Goal: Task Accomplishment & Management: Manage account settings

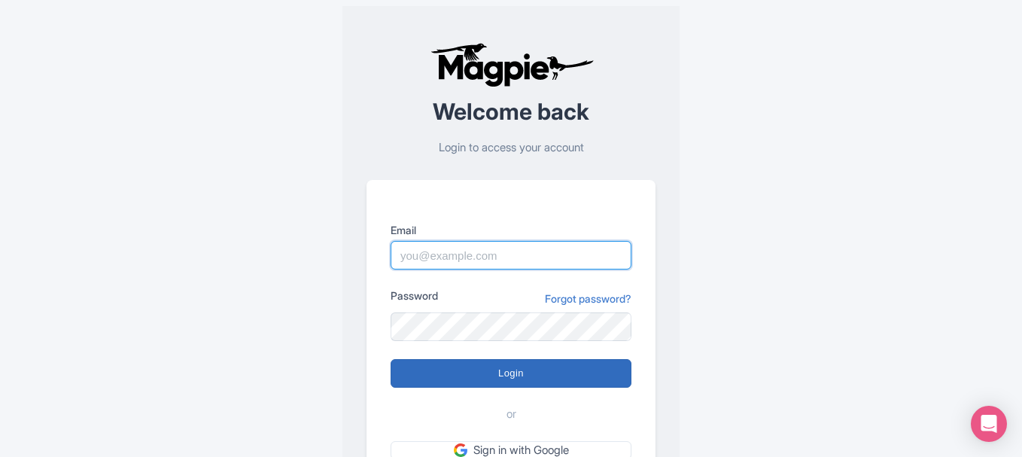
type input "[PERSON_NAME][EMAIL_ADDRESS][DOMAIN_NAME]"
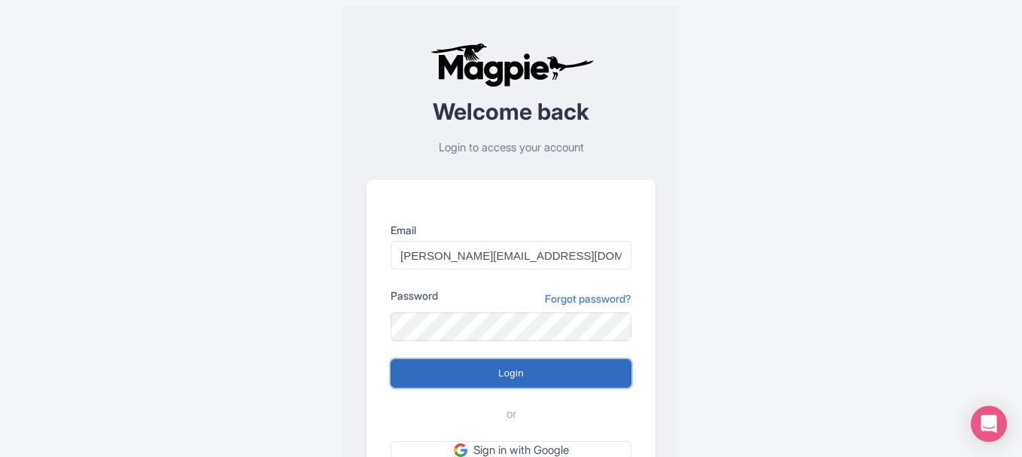
click at [570, 379] on input "Login" at bounding box center [511, 373] width 241 height 29
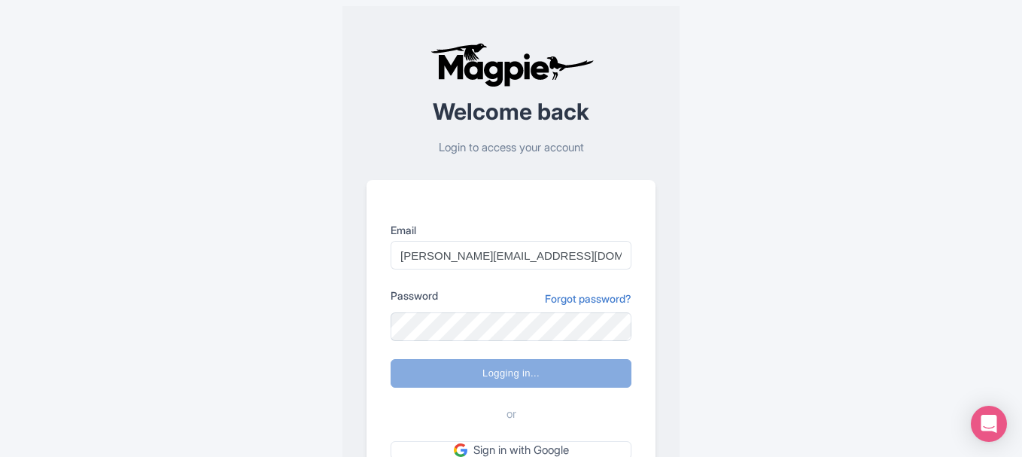
type input "Logging in..."
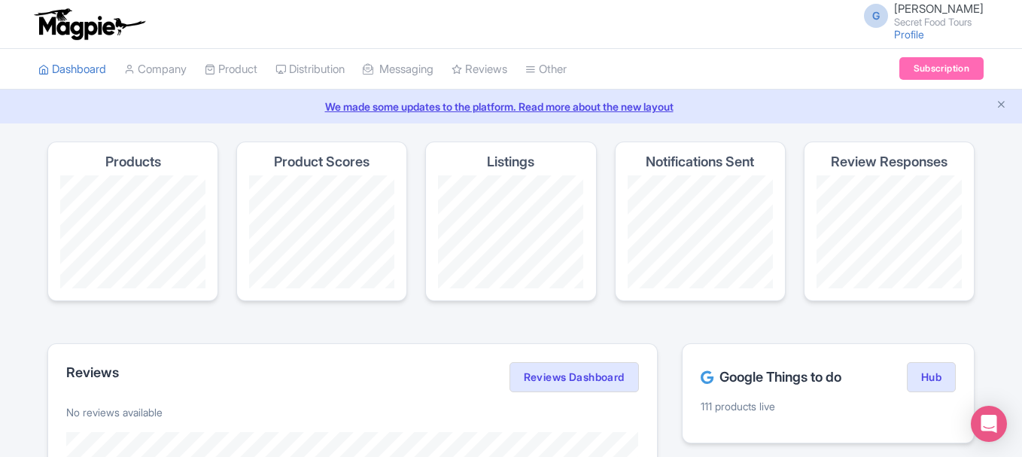
click at [196, 75] on li "Company" at bounding box center [155, 69] width 81 height 41
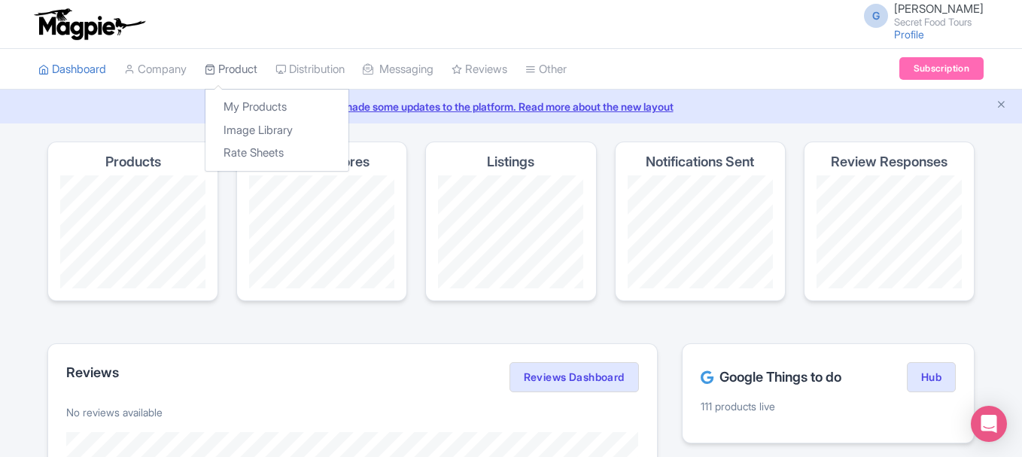
click at [230, 73] on link "Product" at bounding box center [231, 69] width 53 height 41
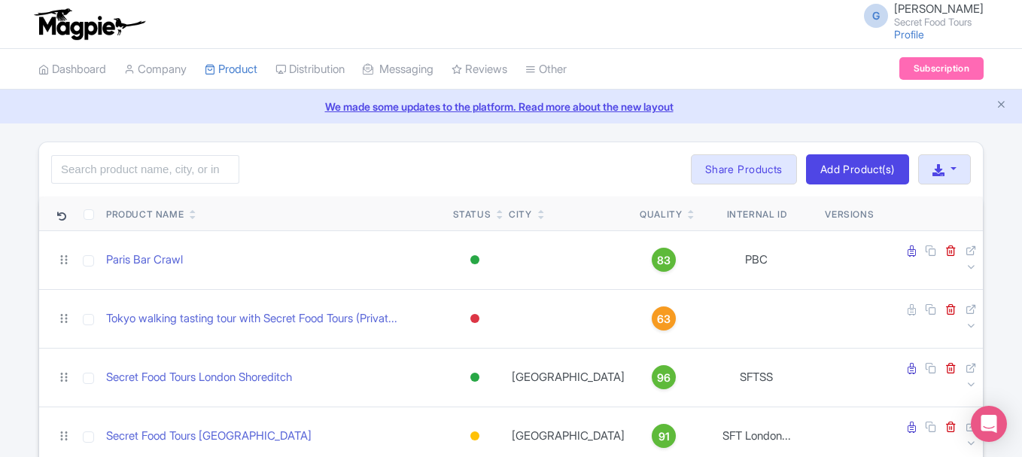
click at [157, 187] on div "Search Bulk Actions Delete Add to Collection Share Products Add to Collection C…" at bounding box center [511, 169] width 944 height 54
click at [141, 163] on input "search" at bounding box center [145, 169] width 188 height 29
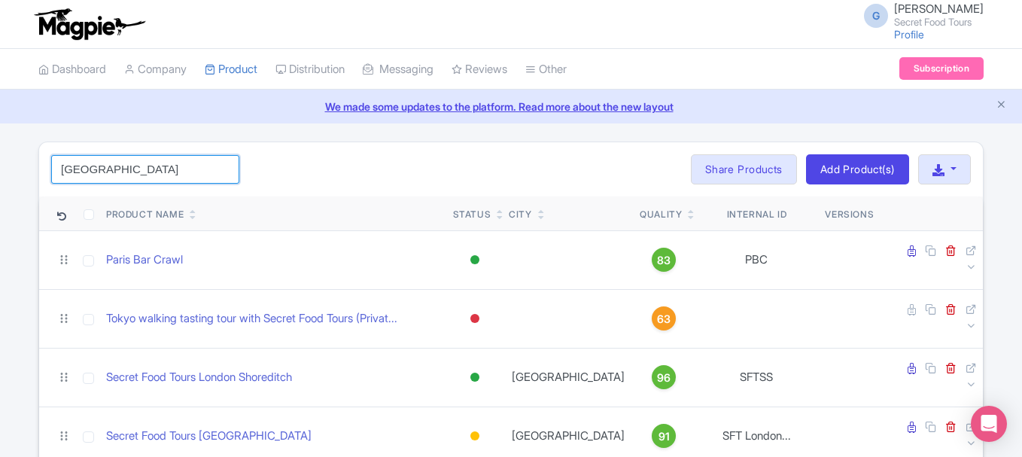
type input "toronto"
click button "Search" at bounding box center [0, 0] width 0 height 0
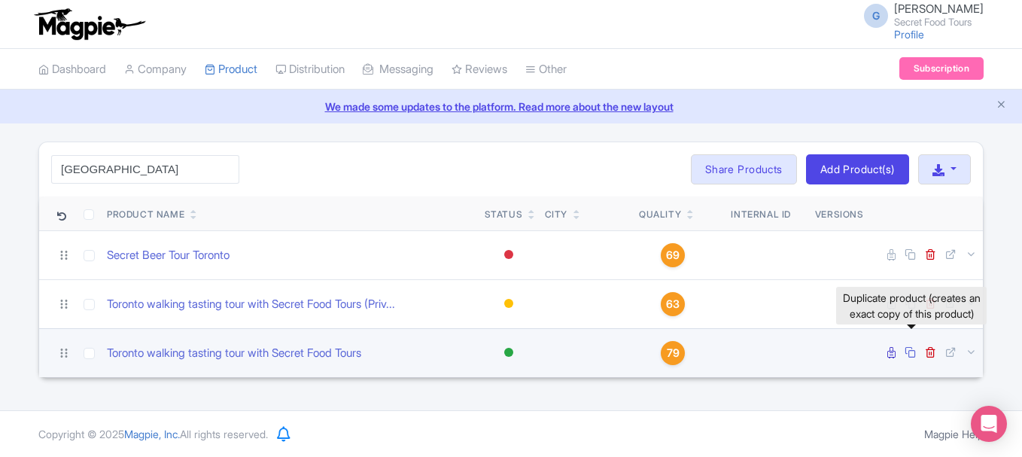
click at [915, 351] on icon at bounding box center [910, 351] width 11 height 11
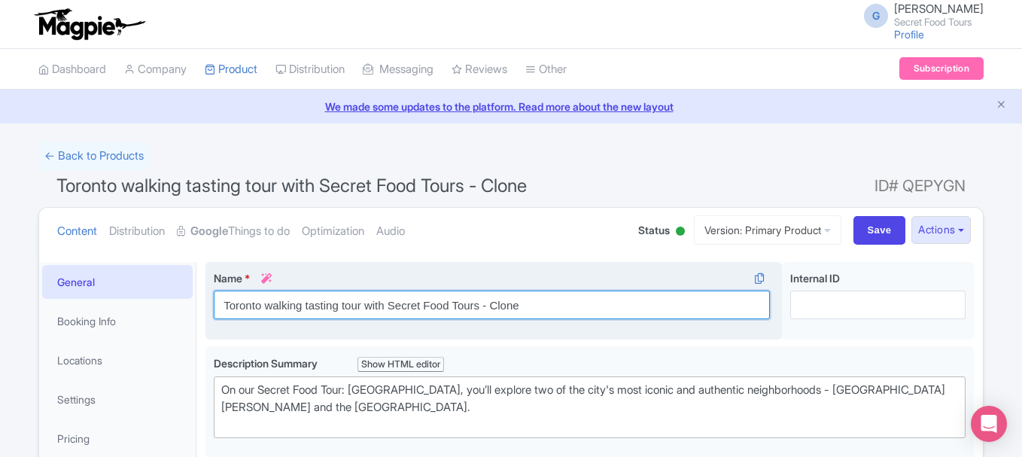
click at [333, 297] on input "Toronto walking tasting tour with Secret Food Tours - Clone" at bounding box center [492, 305] width 556 height 29
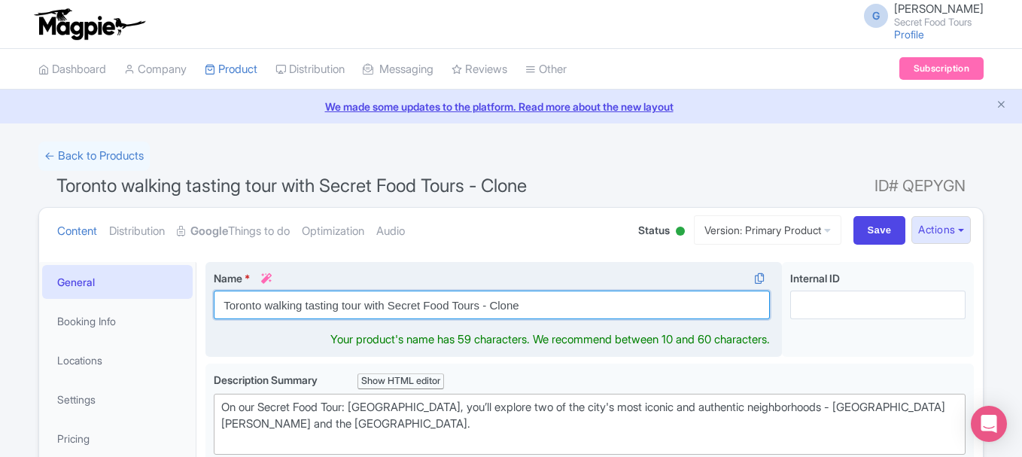
click at [333, 297] on input "Toronto walking tasting tour with Secret Food Tours - Clone" at bounding box center [492, 305] width 556 height 29
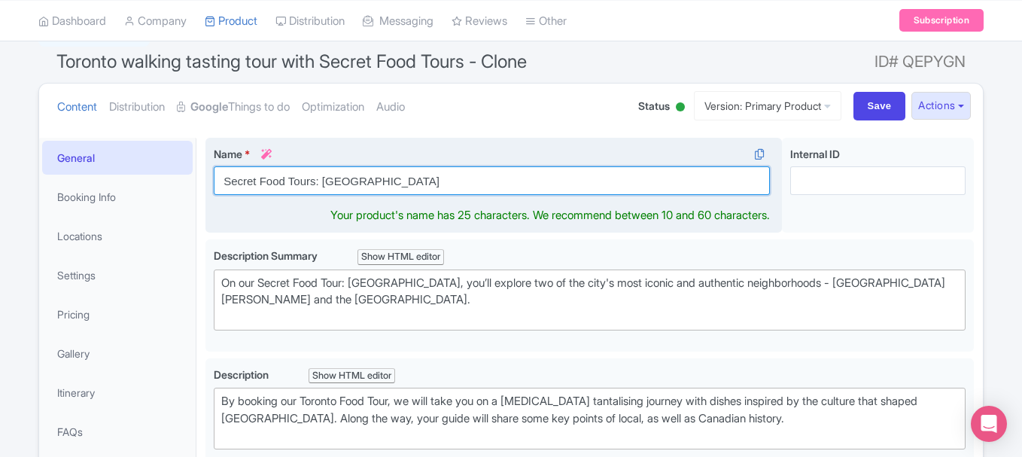
scroll to position [159, 0]
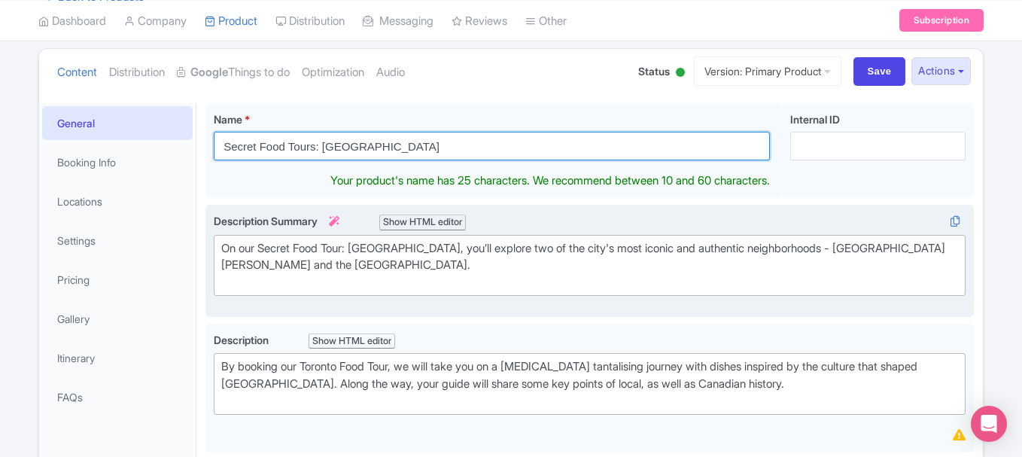
type input "Secret Food Tours: Ottawa"
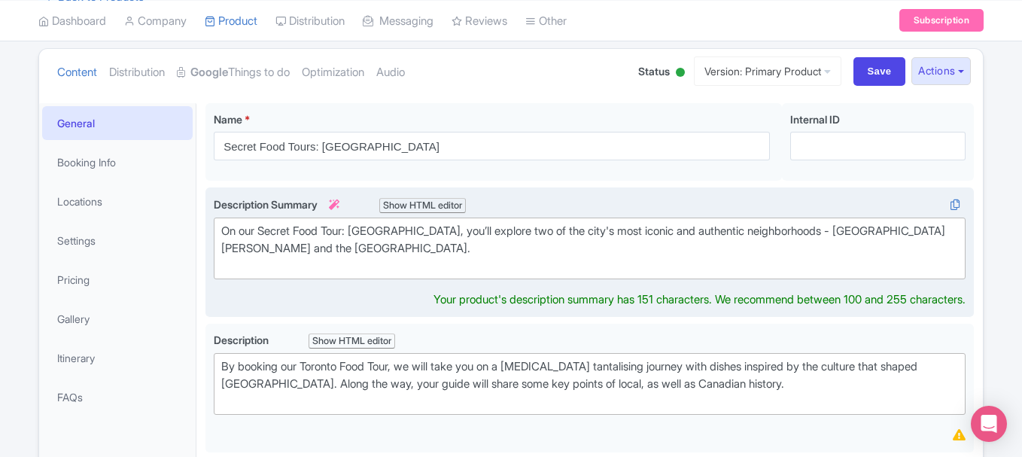
click at [381, 256] on div "On our Secret Food Tour: Toronto, you’ll explore two of the city's most iconic …" at bounding box center [589, 248] width 737 height 51
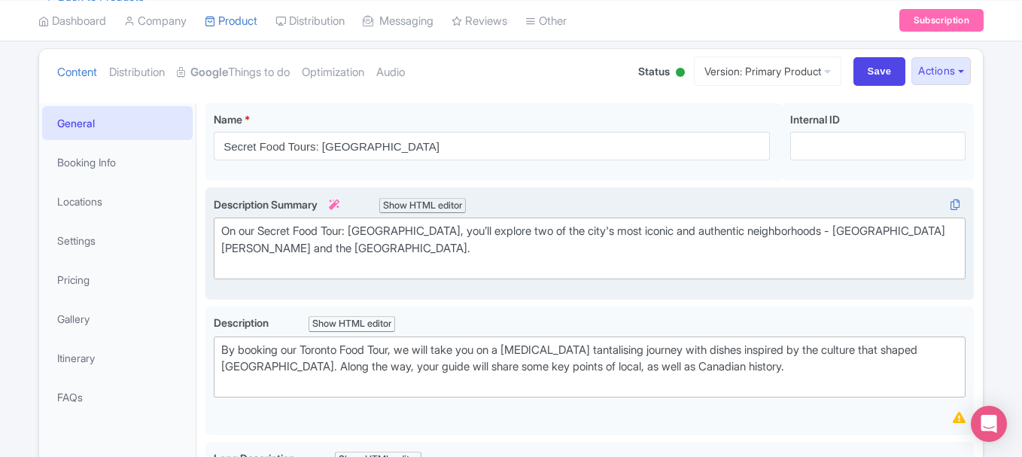
click at [328, 231] on div "On our Secret Food Tour: Toronto, you’ll explore two of the city's most iconic …" at bounding box center [589, 248] width 737 height 51
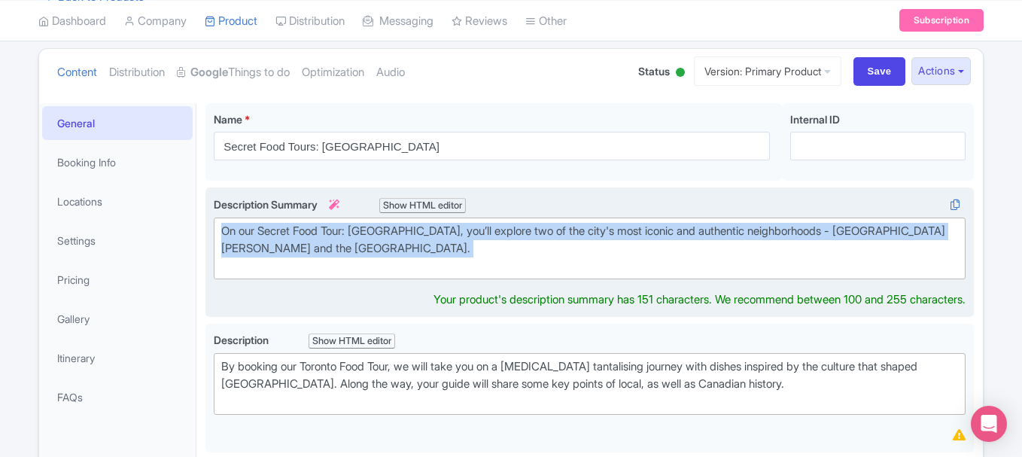
paste trix-editor "Discover Ottawa’s rich history, vibrant culture, and mouthwatering flavors on o…"
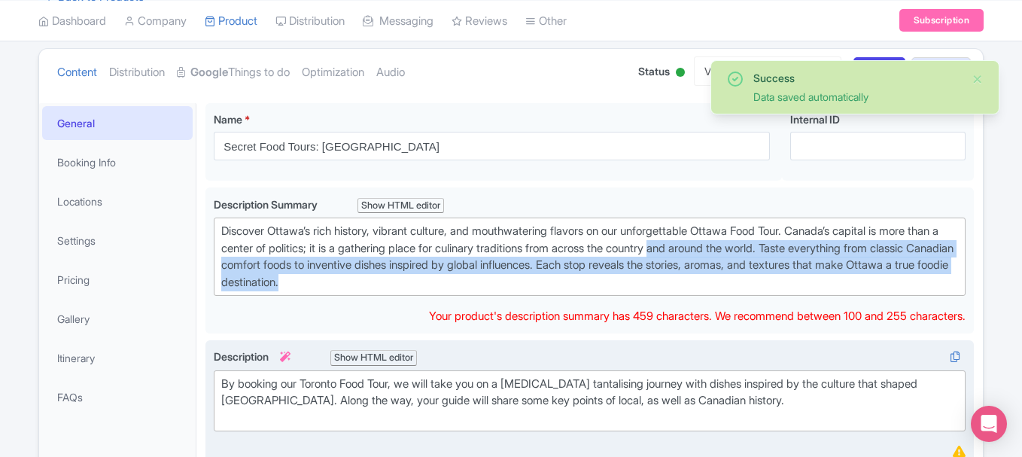
drag, startPoint x: 717, startPoint y: 249, endPoint x: 770, endPoint y: 348, distance: 112.2
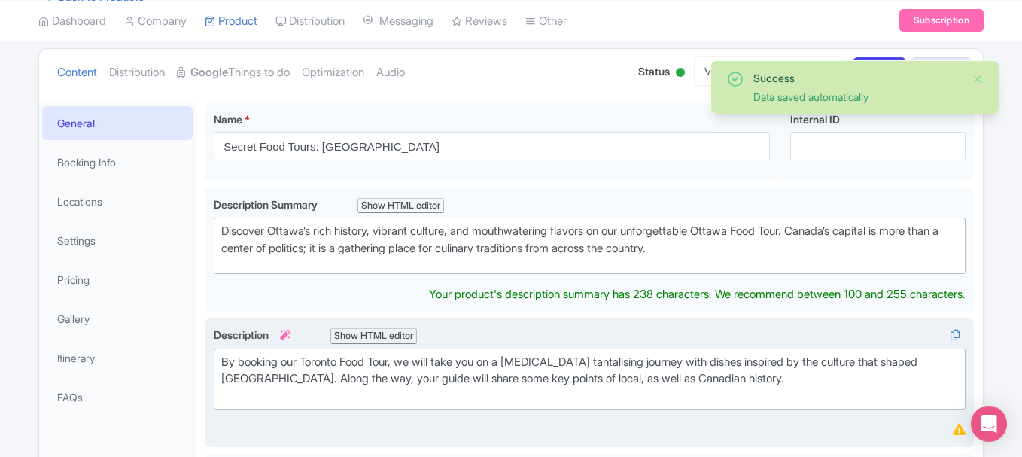
type trix-editor "<div>Discover Ottawa’s rich history, vibrant culture, and mouthwatering flavors…"
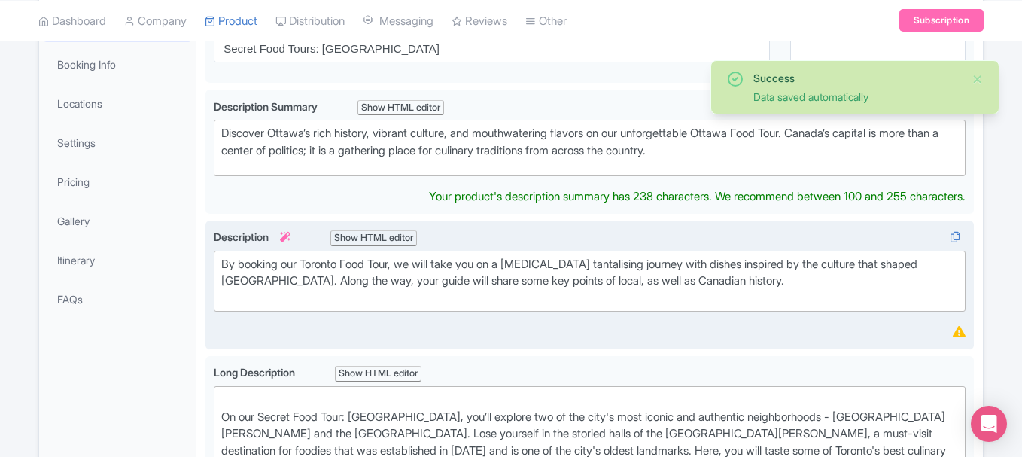
scroll to position [301, 0]
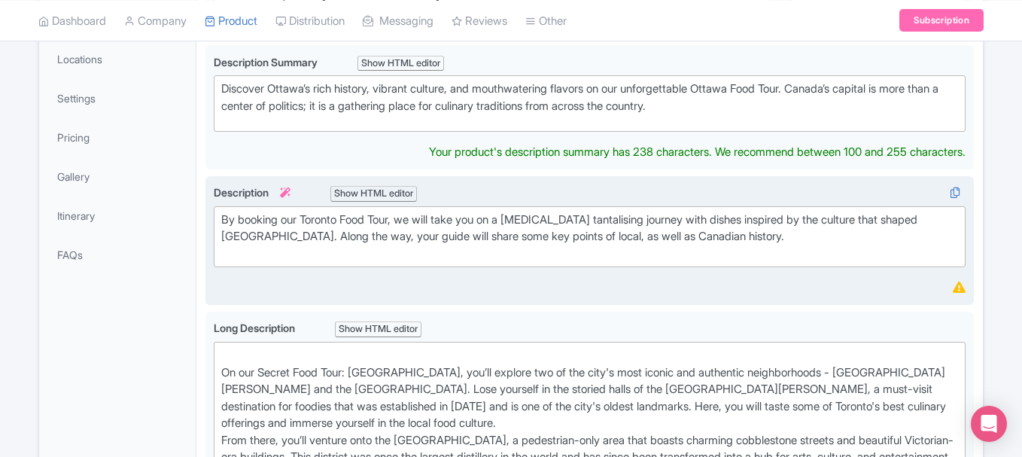
click at [514, 219] on div "By booking our Toronto Food Tour, we will take you on a taste-bud tantalising j…" at bounding box center [589, 237] width 737 height 51
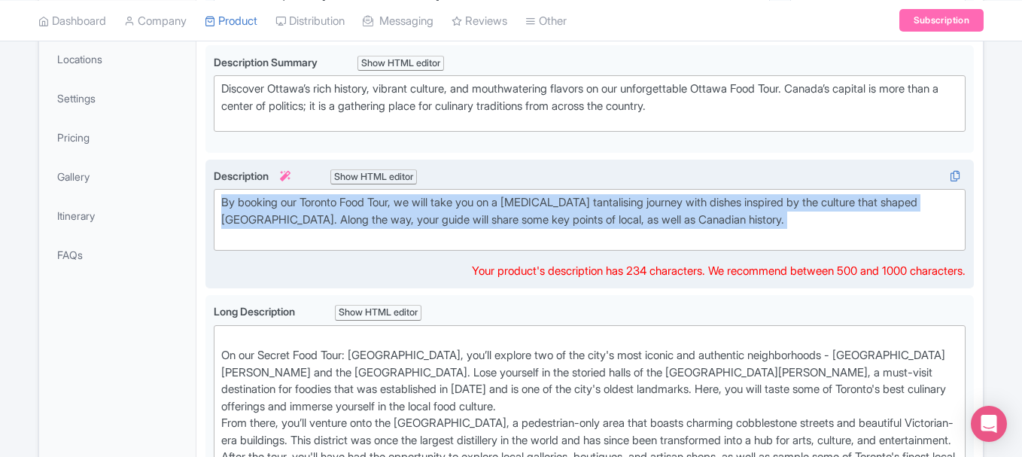
paste trix-editor "Discover Ottawa’s rich history, vibrant culture, and mouthwatering flavors on o…"
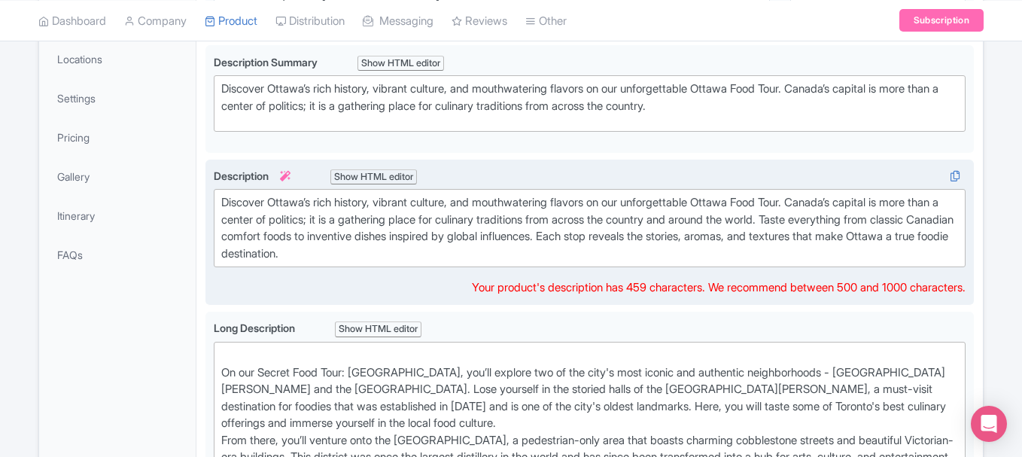
type trix-editor "<div>Discover Ottawa’s rich history, vibrant culture, and mouthwatering flavors…"
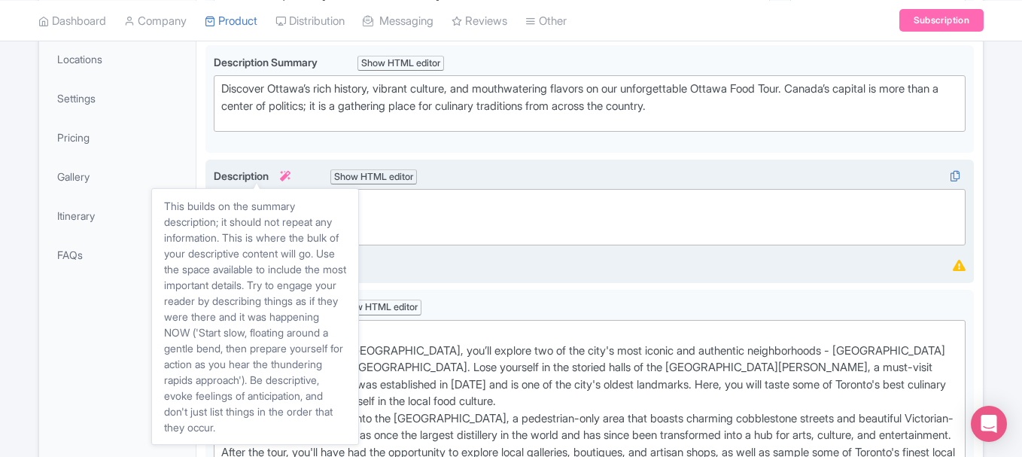
click at [289, 206] on trix-editor at bounding box center [590, 217] width 752 height 56
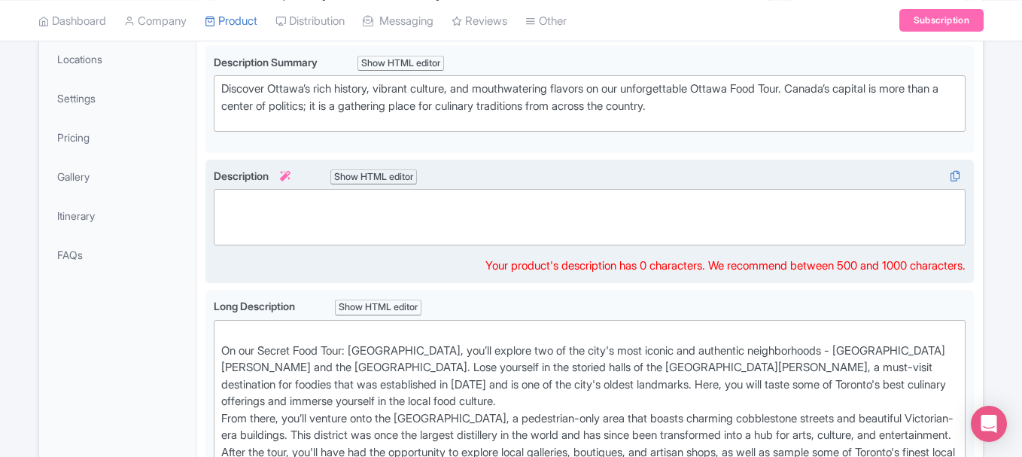
paste trix-editor "<div>Discover Ottawa’s rich history, vibrant culture, and mouthwatering flavors…"
type trix-editor "<div>Discover Ottawa’s rich history, vibrant culture, and mouthwatering flavors…"
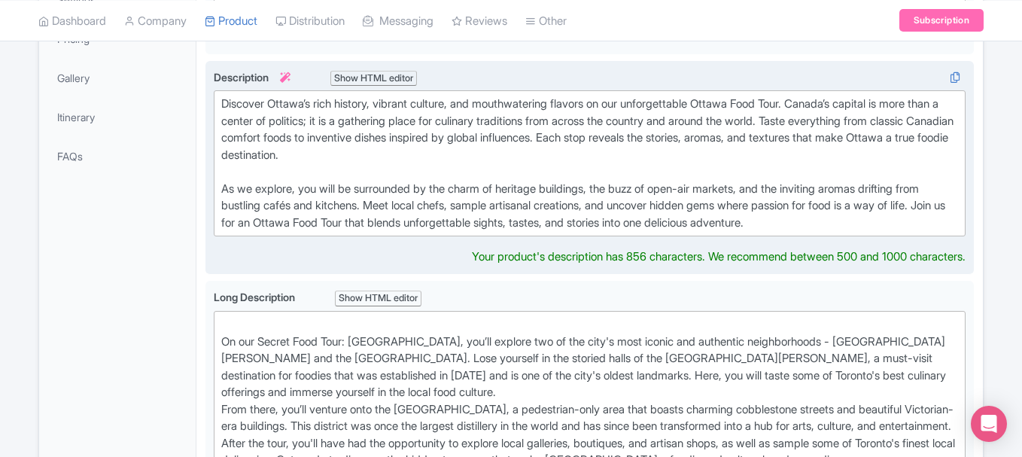
scroll to position [504, 0]
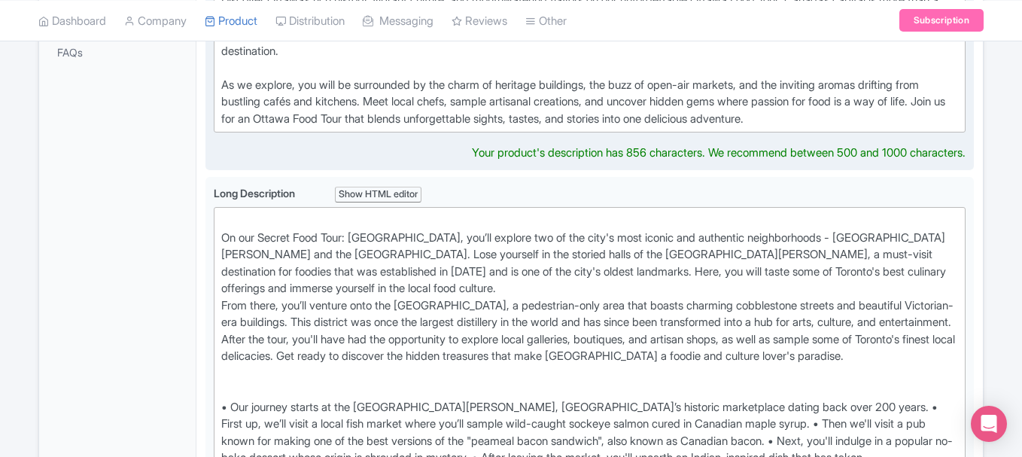
click at [391, 293] on div "On our Secret Food Tour: Toronto, you’ll explore two of the city's most iconic …" at bounding box center [589, 356] width 737 height 288
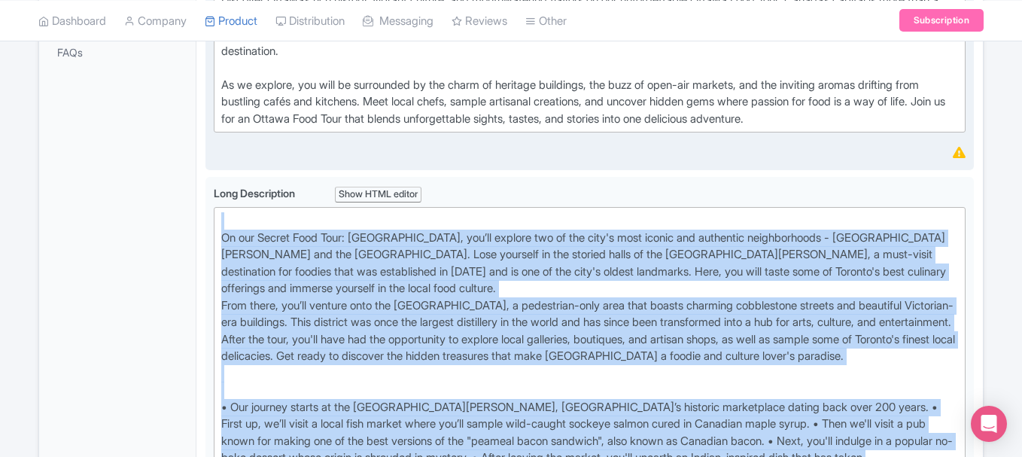
paste trix-editor "Discover Ottawa’s rich history, vibrant culture, and mouthwatering flavors on o…"
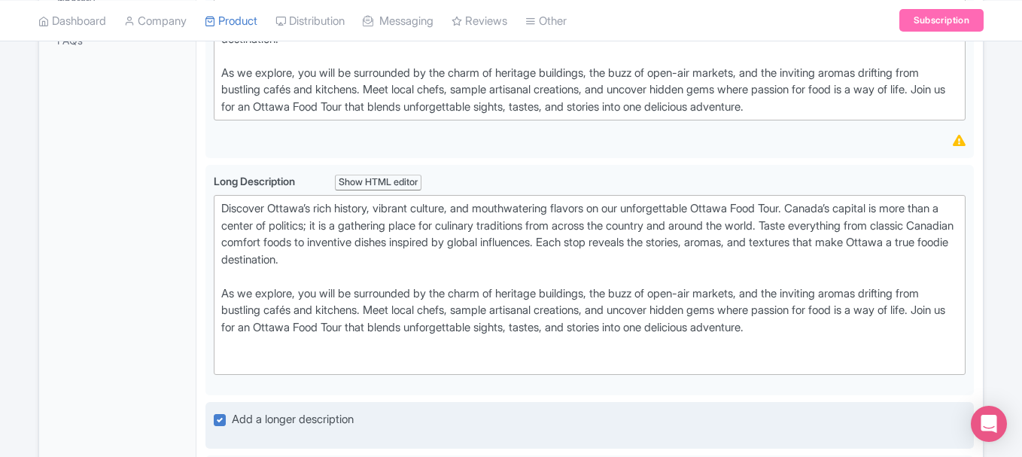
scroll to position [517, 0]
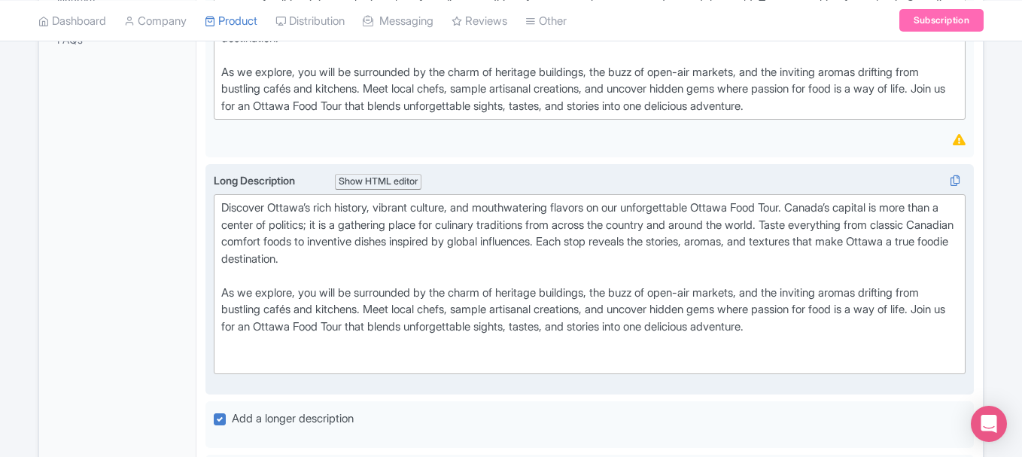
click at [288, 286] on div "Discover Ottawa’s rich history, vibrant culture, and mouthwatering flavors on o…" at bounding box center [589, 284] width 737 height 169
click at [899, 329] on div "Discover Ottawa’s rich history, vibrant culture, and mouthwatering flavors on o…" at bounding box center [589, 284] width 737 height 169
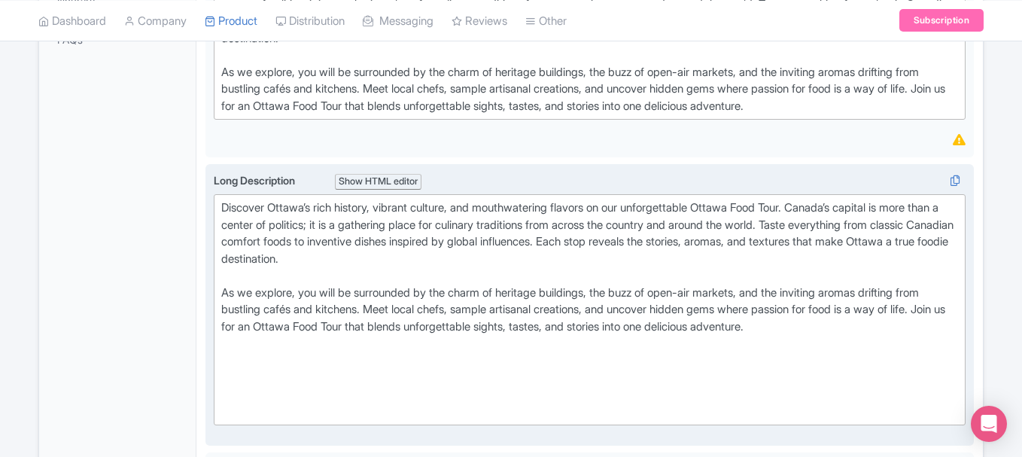
paste trix-editor "We’ll begin our journey with a Canadian classic: a warm, golden BeaverTail dust…"
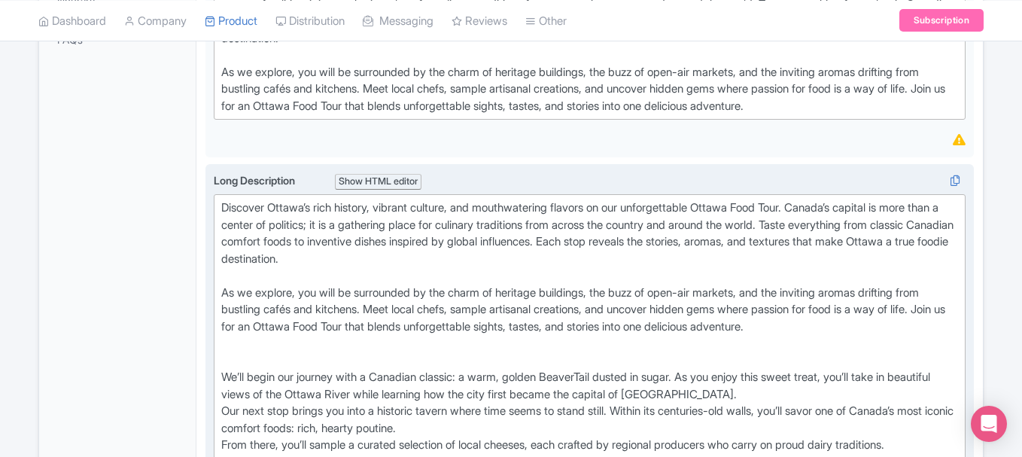
scroll to position [630, 0]
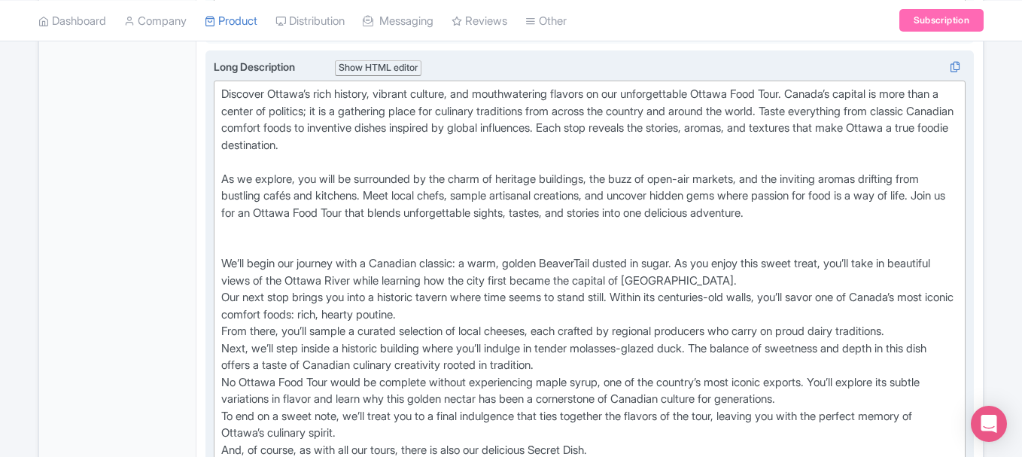
click at [468, 237] on div "Discover Ottawa’s rich history, vibrant culture, and mouthwatering flavors on o…" at bounding box center [589, 289] width 737 height 407
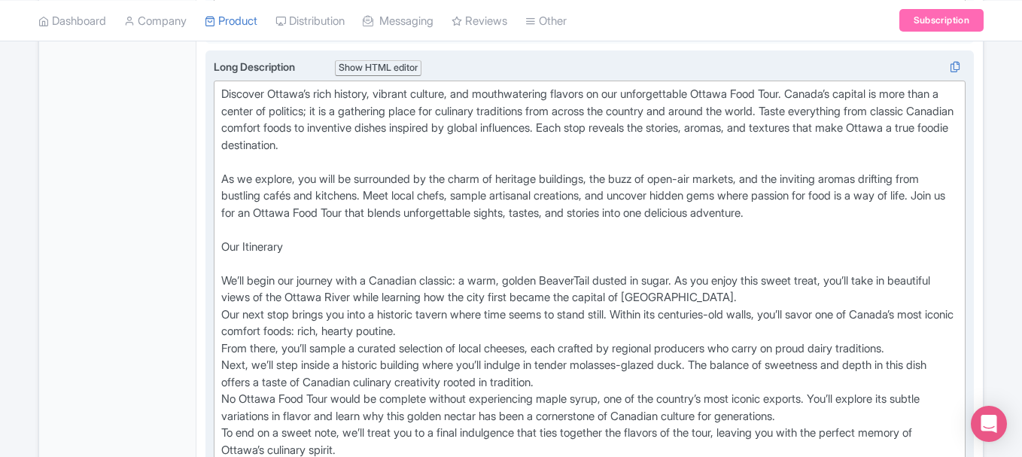
type trix-editor "<div>Discover Ottawa’s rich history, vibrant culture, and mouthwatering flavors…"
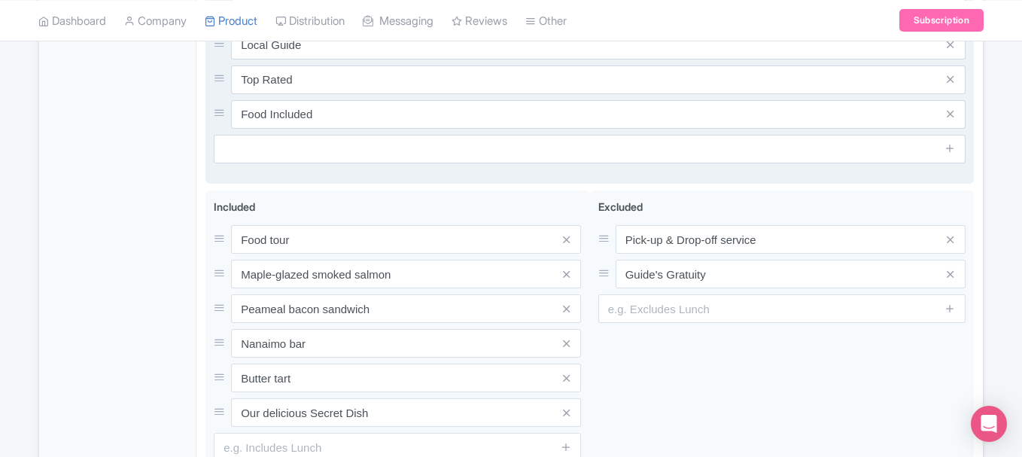
scroll to position [1266, 0]
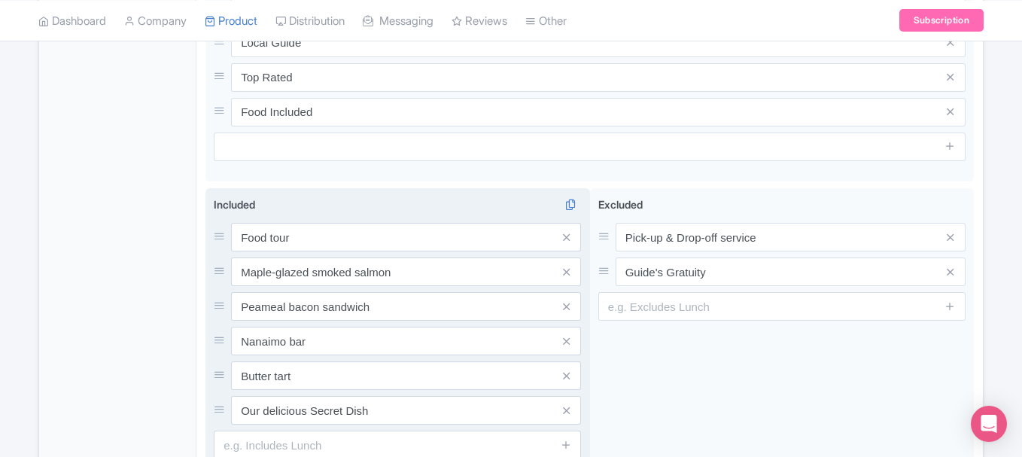
click at [574, 273] on span at bounding box center [566, 272] width 30 height 29
click at [568, 271] on icon at bounding box center [566, 272] width 7 height 11
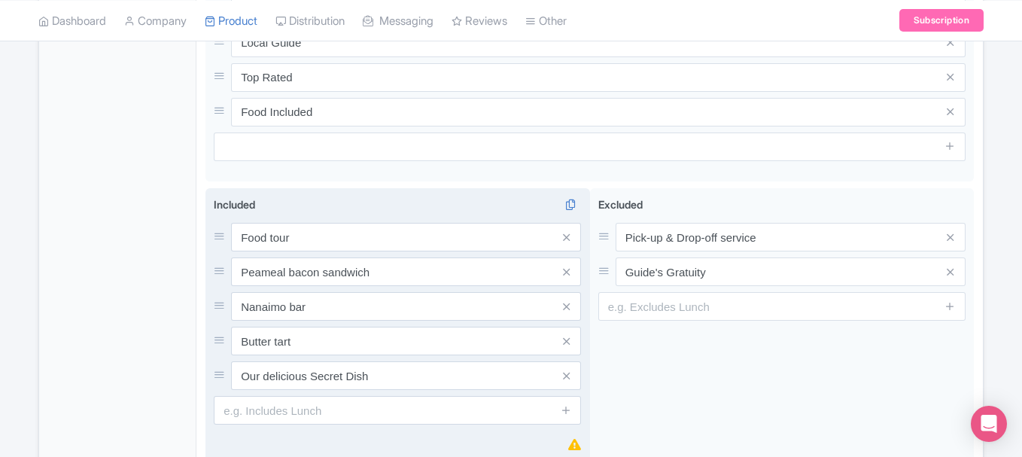
click at [568, 271] on icon at bounding box center [566, 272] width 7 height 11
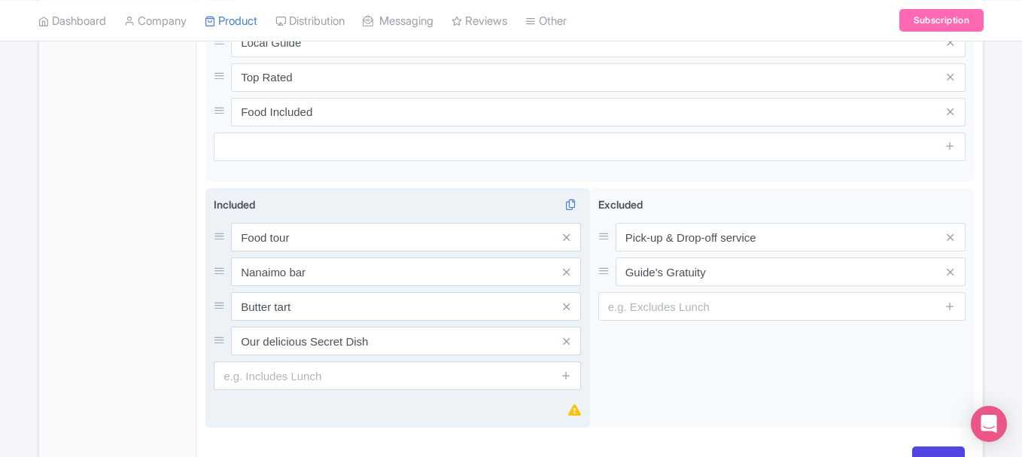
click at [568, 271] on icon at bounding box center [566, 272] width 7 height 11
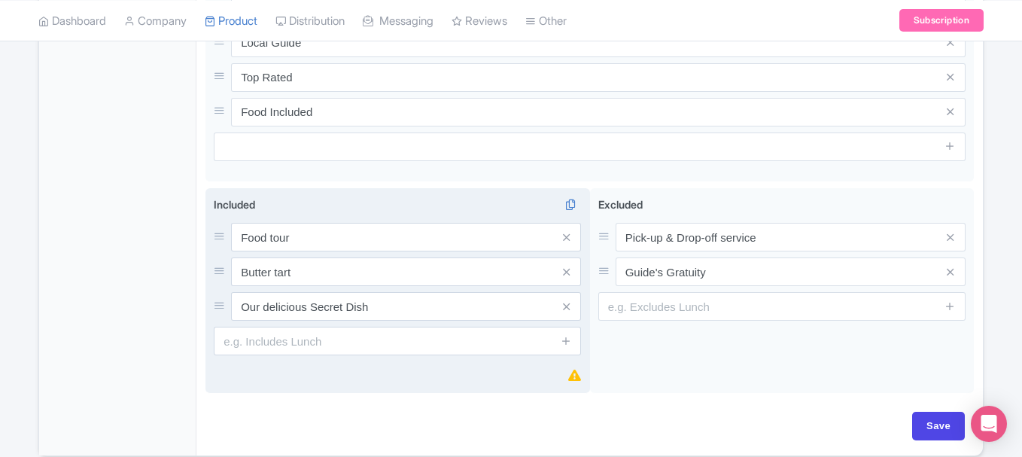
click at [568, 271] on icon at bounding box center [566, 272] width 7 height 11
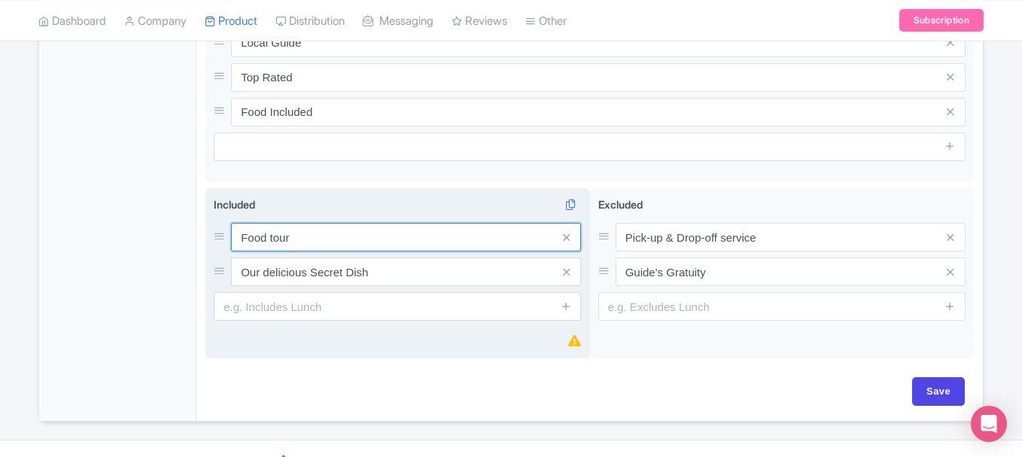
click at [369, 236] on input "Food tour" at bounding box center [406, 237] width 350 height 29
type input "All the food"
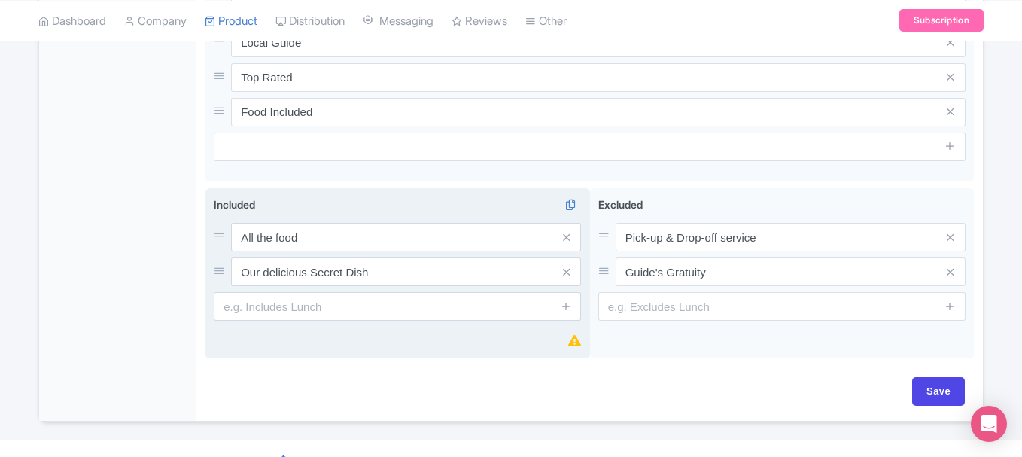
click at [568, 290] on div "Included i All the food Our delicious Secret Dish" at bounding box center [397, 259] width 367 height 124
click at [568, 307] on icon at bounding box center [566, 305] width 11 height 11
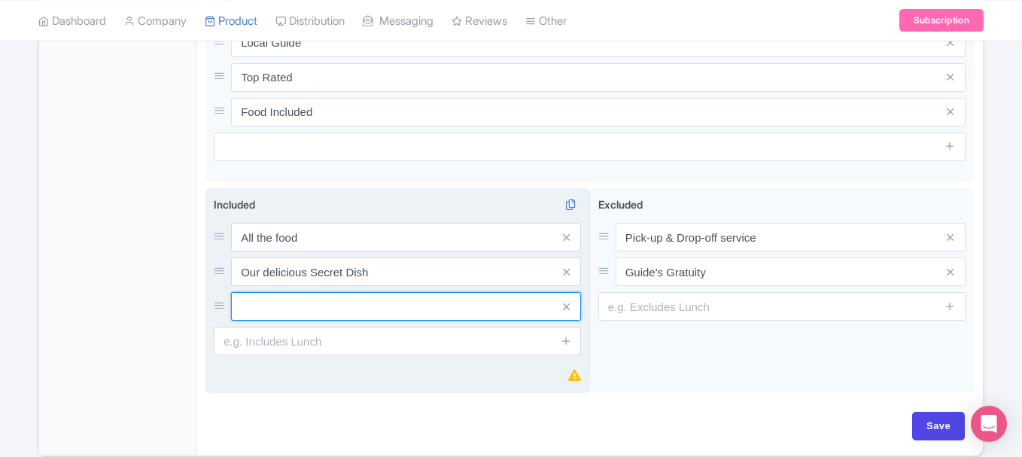
click at [451, 251] on input "text" at bounding box center [406, 237] width 350 height 29
type input "Fun Local guide"
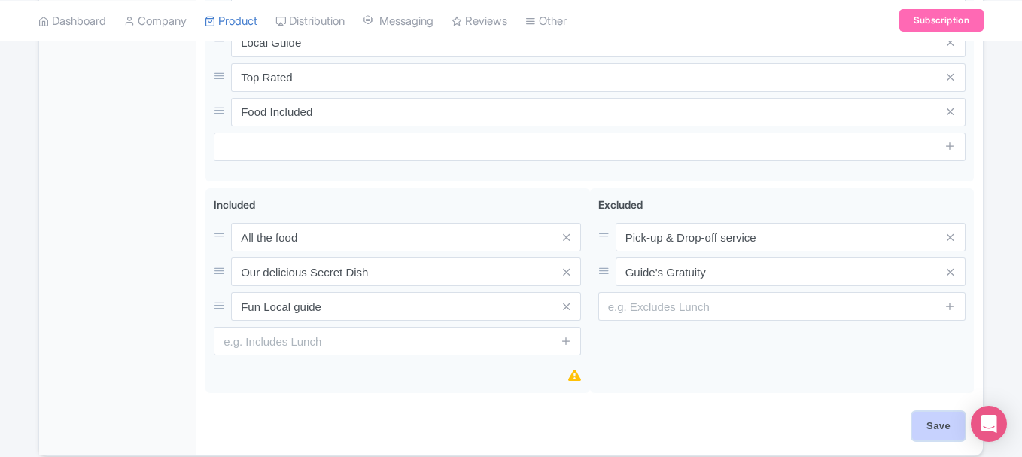
click at [929, 427] on input "Save" at bounding box center [939, 426] width 53 height 29
type input "Saving..."
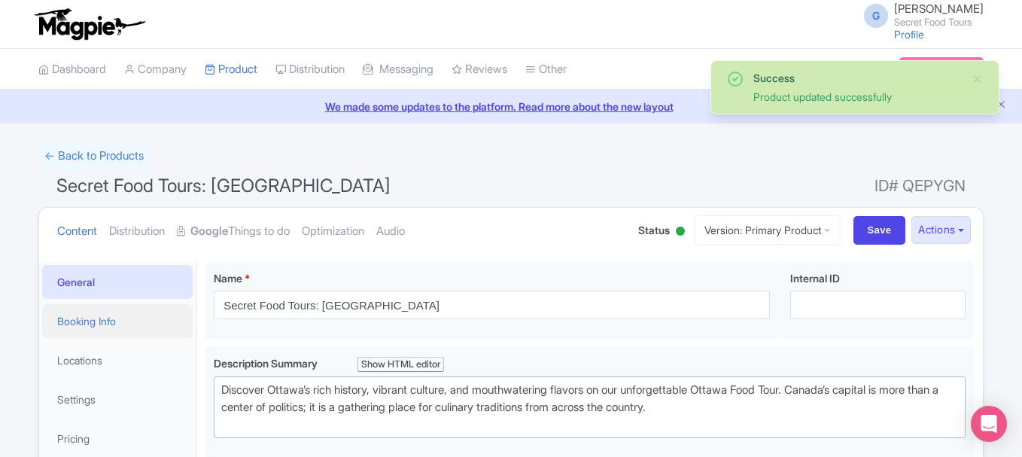
click at [115, 320] on link "Booking Info" at bounding box center [117, 321] width 151 height 34
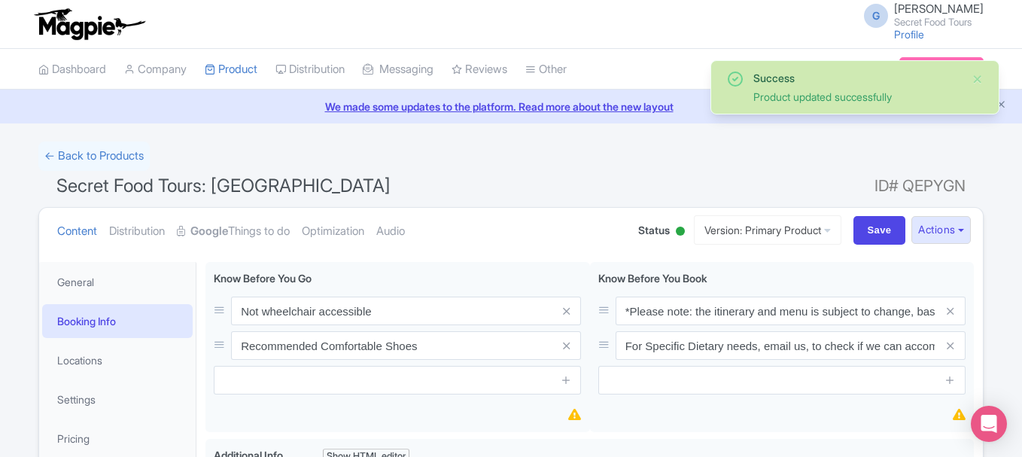
scroll to position [48, 0]
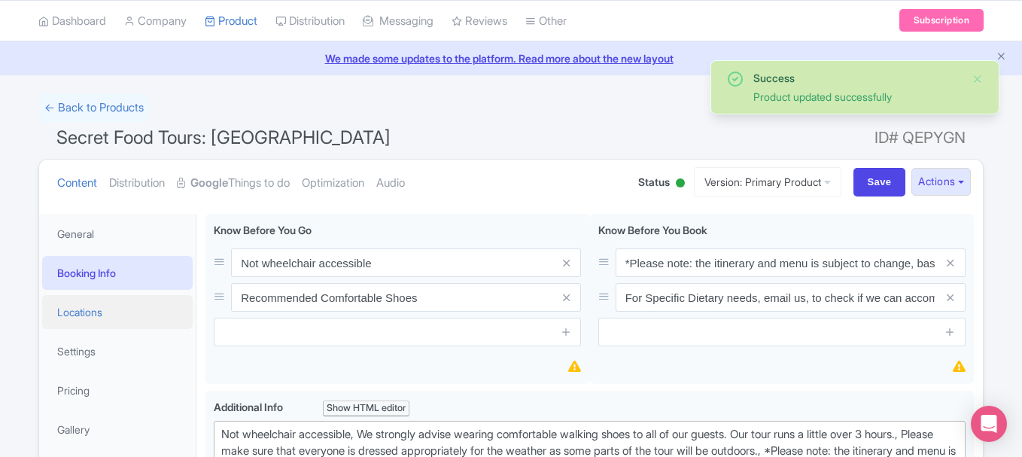
click at [64, 317] on link "Locations" at bounding box center [117, 312] width 151 height 34
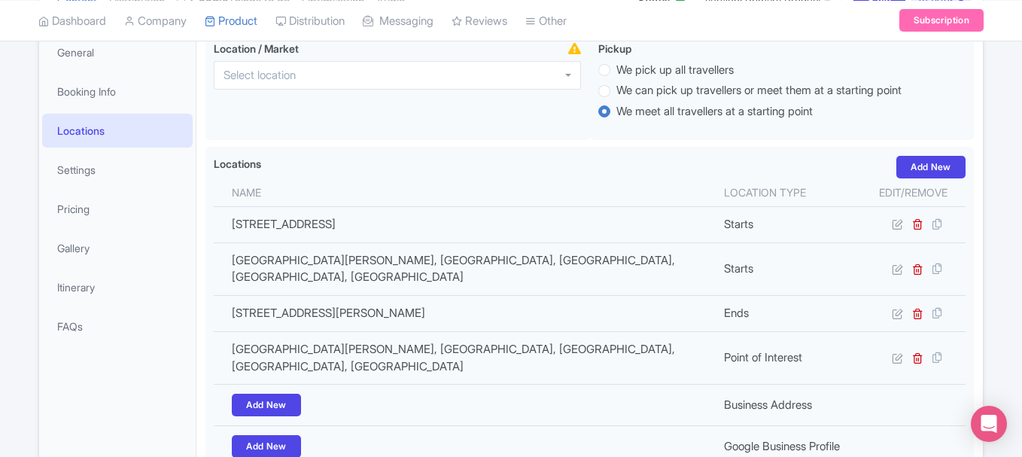
scroll to position [230, 0]
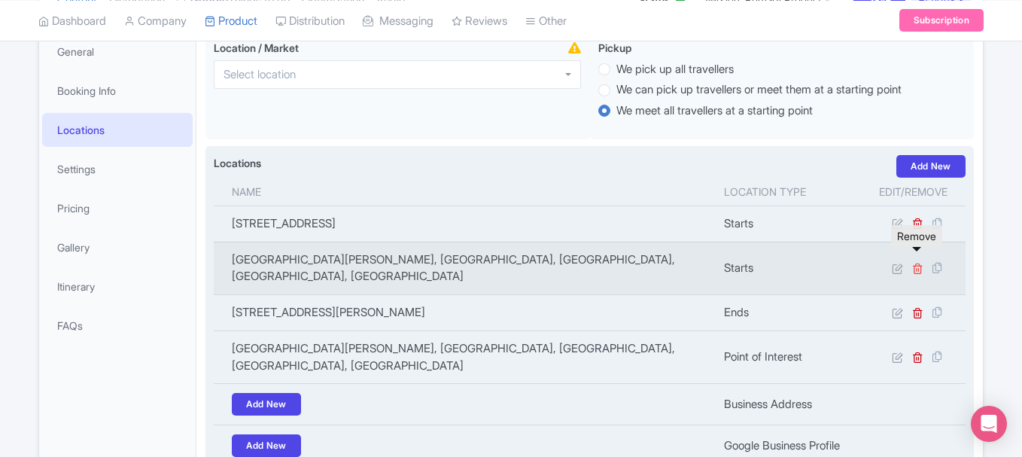
click at [915, 263] on icon at bounding box center [918, 268] width 11 height 11
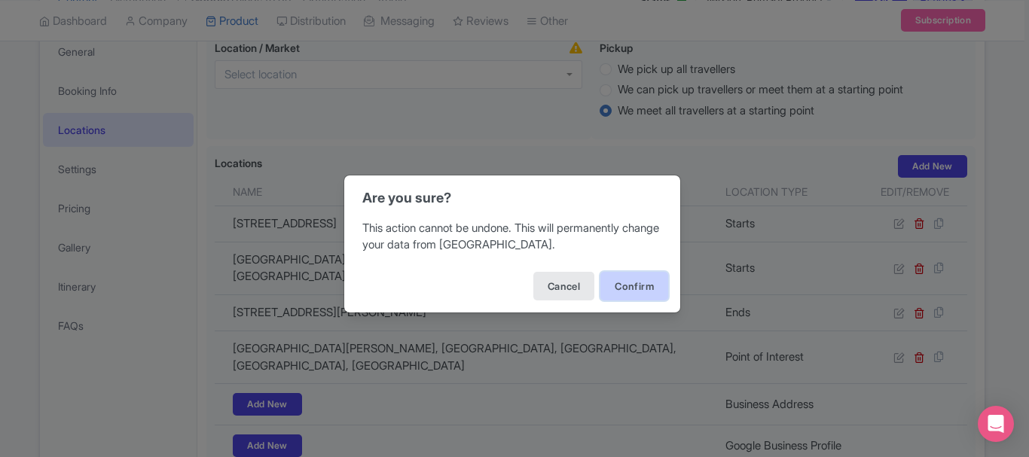
click at [643, 290] on button "Confirm" at bounding box center [634, 286] width 68 height 29
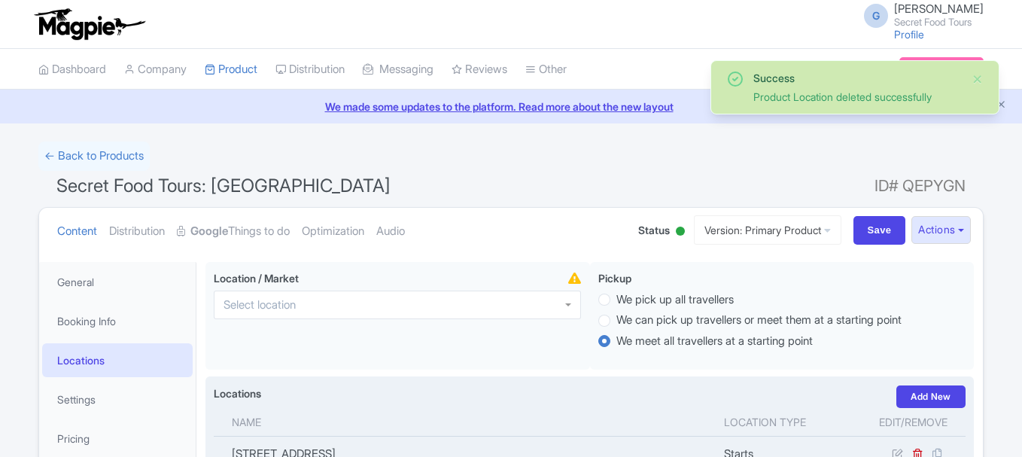
scroll to position [262, 0]
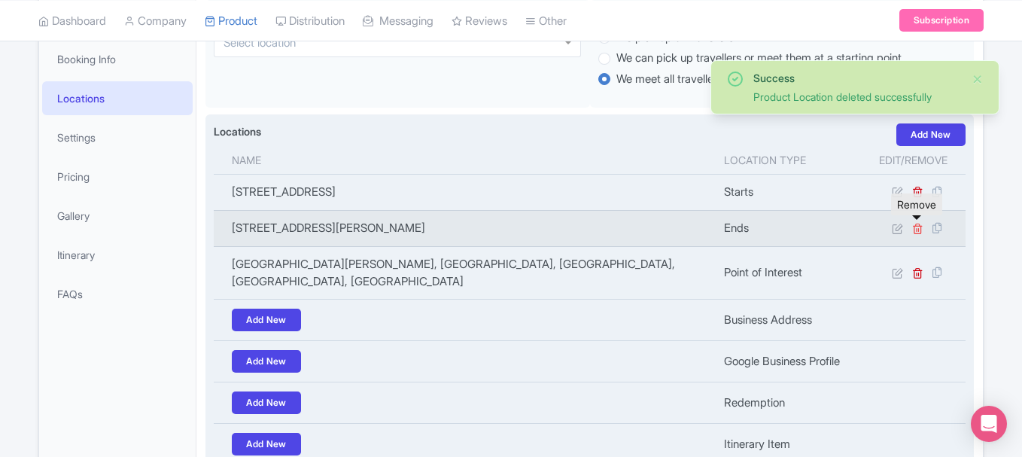
click at [916, 229] on icon at bounding box center [918, 228] width 11 height 11
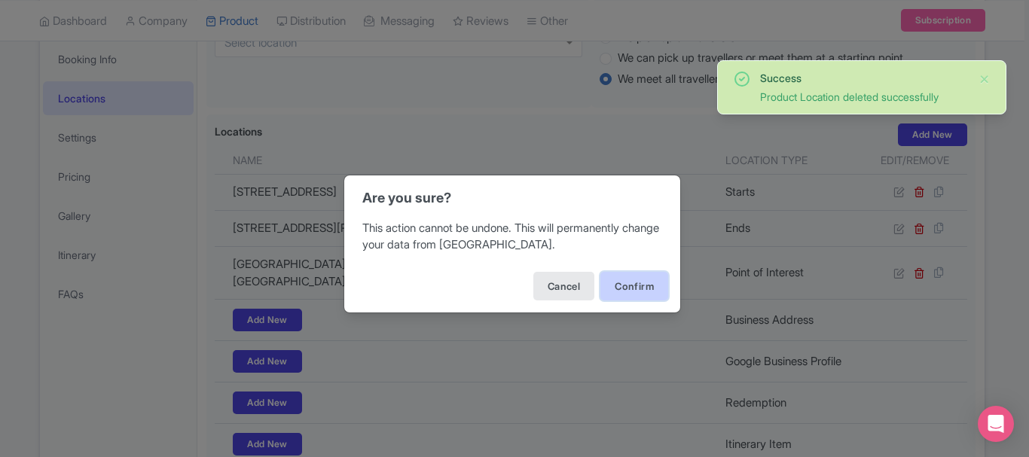
click at [635, 278] on button "Confirm" at bounding box center [634, 286] width 68 height 29
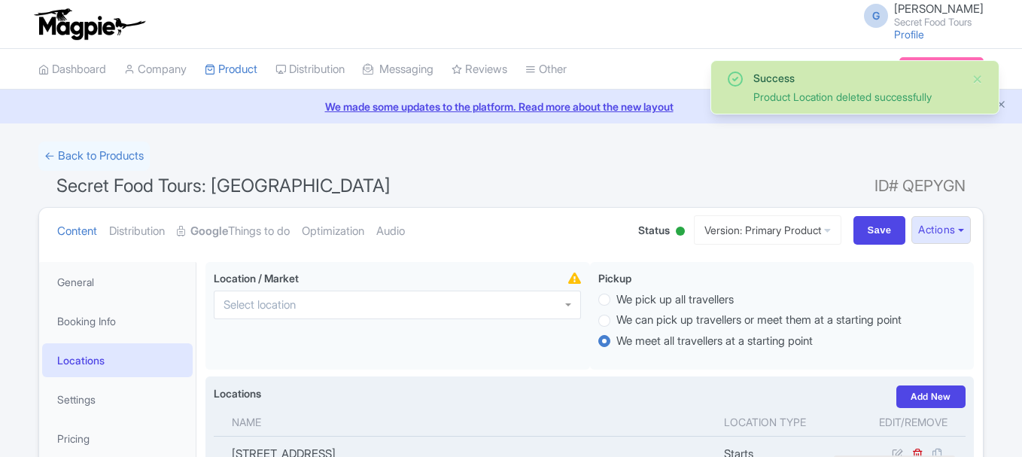
scroll to position [262, 0]
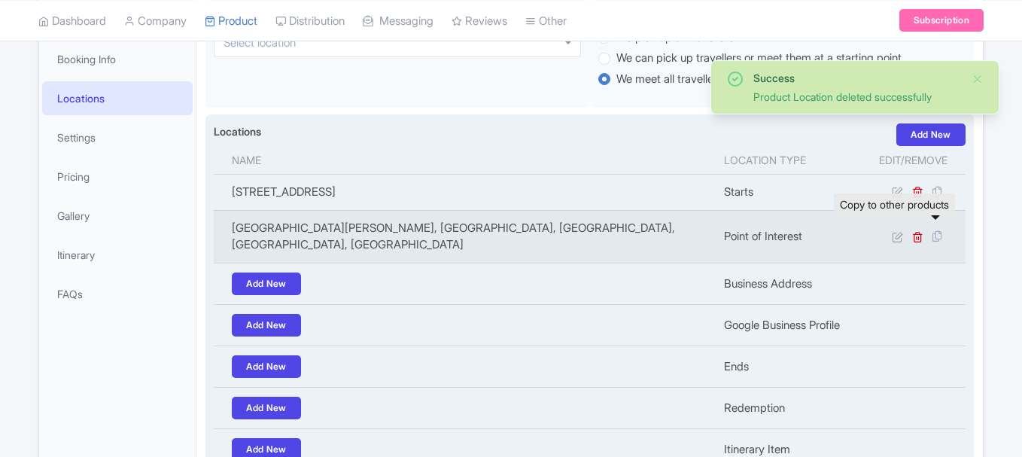
click at [924, 228] on div at bounding box center [936, 236] width 24 height 17
click at [916, 231] on icon at bounding box center [918, 236] width 11 height 11
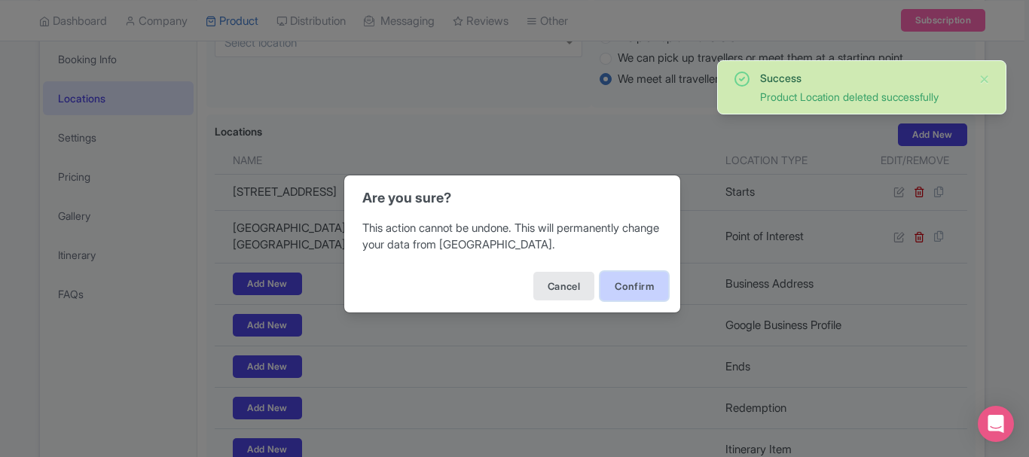
click at [645, 297] on button "Confirm" at bounding box center [634, 286] width 68 height 29
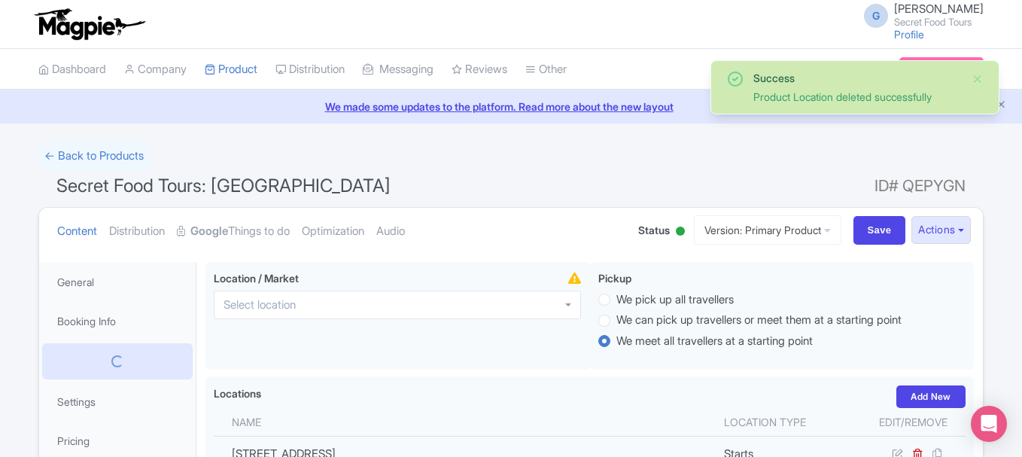
scroll to position [262, 0]
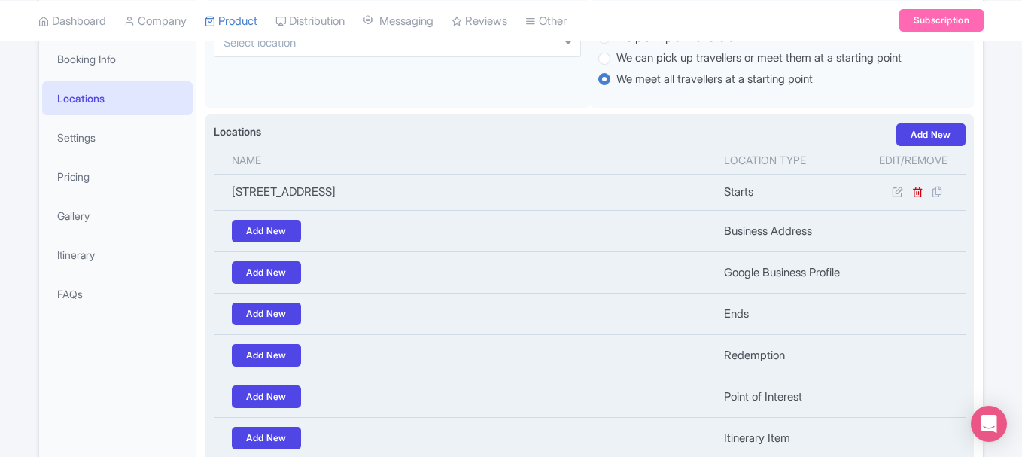
click at [315, 138] on div "Locations i Add New" at bounding box center [590, 134] width 752 height 23
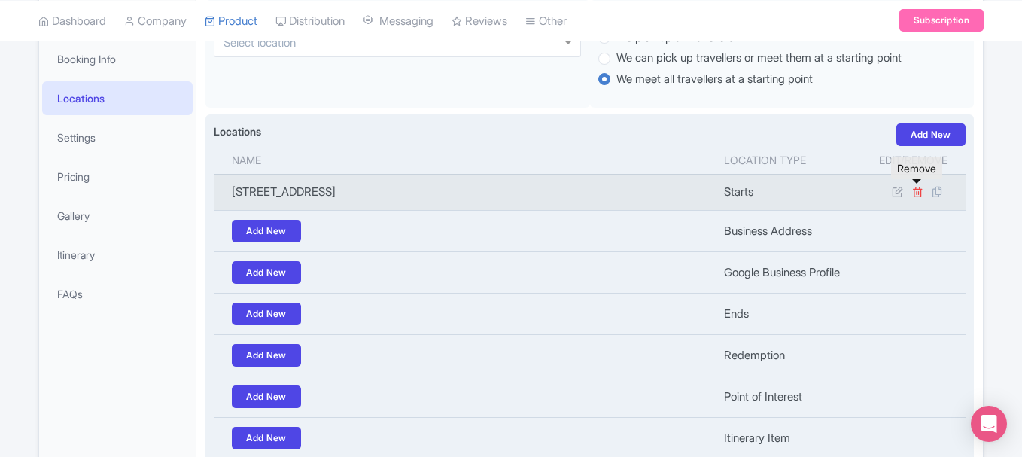
click at [917, 194] on icon at bounding box center [918, 191] width 11 height 11
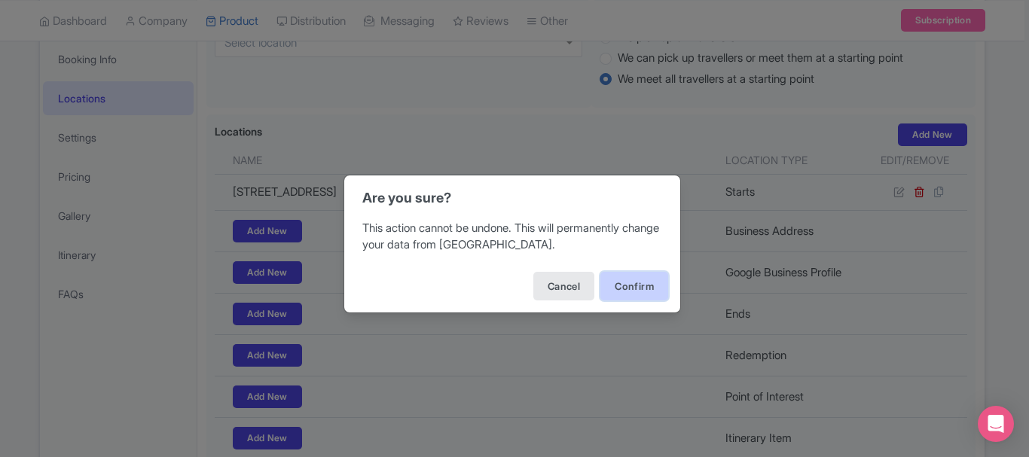
click at [629, 296] on button "Confirm" at bounding box center [634, 286] width 68 height 29
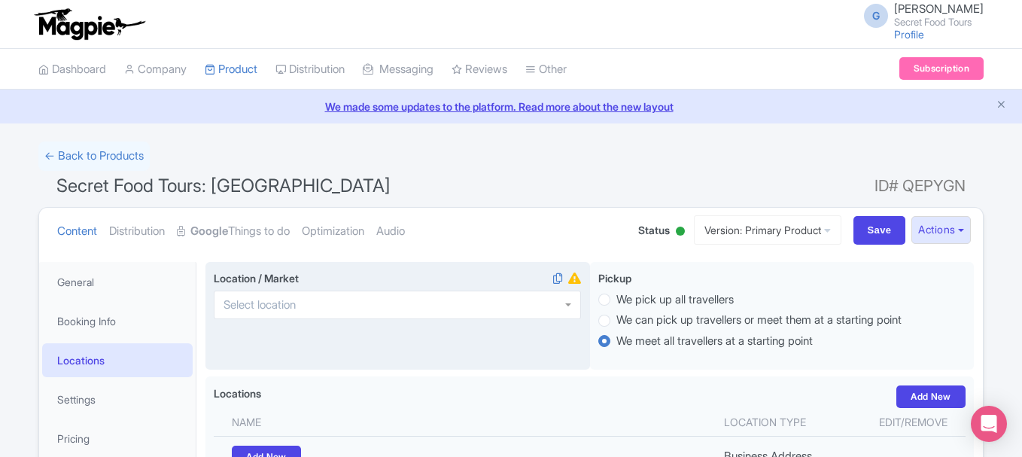
click at [340, 294] on div at bounding box center [397, 305] width 367 height 29
type input "[GEOGRAPHIC_DATA]"
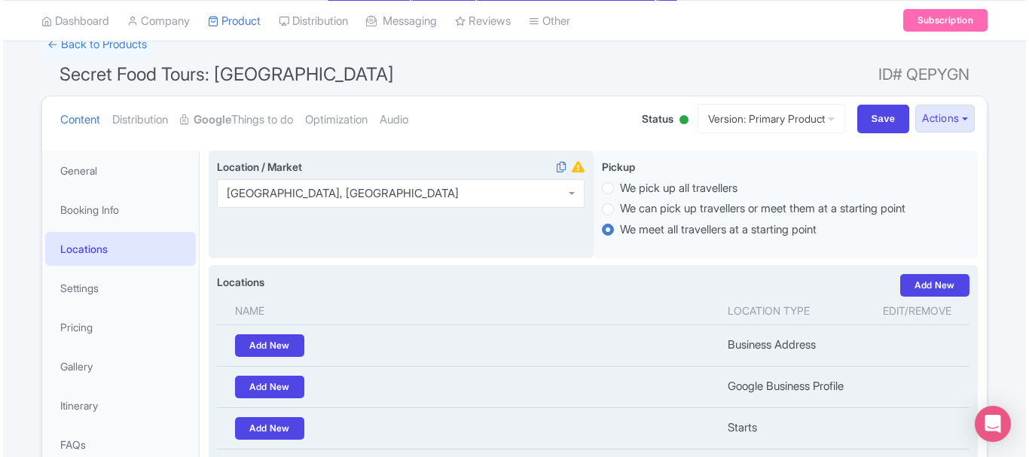
scroll to position [115, 0]
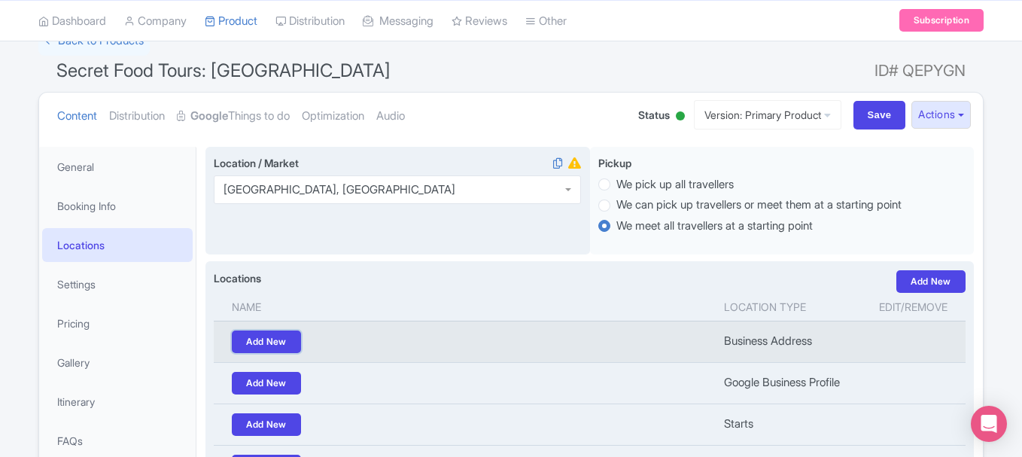
click at [284, 337] on link "Add New" at bounding box center [266, 342] width 69 height 23
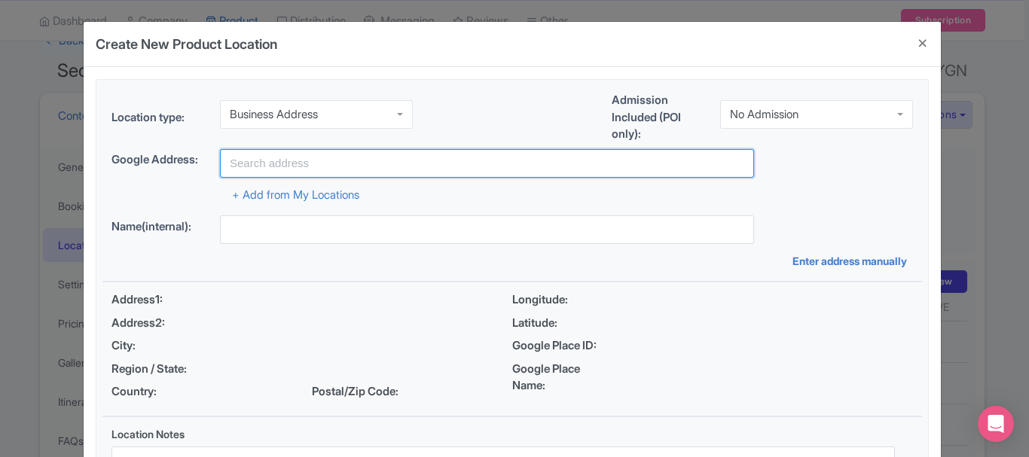
click at [274, 165] on input "text" at bounding box center [487, 163] width 534 height 29
paste input "Your guide will meet you at the entrance to Major's Hill Park on Mackenzie Ave.…"
type input "Your guide will meet you at the entrance to Major's Hill Park on Mackenzie Ave.…"
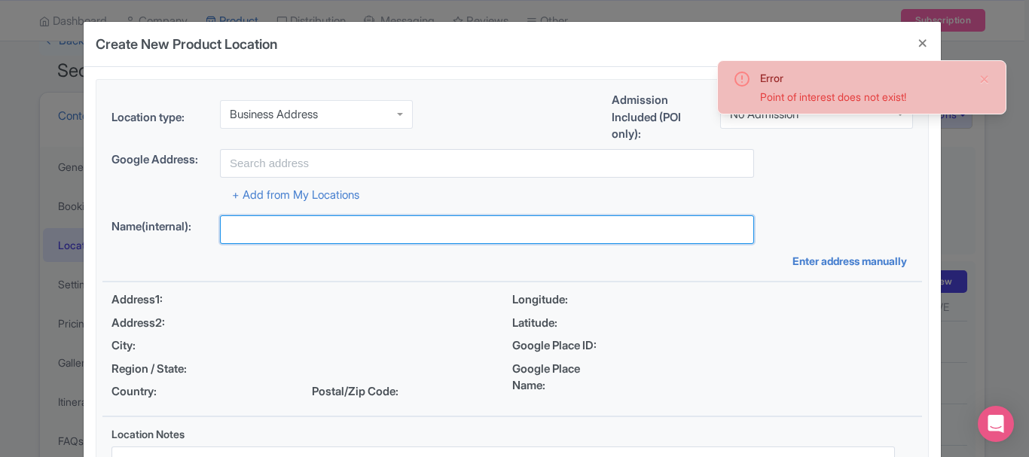
click at [312, 221] on input "text" at bounding box center [487, 229] width 534 height 29
paste input "Your guide will meet you at the entrance to Major's Hill Park on Mackenzie Ave.…"
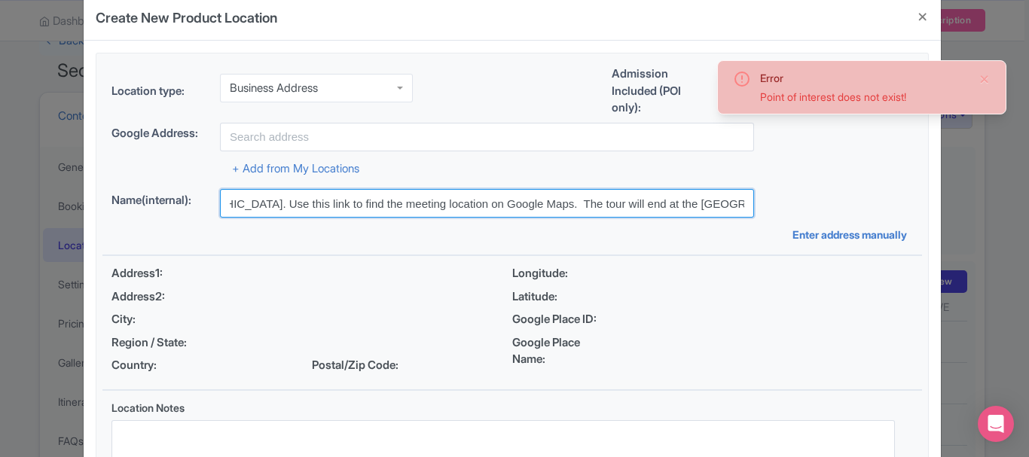
scroll to position [31, 0]
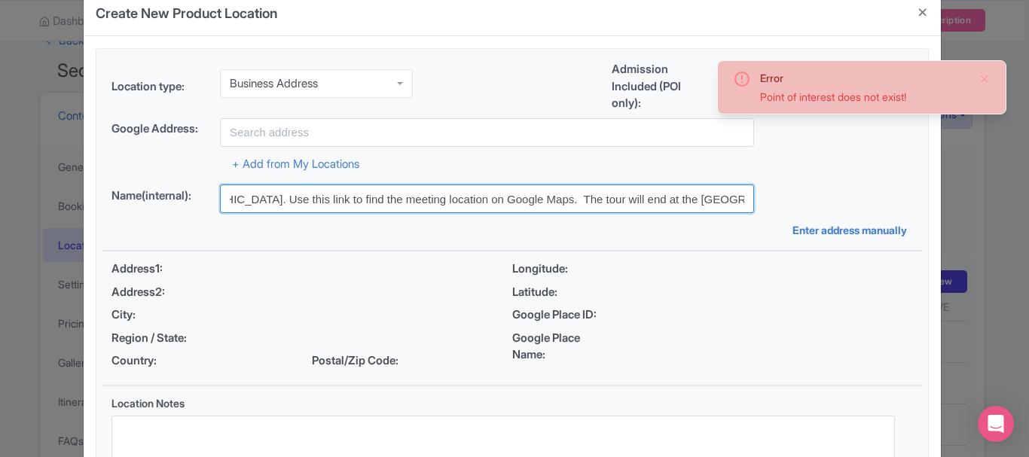
drag, startPoint x: 233, startPoint y: 200, endPoint x: 958, endPoint y: 258, distance: 727.4
click at [958, 258] on div "Create New Product Location Location type: Business Address Business Address Ad…" at bounding box center [514, 228] width 1029 height 457
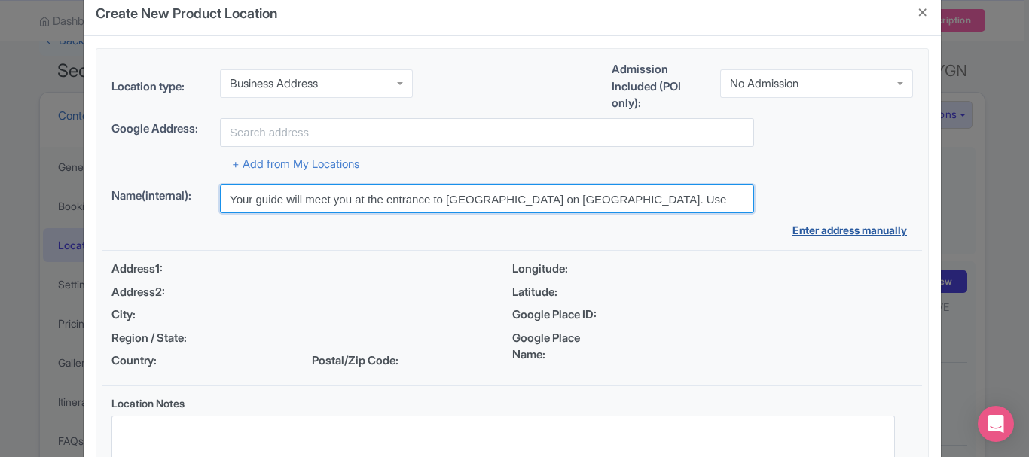
drag, startPoint x: 657, startPoint y: 200, endPoint x: 887, endPoint y: 224, distance: 231.0
click at [887, 224] on div "Name(internal): Your guide will meet you at the entrance to Major's Hill Park o…" at bounding box center [511, 210] width 819 height 53
type input "Your guide will meet you at the entrance to Major's Hill Park on Mackenzie Ave"
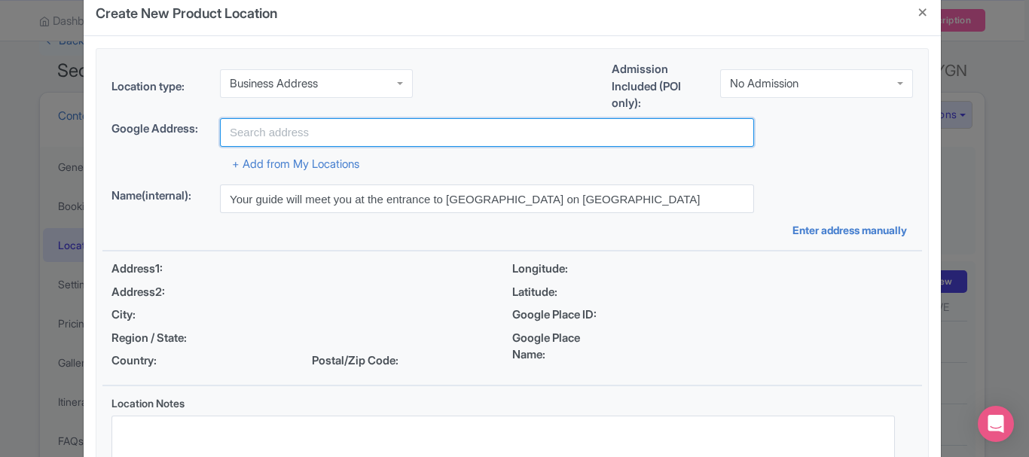
click at [493, 133] on input "text" at bounding box center [487, 132] width 534 height 29
paste input "Your guide will meet you at the entrance to Major's Hill Park on Mackenzie Ave"
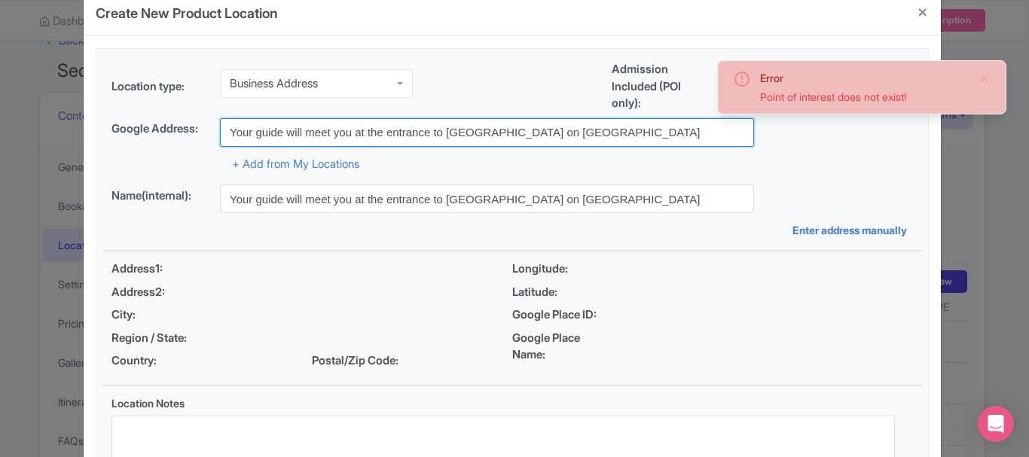
drag, startPoint x: 443, startPoint y: 133, endPoint x: 136, endPoint y: 122, distance: 308.1
click at [136, 122] on div "Google Address: Your guide will meet you at the entrance to Major's Hill Park o…" at bounding box center [511, 132] width 801 height 29
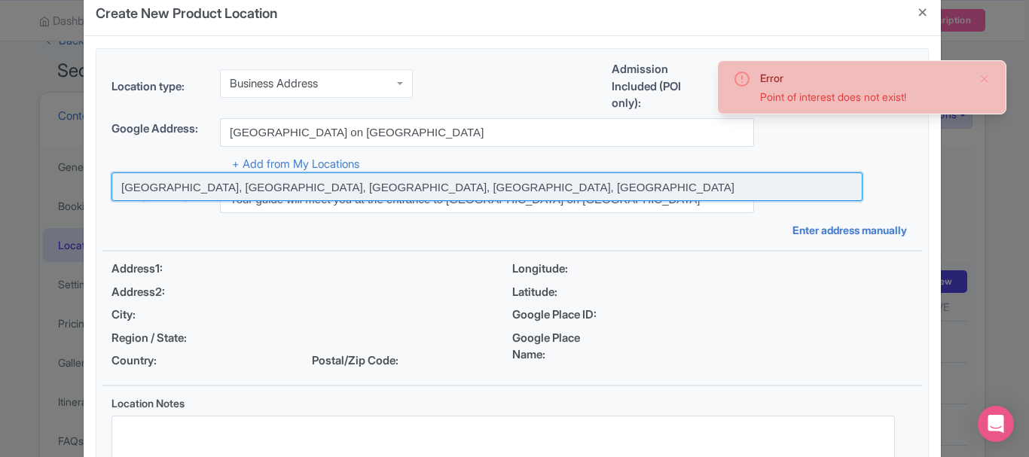
click at [453, 195] on input at bounding box center [486, 186] width 751 height 29
type input "[GEOGRAPHIC_DATA], [GEOGRAPHIC_DATA], [GEOGRAPHIC_DATA], [GEOGRAPHIC_DATA], [GE…"
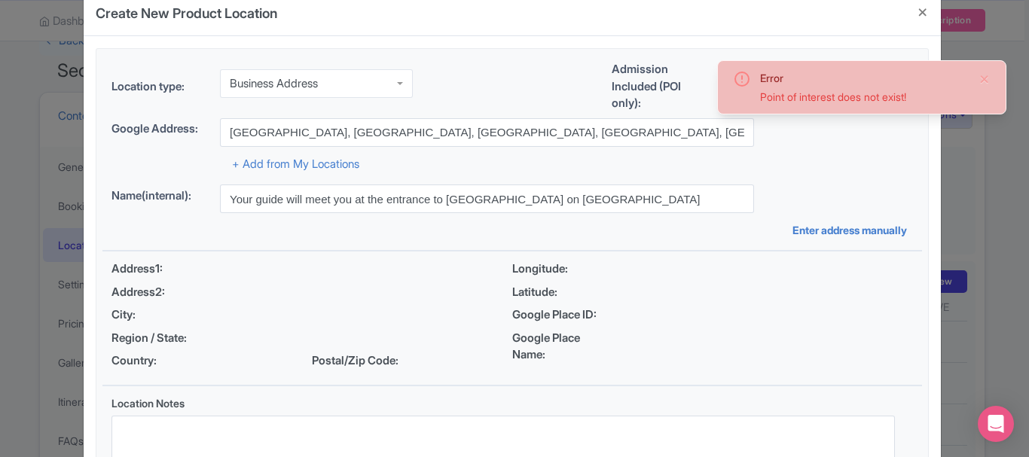
type input "[GEOGRAPHIC_DATA], [GEOGRAPHIC_DATA], [GEOGRAPHIC_DATA], [GEOGRAPHIC_DATA], [GE…"
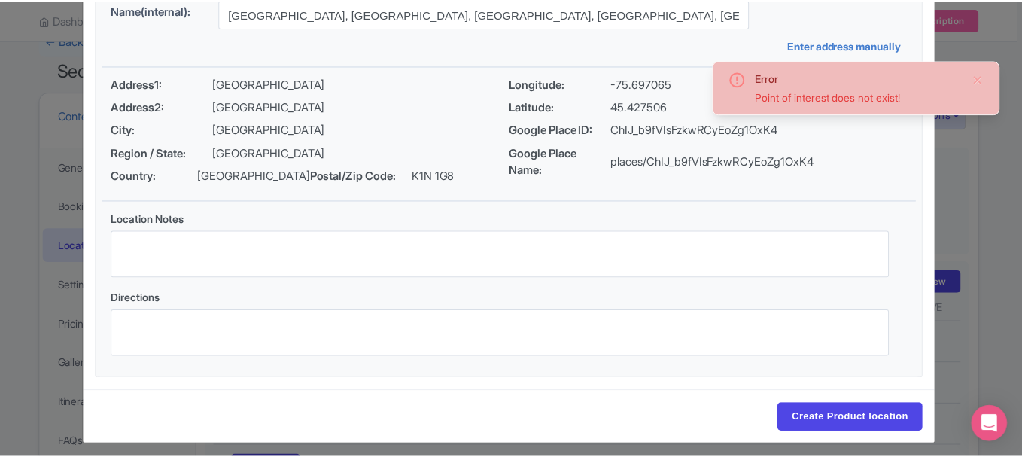
scroll to position [224, 0]
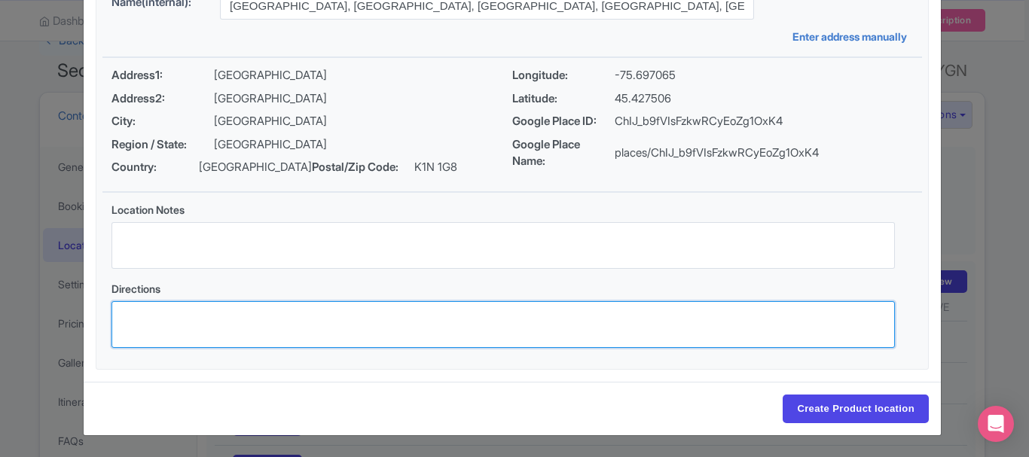
click at [362, 312] on textarea "Directions" at bounding box center [502, 324] width 783 height 47
paste textarea "Your guide will meet you at the entrance to Major's Hill Park on Mackenzie Ave"
type textarea "Your guide will meet you at the entrance to Major's Hill Park on Mackenzie Ave"
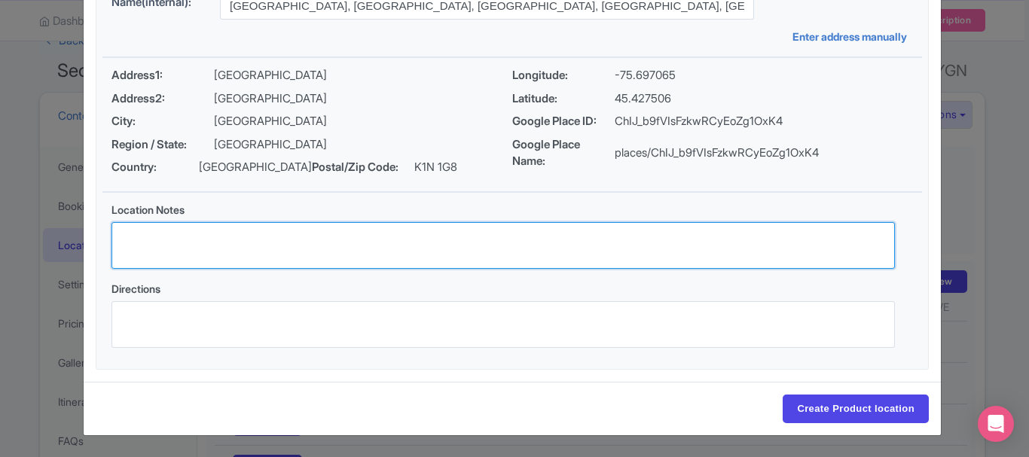
click at [311, 244] on textarea "Location Notes" at bounding box center [502, 245] width 783 height 47
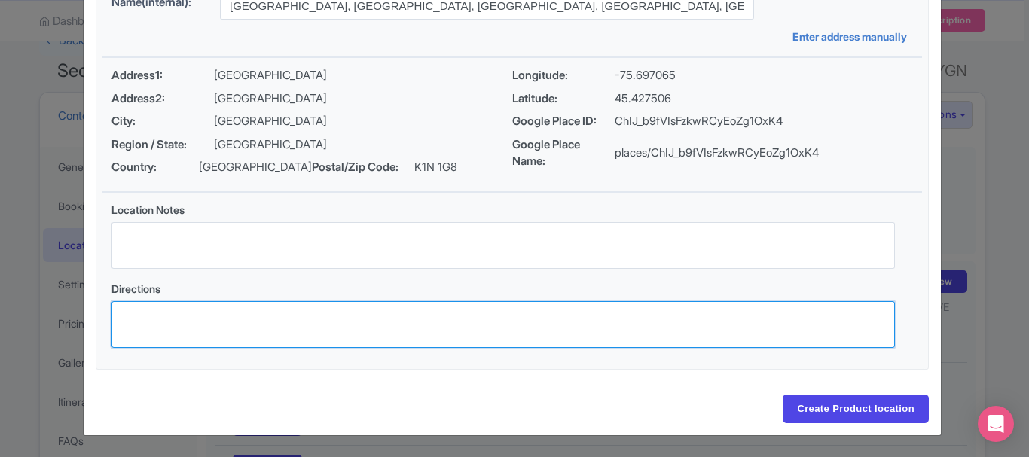
click at [242, 306] on textarea "Directions" at bounding box center [502, 324] width 783 height 47
paste textarea "Your guide will meet you at the entrance to Major's Hill Park on Mackenzie Ave.…"
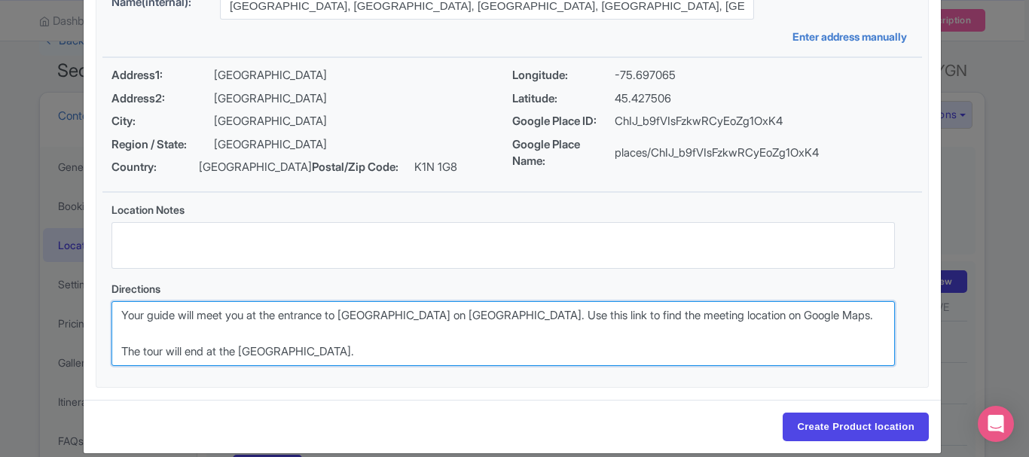
click at [864, 316] on textarea "Your guide will meet you at the entrance to Major's Hill Park on Mackenzie Ave.…" at bounding box center [502, 333] width 783 height 65
click at [337, 320] on textarea "Your guide will meet you at the entrance to Major's Hill Park on Mackenzie Ave.…" at bounding box center [502, 333] width 783 height 65
click at [864, 316] on textarea "Your guide will meet you at the entrance to Major's Hill Park on Mackenzie Ave.…" at bounding box center [502, 333] width 783 height 65
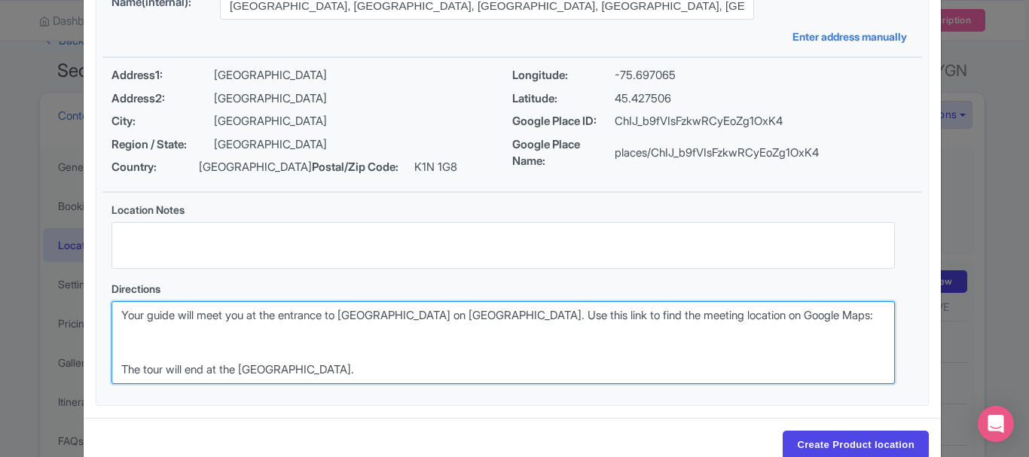
paste textarea "https://maps.app.goo.gl/eZugbviWvxGZC35A6"
type textarea "Your guide will meet you at the entrance to Major's Hill Park on Mackenzie Ave.…"
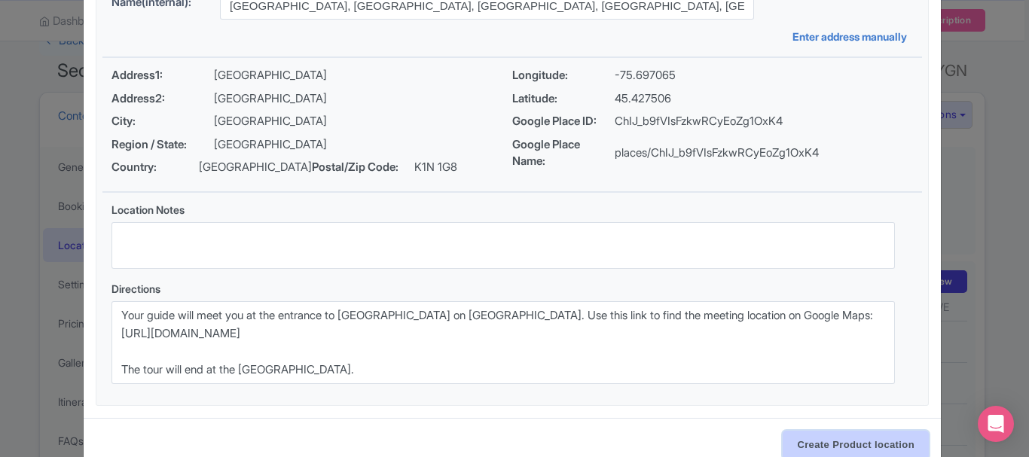
click at [905, 437] on input "Create Product location" at bounding box center [855, 445] width 146 height 29
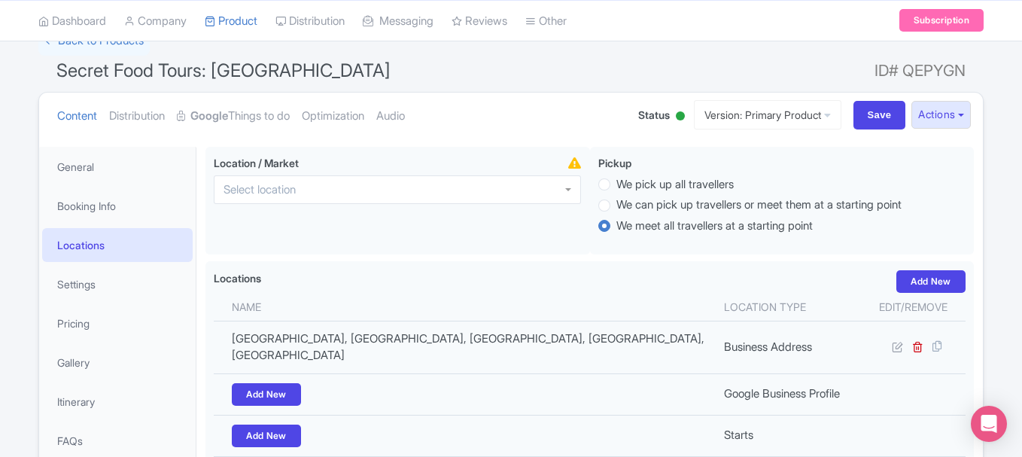
click at [306, 139] on div "Not wheelchair accessible Recommended Comfortable Shoes Know Before You Go Not …" at bounding box center [590, 418] width 787 height 561
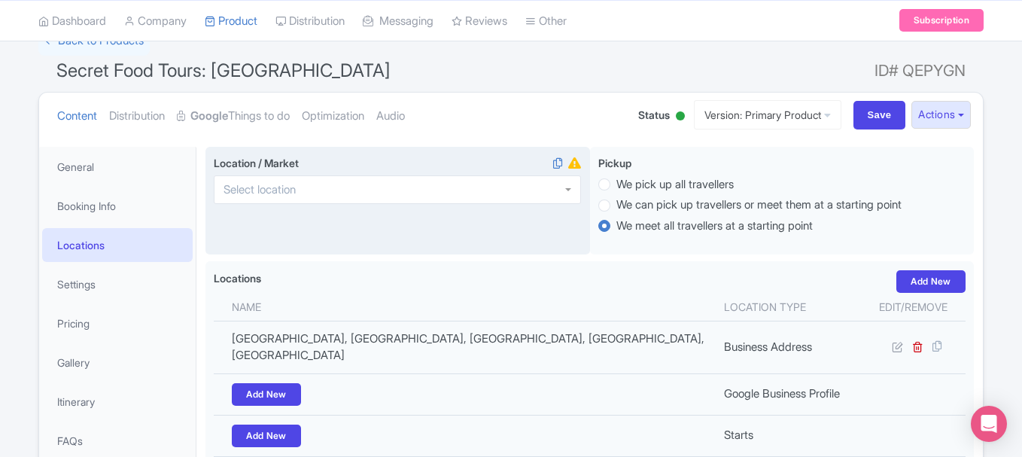
click at [374, 190] on div at bounding box center [397, 189] width 367 height 29
type input "p"
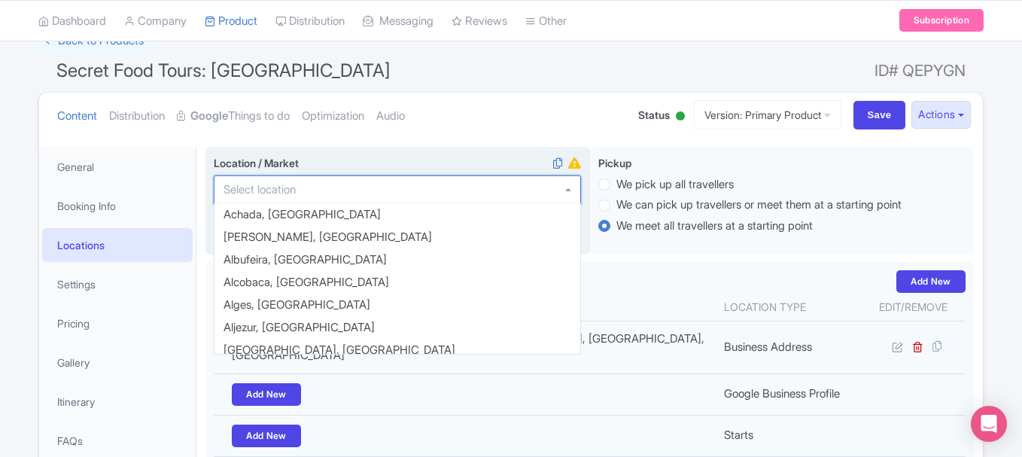
scroll to position [337, 0]
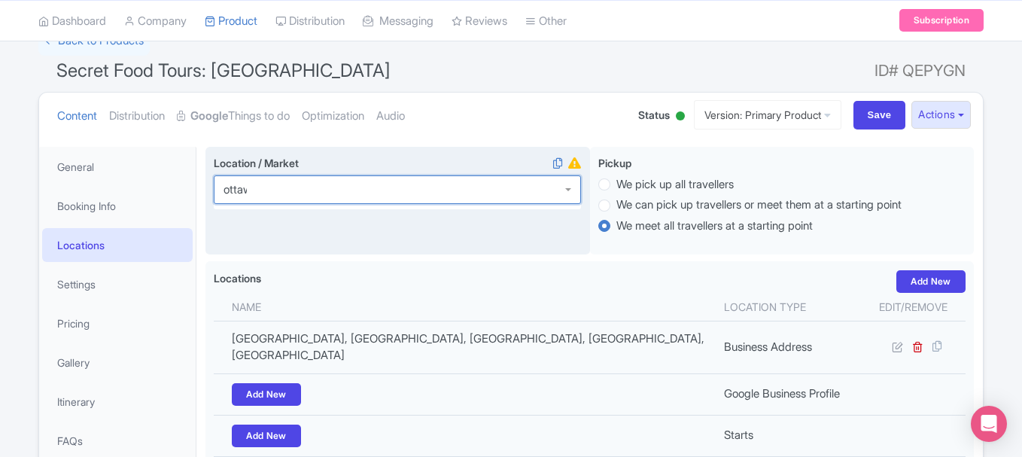
type input "ottawa"
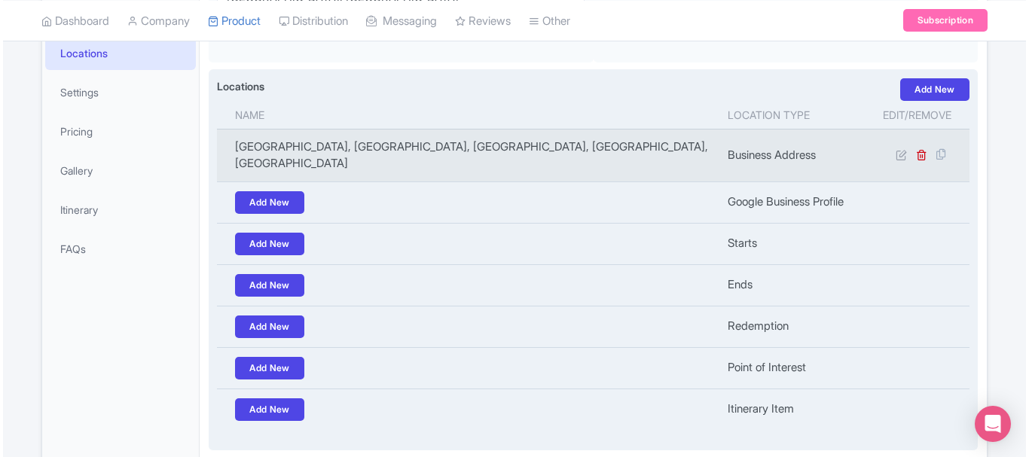
scroll to position [308, 0]
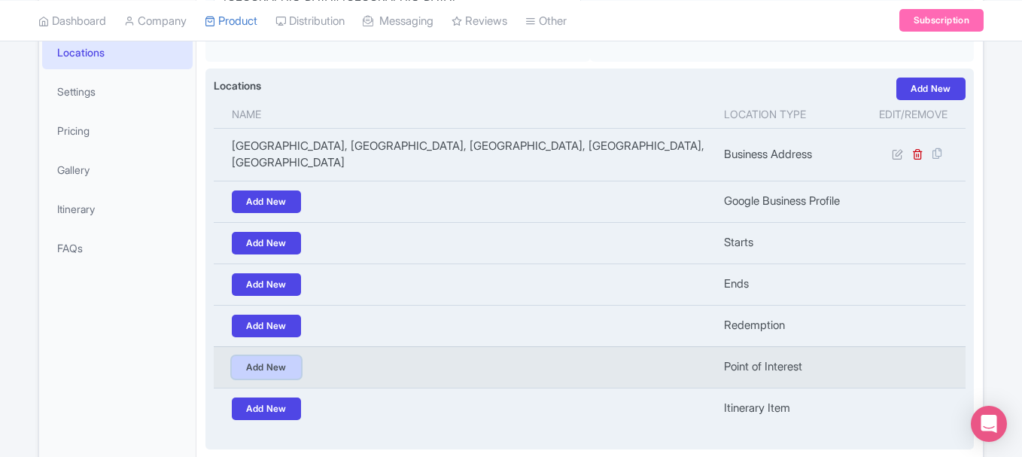
click at [284, 356] on link "Add New" at bounding box center [266, 367] width 69 height 23
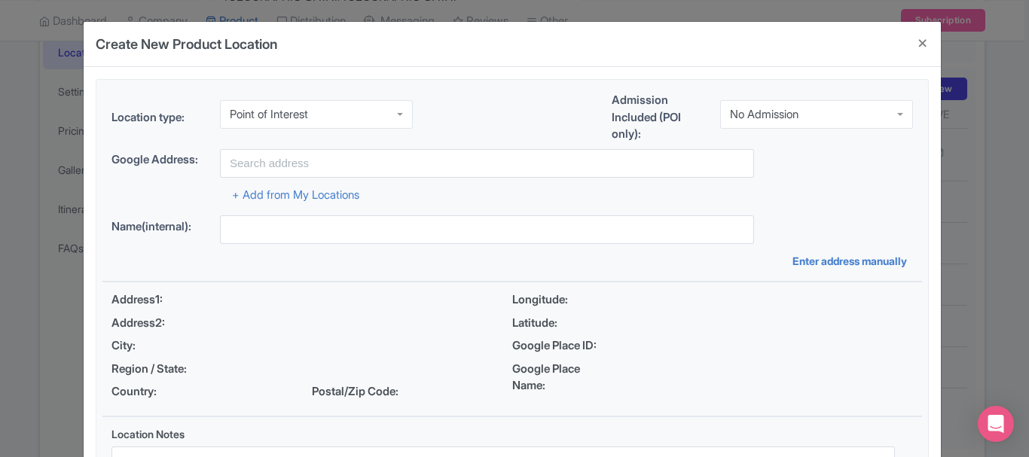
click at [314, 183] on div "+ Add from My Locations" at bounding box center [511, 191] width 801 height 26
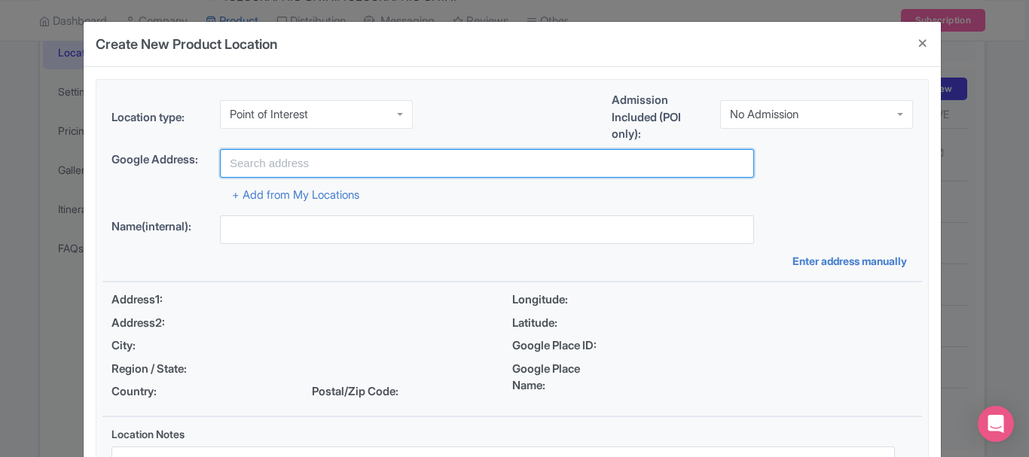
click at [312, 166] on input "text" at bounding box center [487, 163] width 534 height 29
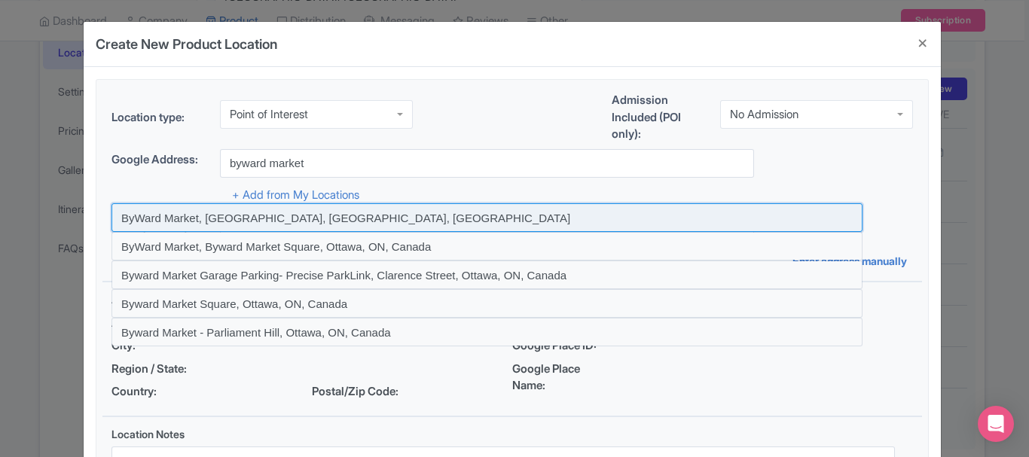
click at [239, 224] on input at bounding box center [486, 217] width 751 height 29
type input "ByWard Market, [GEOGRAPHIC_DATA], [GEOGRAPHIC_DATA], [GEOGRAPHIC_DATA]"
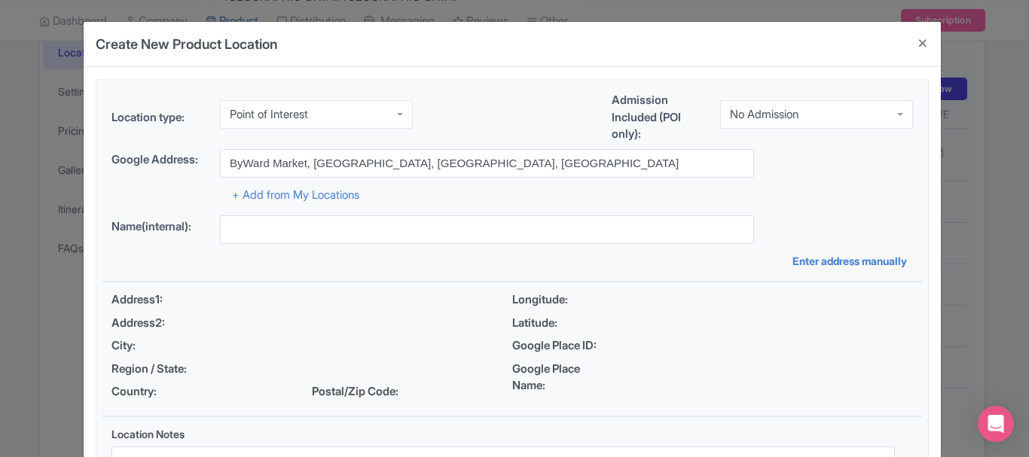
type input "ByWard Market, [GEOGRAPHIC_DATA], [GEOGRAPHIC_DATA], [GEOGRAPHIC_DATA]"
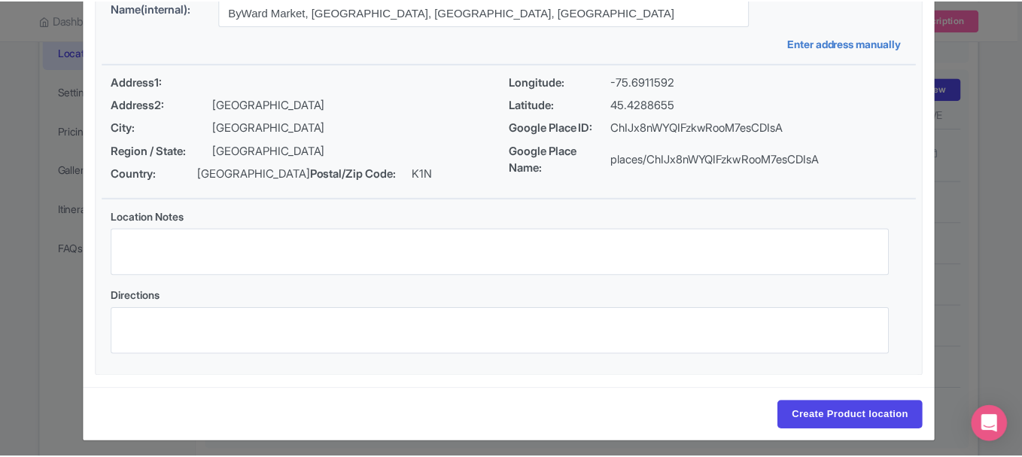
scroll to position [224, 0]
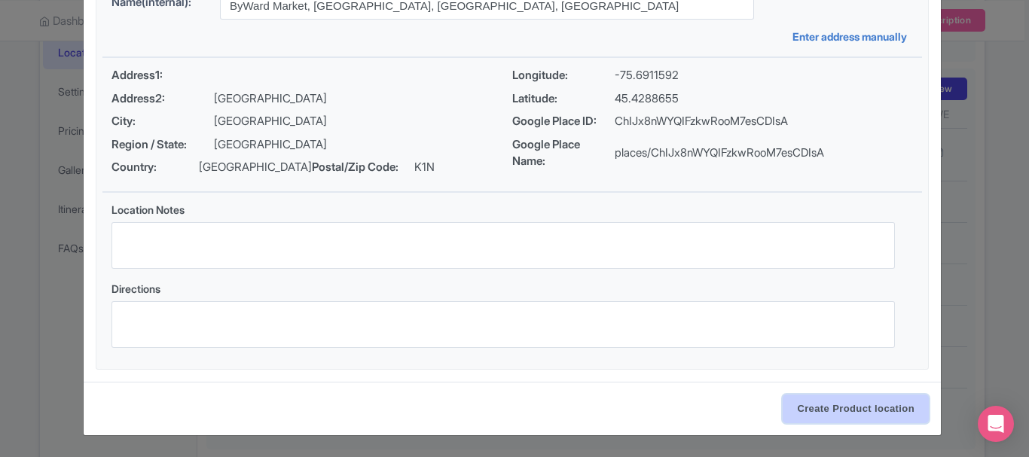
click at [812, 402] on input "Create Product location" at bounding box center [855, 409] width 146 height 29
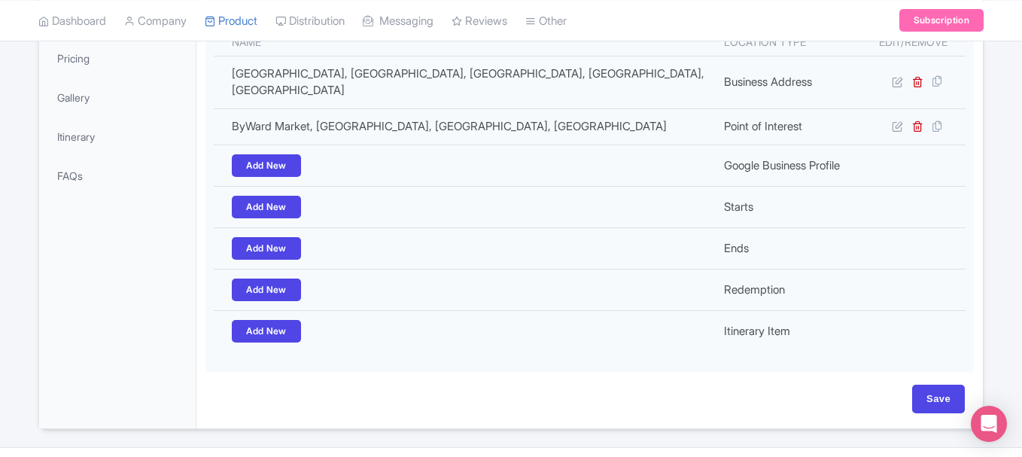
scroll to position [401, 0]
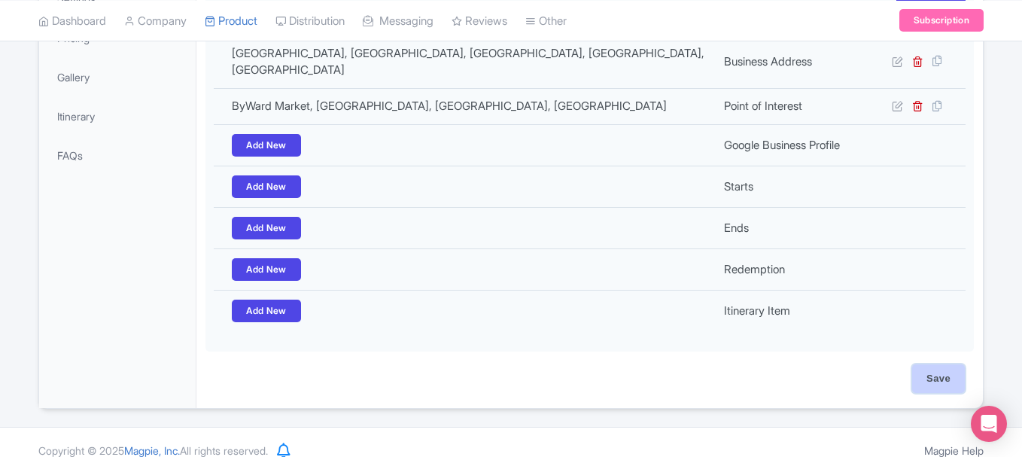
click at [952, 364] on input "Save" at bounding box center [939, 378] width 53 height 29
type input "Update Product"
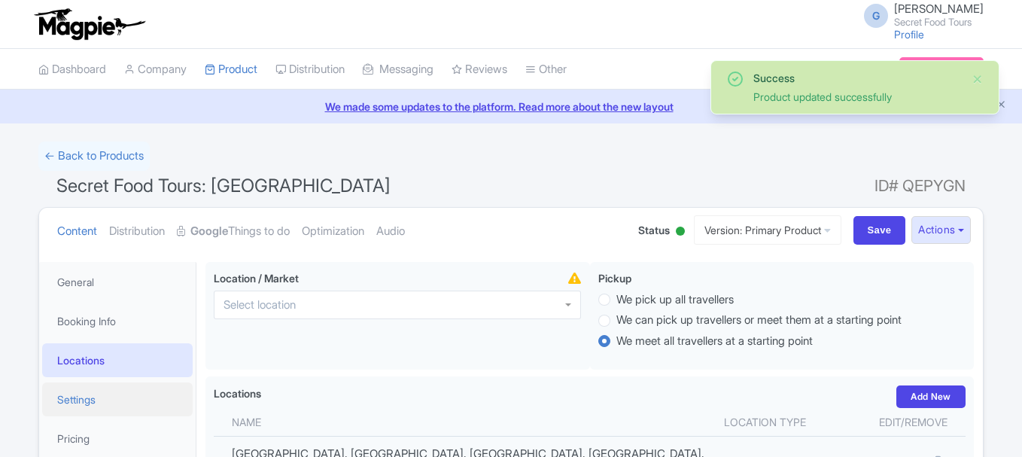
scroll to position [262, 0]
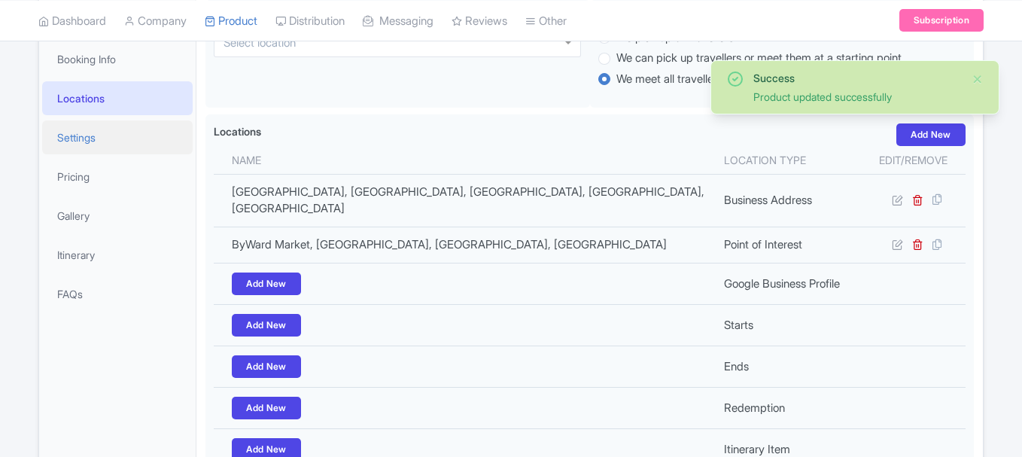
click at [72, 136] on link "Settings" at bounding box center [117, 137] width 151 height 34
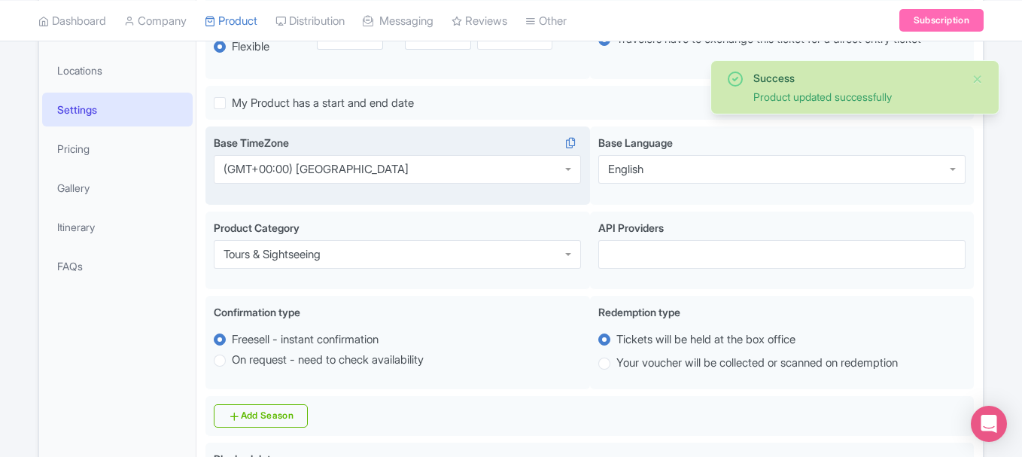
scroll to position [286, 0]
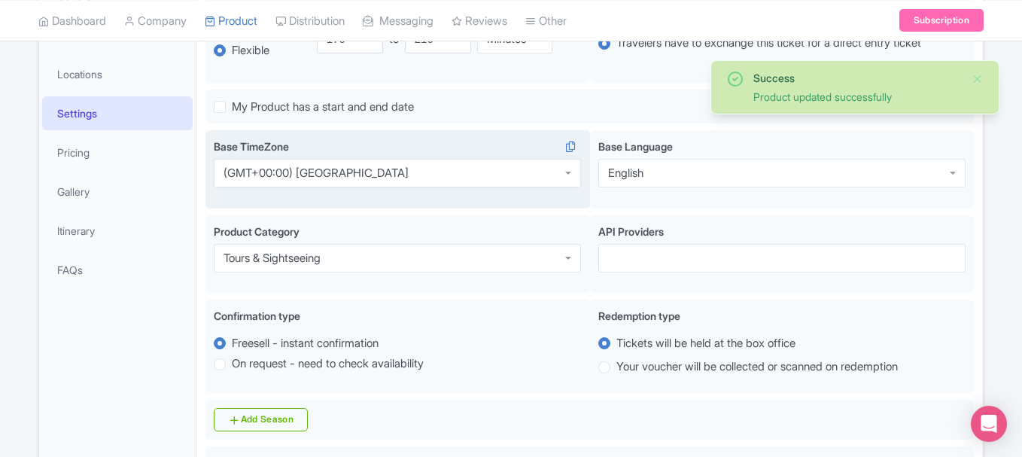
click at [410, 174] on div "(GMT+00:00) [GEOGRAPHIC_DATA]" at bounding box center [397, 173] width 367 height 29
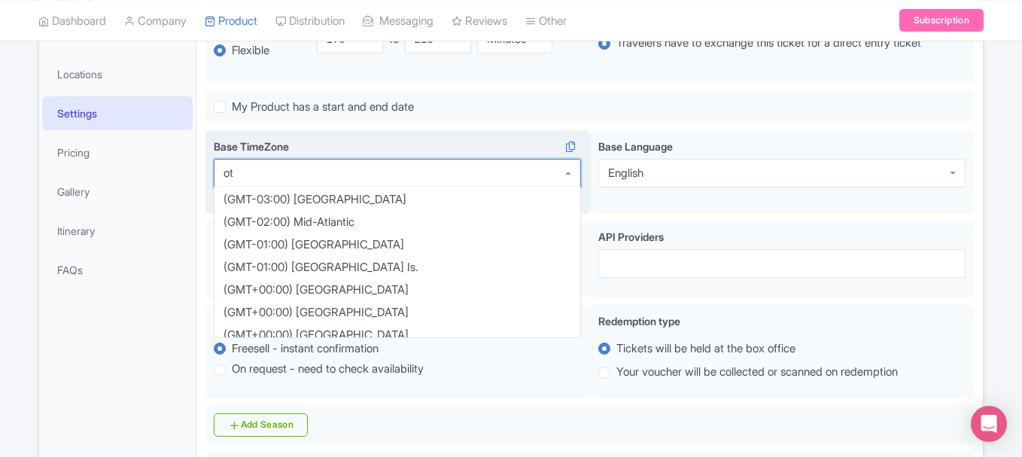
scroll to position [0, 0]
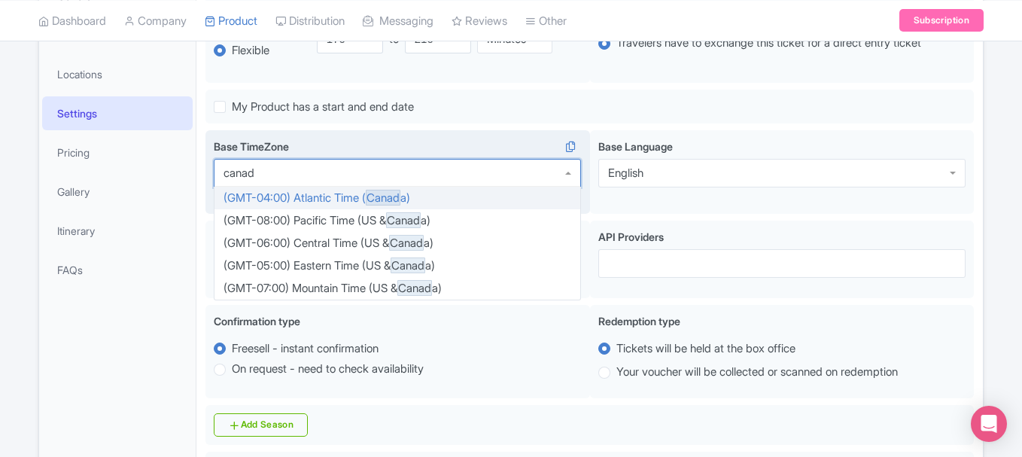
type input "canada"
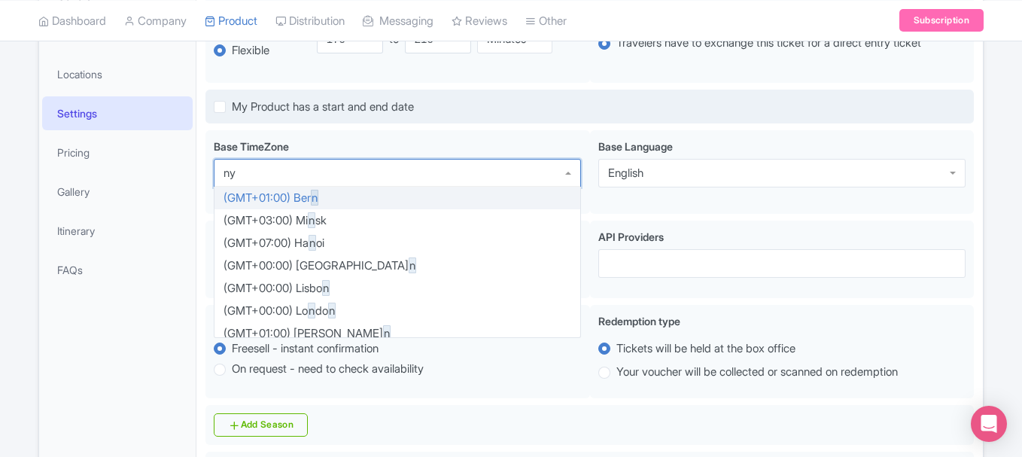
type input "nyc"
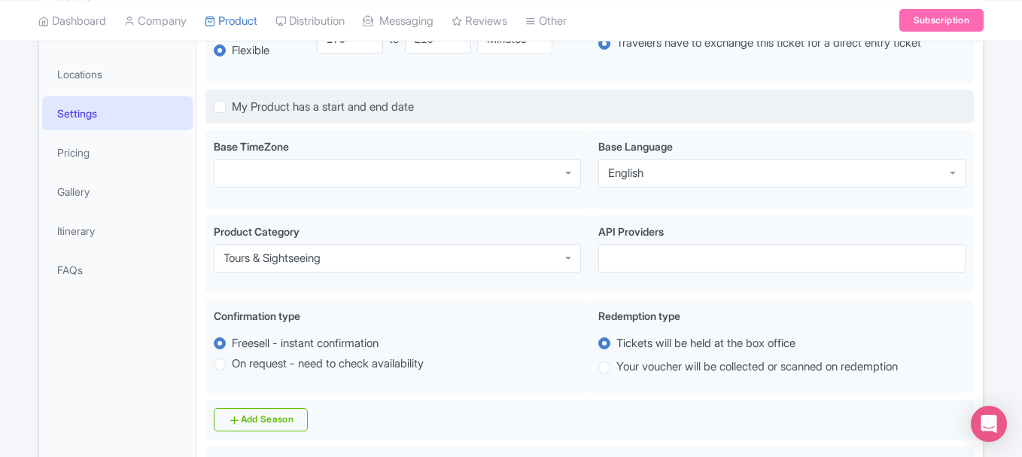
click at [491, 106] on div "My Product has a start and end date" at bounding box center [590, 107] width 769 height 35
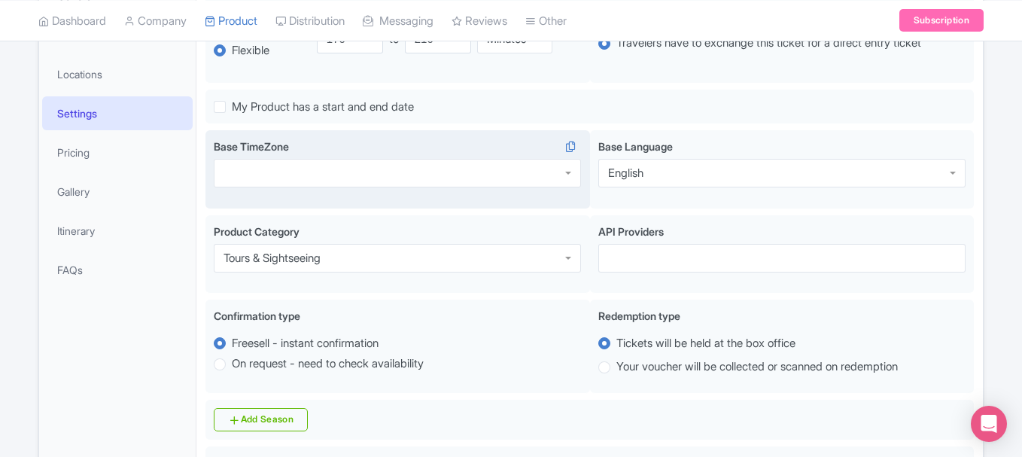
click at [389, 175] on div at bounding box center [397, 173] width 367 height 29
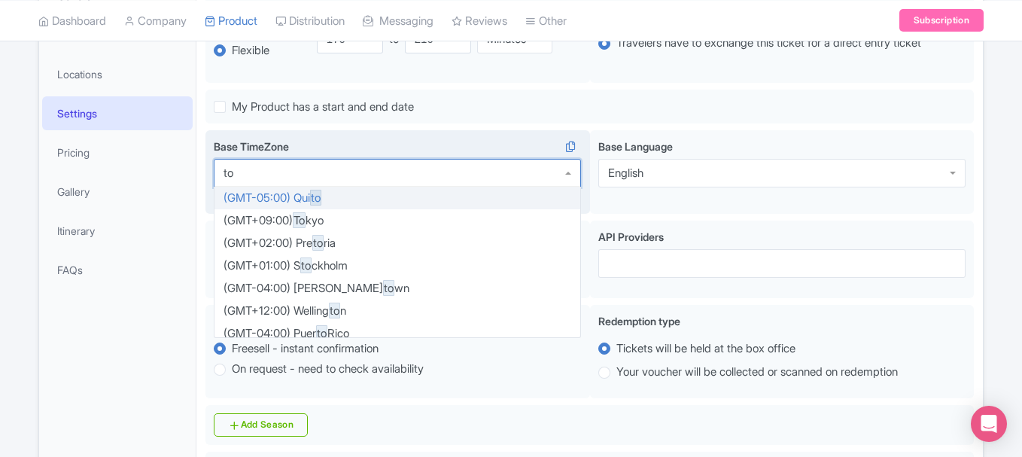
type input "tor"
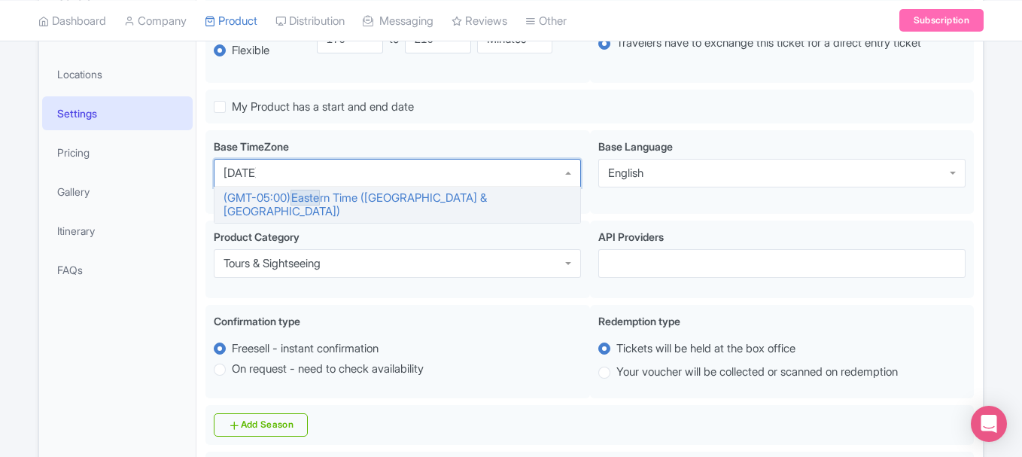
type input "eastern"
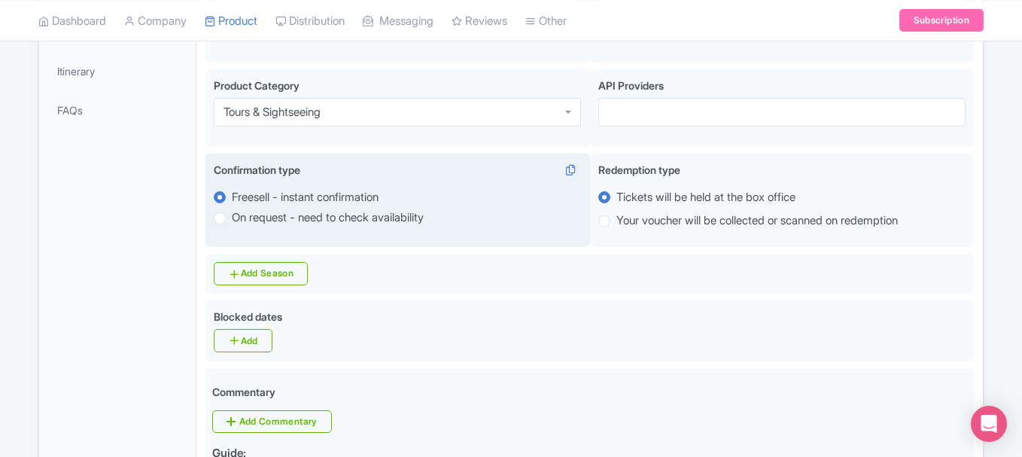
scroll to position [449, 0]
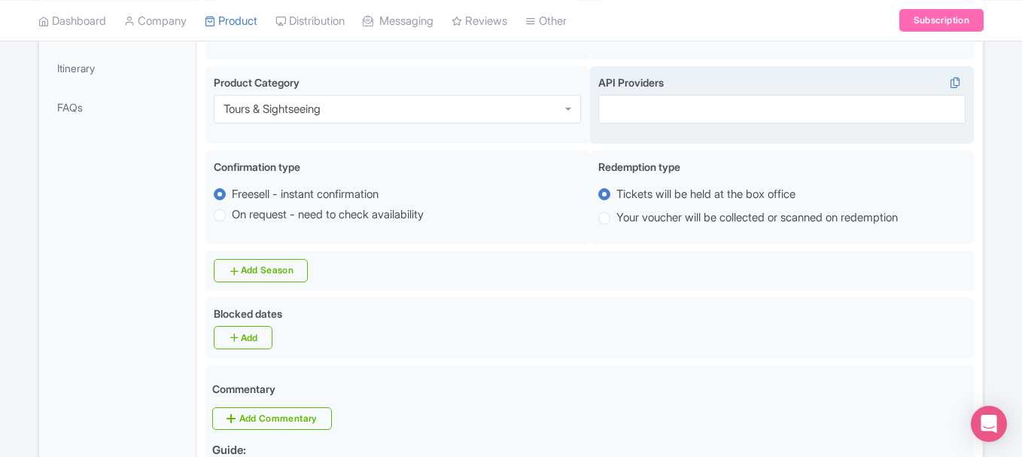
click at [624, 110] on div "API Providers" at bounding box center [782, 105] width 385 height 78
click at [622, 97] on div at bounding box center [782, 109] width 367 height 29
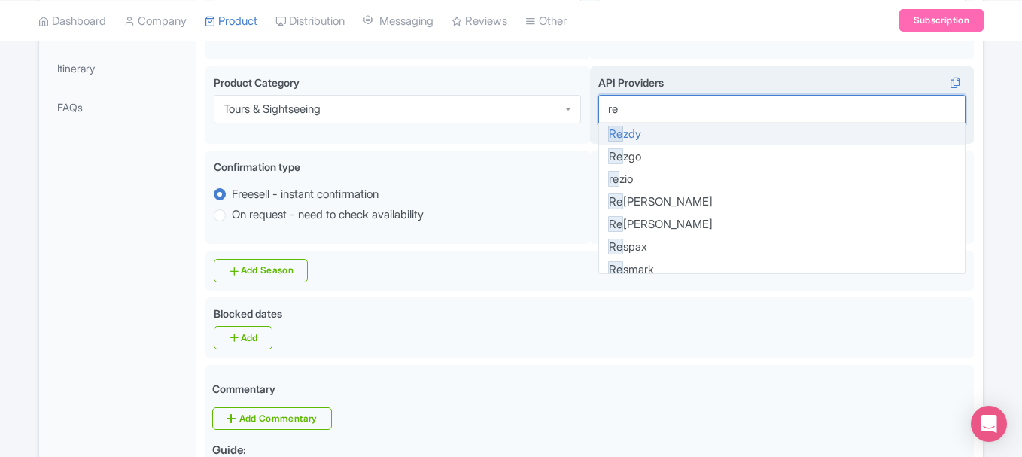
type input "rez"
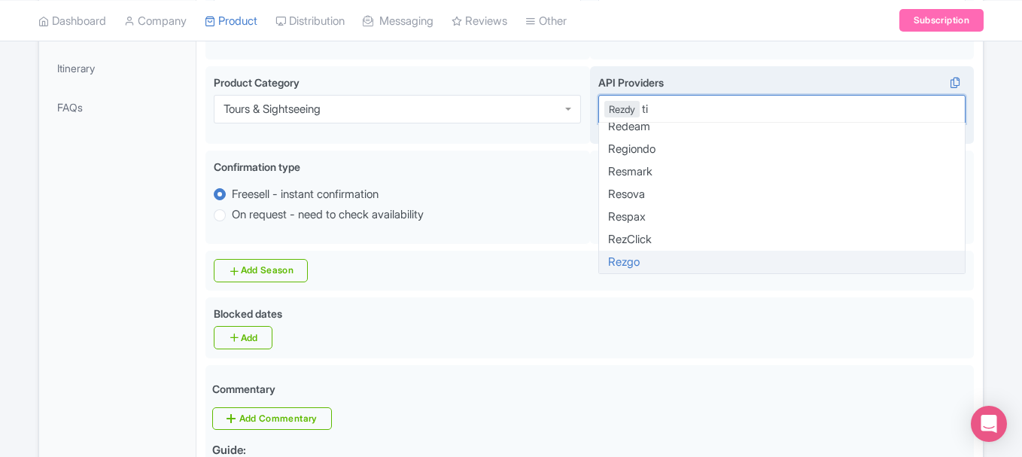
scroll to position [0, 0]
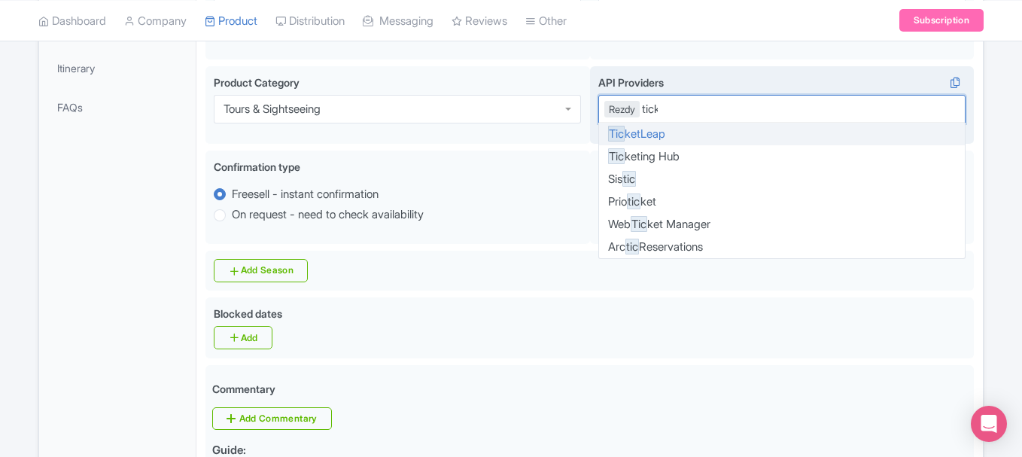
type input "ticket"
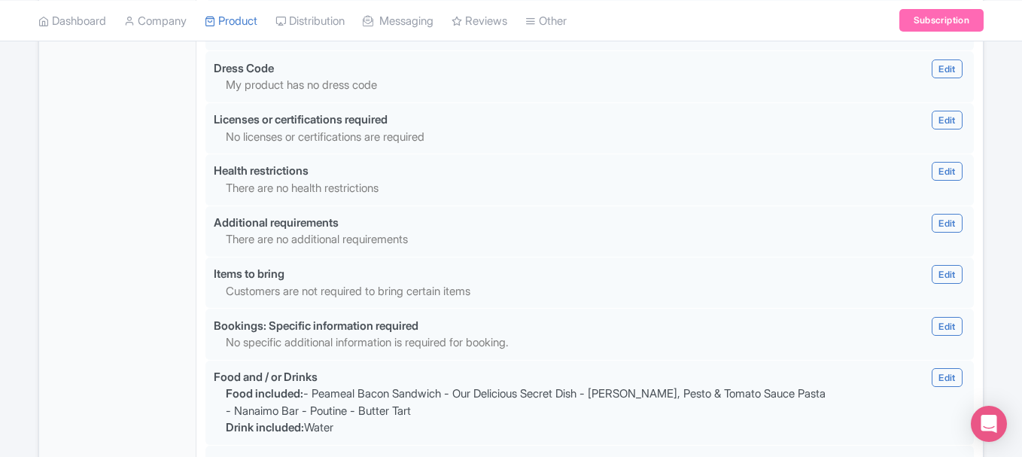
scroll to position [1457, 0]
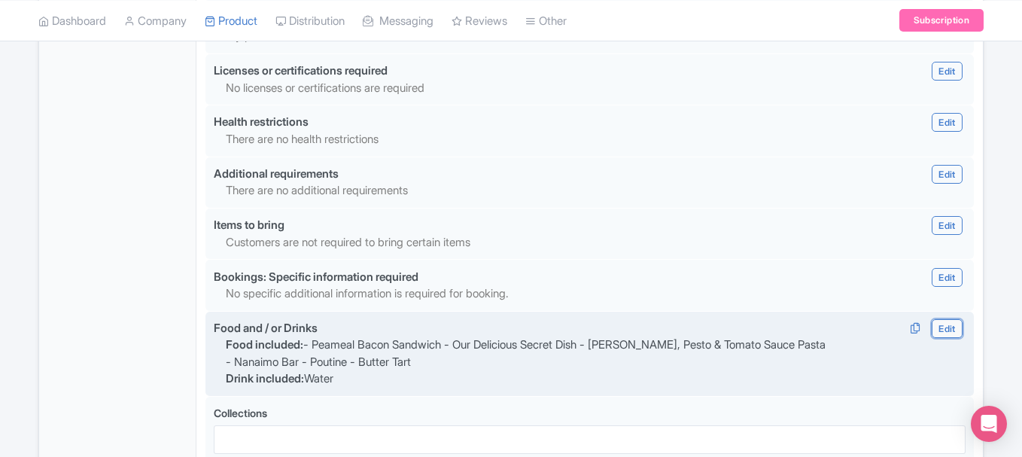
click at [949, 319] on link "Edit" at bounding box center [947, 328] width 30 height 19
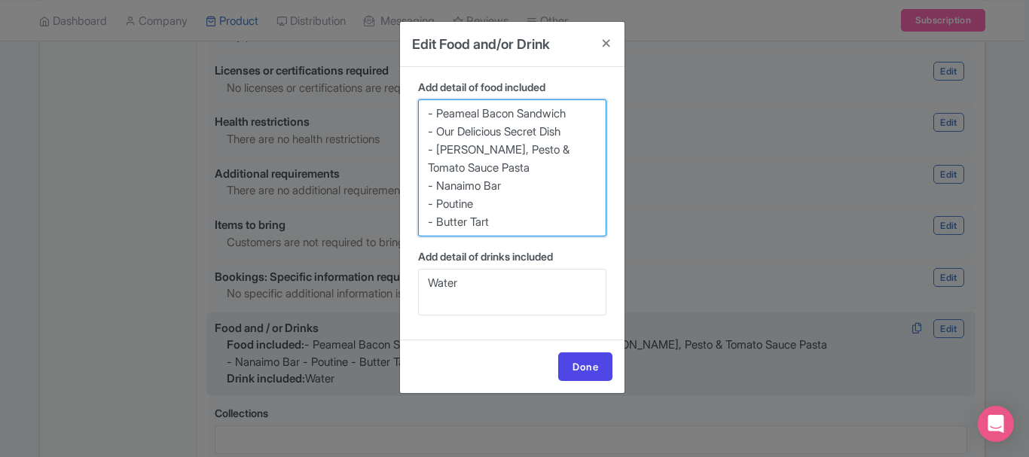
click at [557, 157] on textarea "- Peameal Bacon Sandwich - Our Delicious Secret Dish - Alfredo, Pesto & Tomato …" at bounding box center [512, 167] width 188 height 137
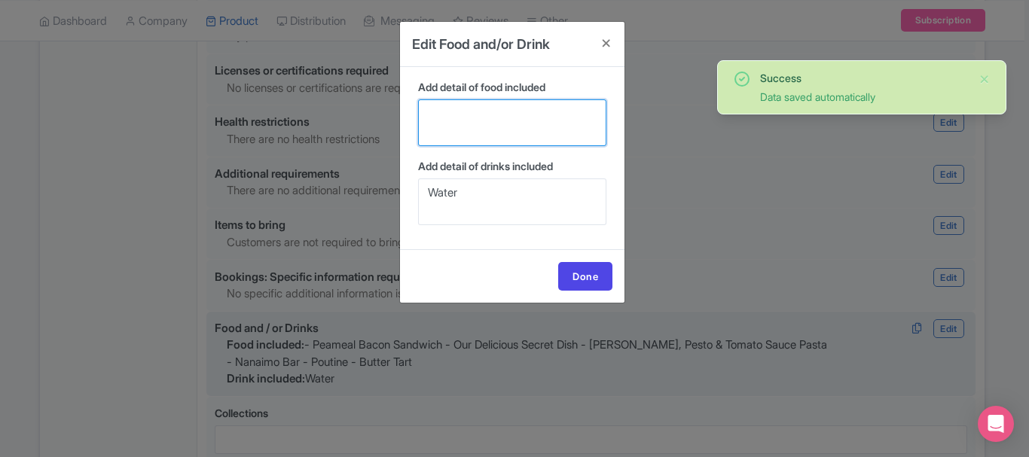
paste textarea "clusions Food BeaverTail pastry Poutine Maple Syrup Tasting Cheese Tasting Moll…"
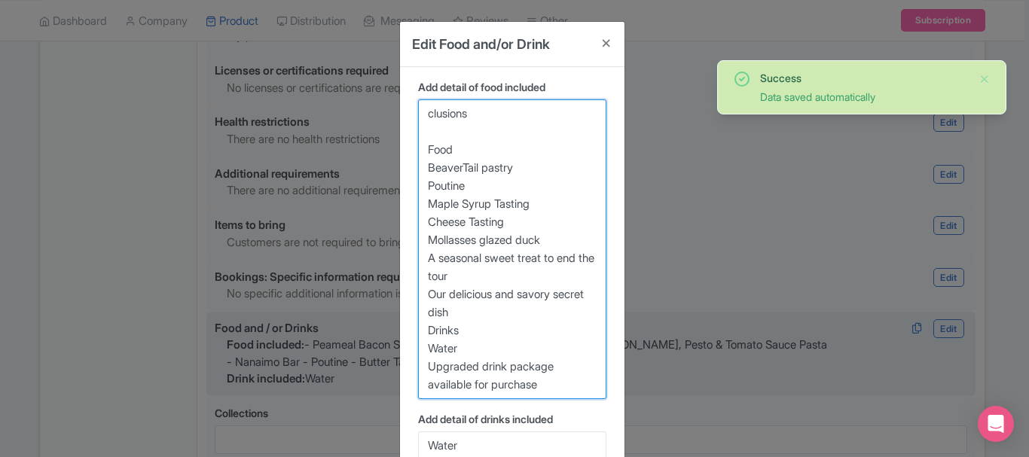
drag, startPoint x: 480, startPoint y: 153, endPoint x: 394, endPoint y: 80, distance: 112.7
click at [394, 80] on div "Edit Food and/or Drink Add detail of food included - Peameal Bacon Sandwich - O…" at bounding box center [514, 228] width 1029 height 457
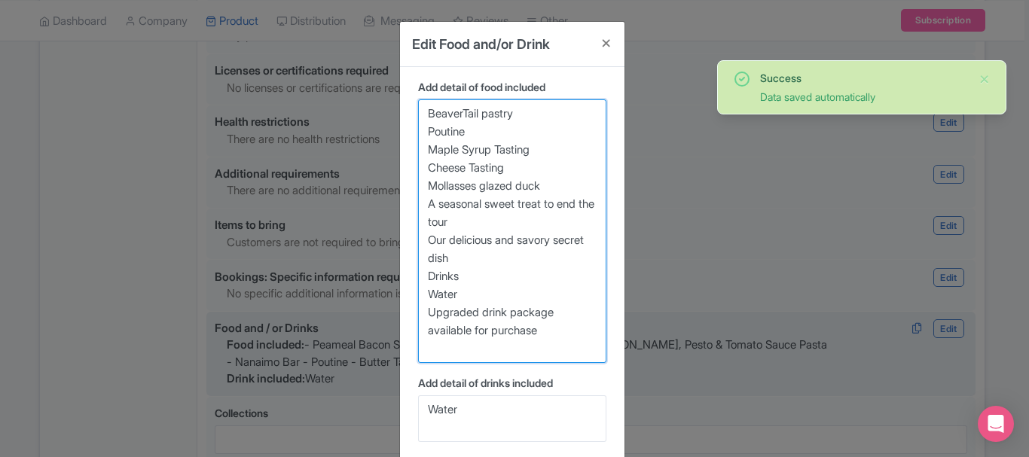
drag, startPoint x: 570, startPoint y: 349, endPoint x: 384, endPoint y: 320, distance: 188.3
click at [384, 320] on div "Edit Food and/or Drink Add detail of food included - Peameal Bacon Sandwich - O…" at bounding box center [514, 228] width 1029 height 457
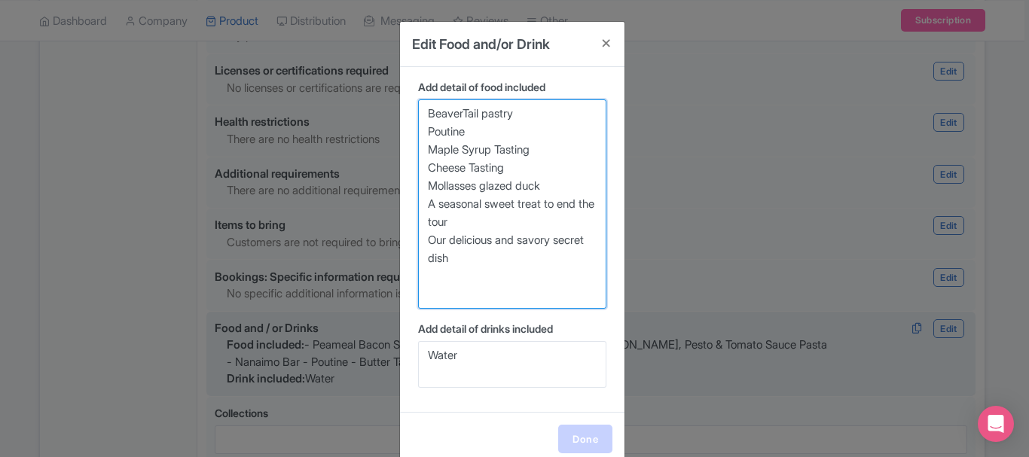
type textarea "BeaverTail pastry Poutine Maple Syrup Tasting Cheese Tasting Mollasses glazed d…"
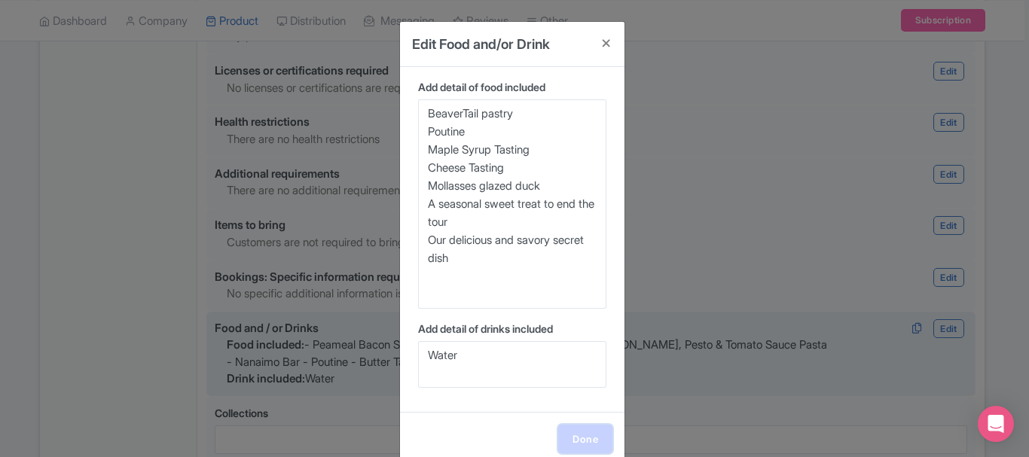
click at [565, 427] on link "Done" at bounding box center [585, 439] width 54 height 29
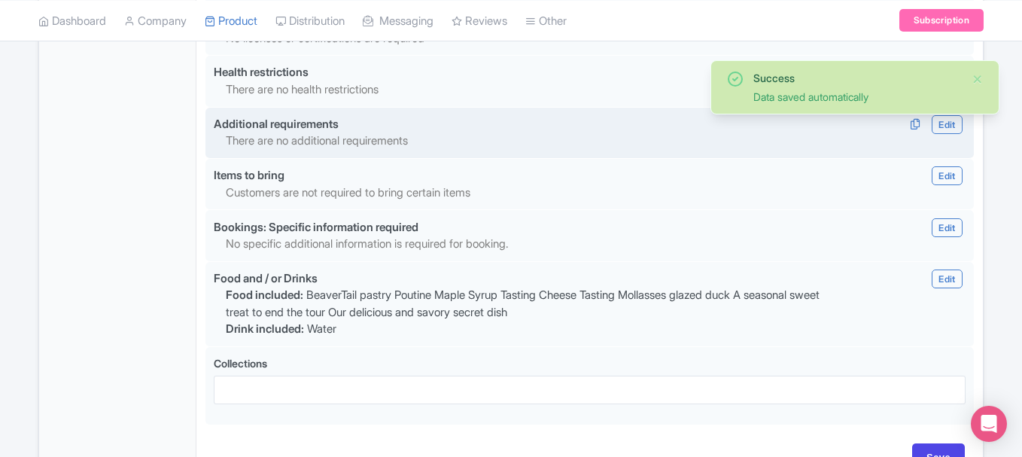
scroll to position [1588, 0]
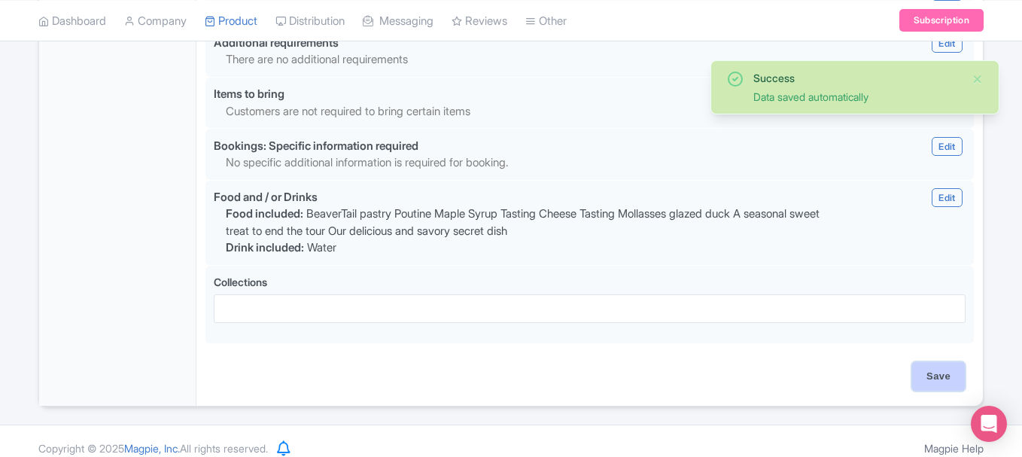
click at [924, 362] on input "Save" at bounding box center [939, 376] width 53 height 29
type input "Saving..."
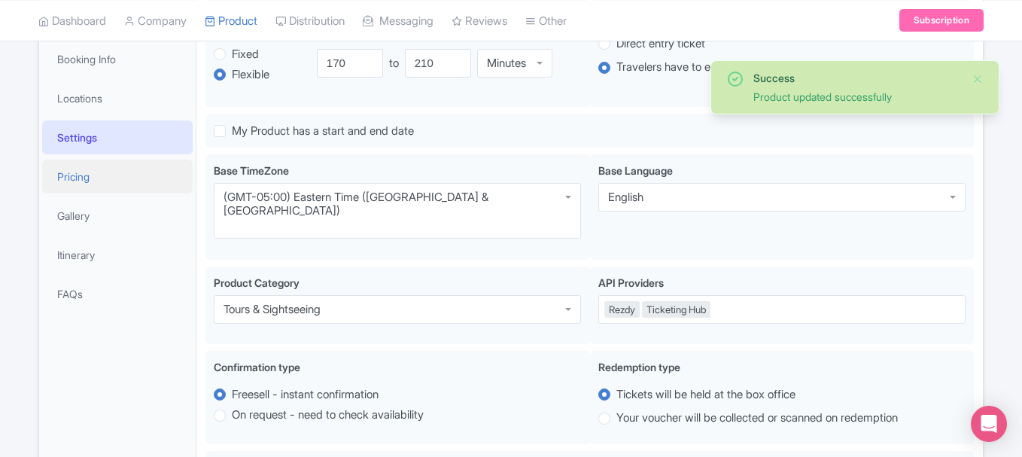
click at [101, 169] on link "Pricing" at bounding box center [117, 177] width 151 height 34
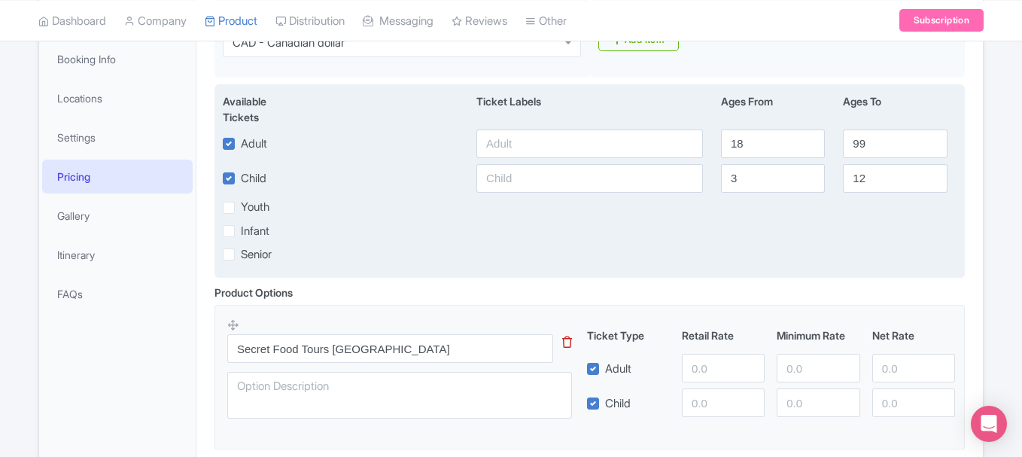
click at [241, 206] on label "Youth" at bounding box center [255, 207] width 29 height 17
click at [241, 206] on input "Youth" at bounding box center [246, 204] width 10 height 10
checkbox input "true"
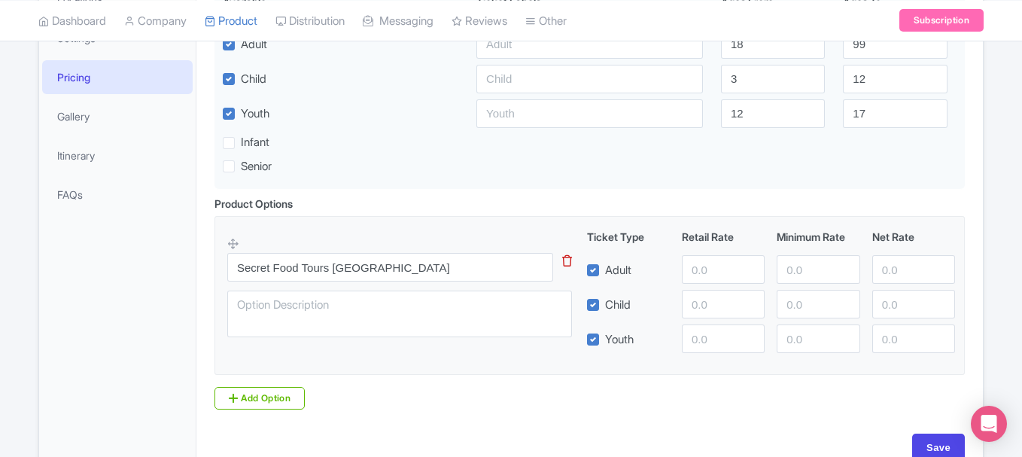
scroll to position [447, 0]
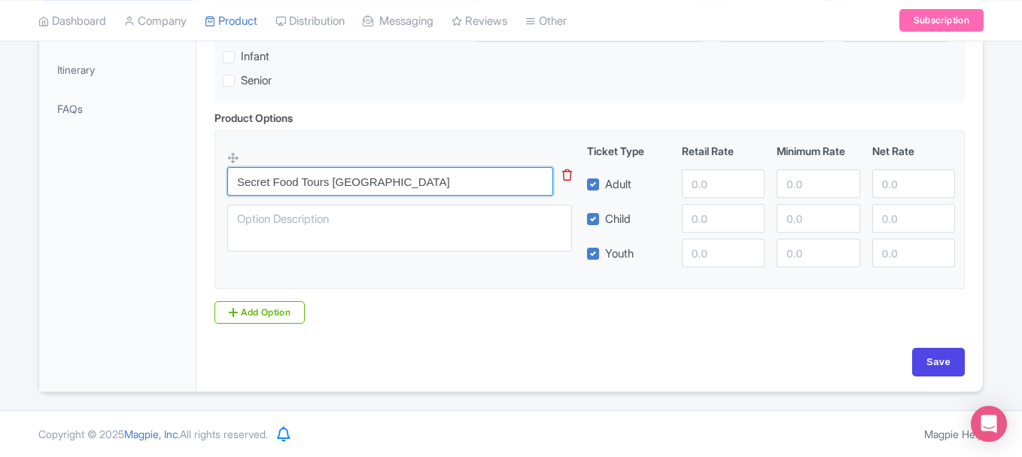
click at [354, 189] on input "Secret Food Tours [GEOGRAPHIC_DATA]" at bounding box center [390, 181] width 326 height 29
type input "Secret Food Tours [GEOGRAPHIC_DATA]"
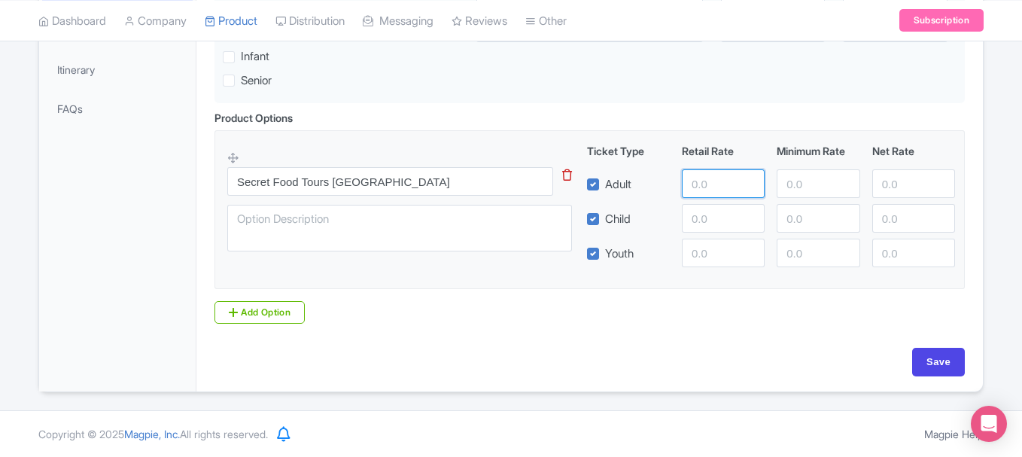
click at [705, 189] on input "number" at bounding box center [723, 183] width 83 height 29
type input "115"
click at [708, 215] on input "number" at bounding box center [723, 218] width 83 height 29
type input "105"
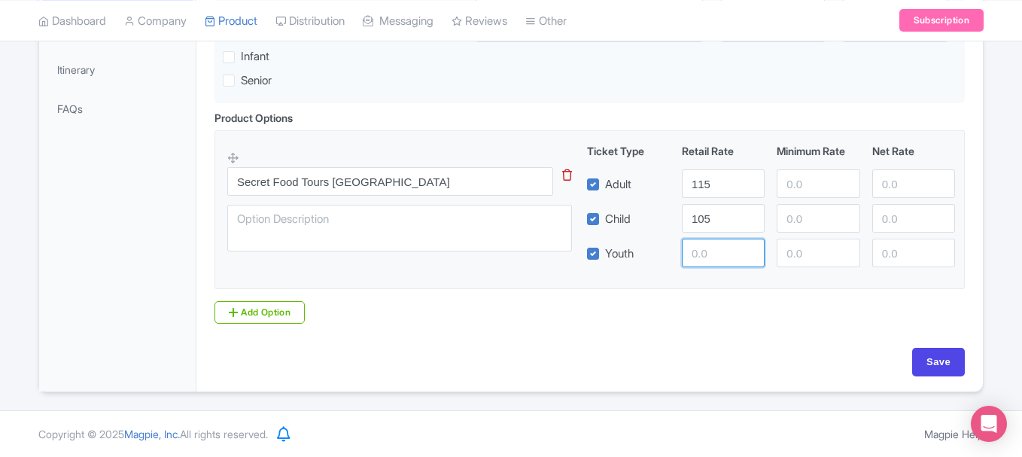
click at [712, 253] on input "number" at bounding box center [723, 253] width 83 height 29
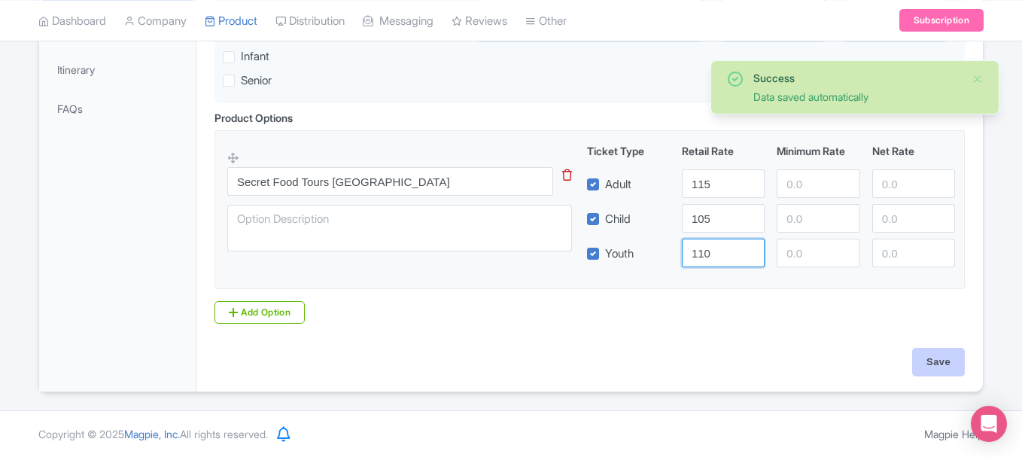
type input "110"
click at [945, 352] on input "Save" at bounding box center [939, 362] width 53 height 29
type input "Update Product"
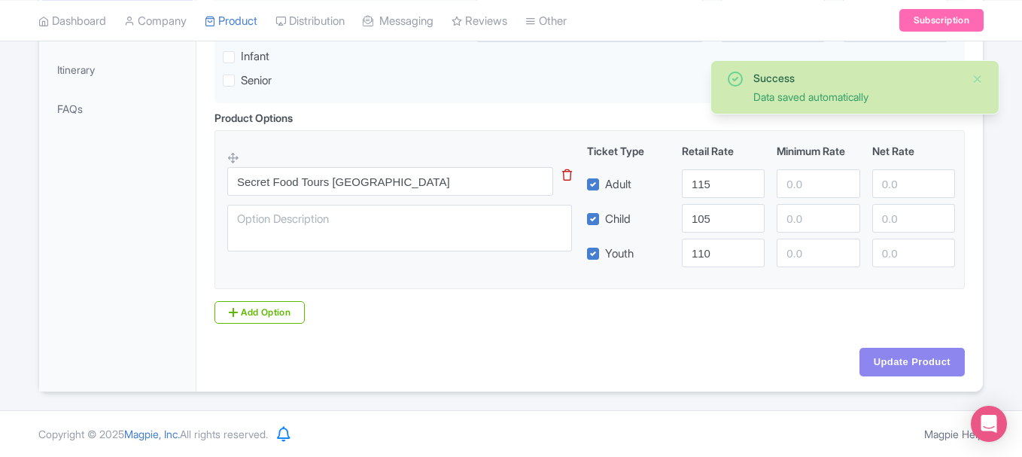
scroll to position [413, 0]
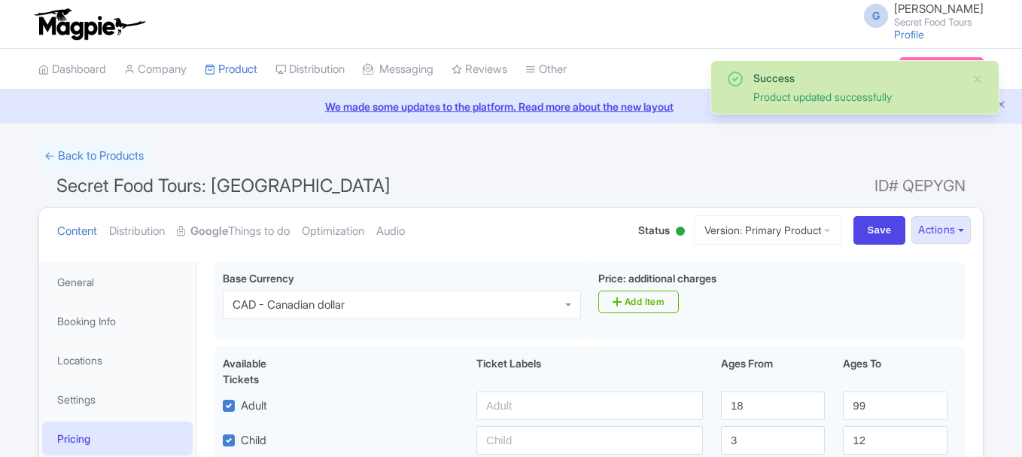
scroll to position [262, 0]
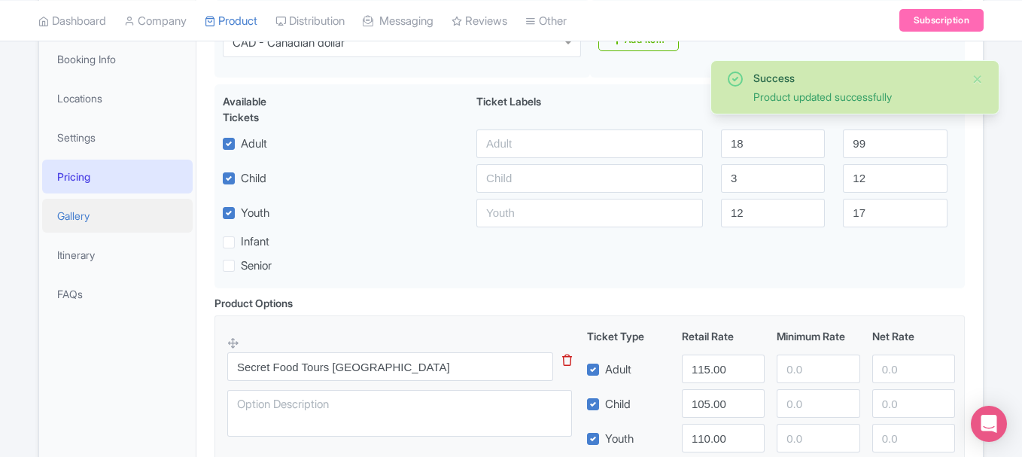
click at [118, 219] on link "Gallery" at bounding box center [117, 216] width 151 height 34
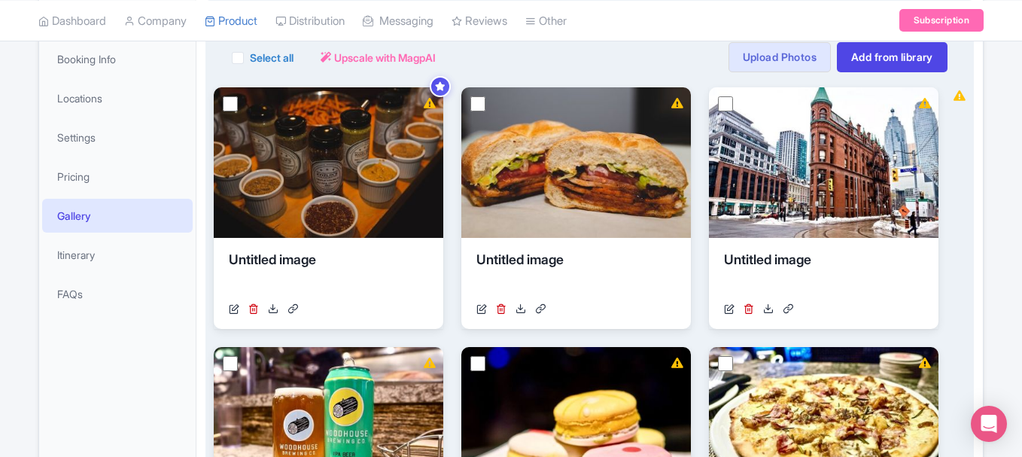
drag, startPoint x: 233, startPoint y: 59, endPoint x: 239, endPoint y: 53, distance: 8.0
click at [250, 58] on label "Select all" at bounding box center [272, 58] width 44 height 16
click at [250, 58] on input "Select all" at bounding box center [255, 53] width 10 height 10
checkbox input "true"
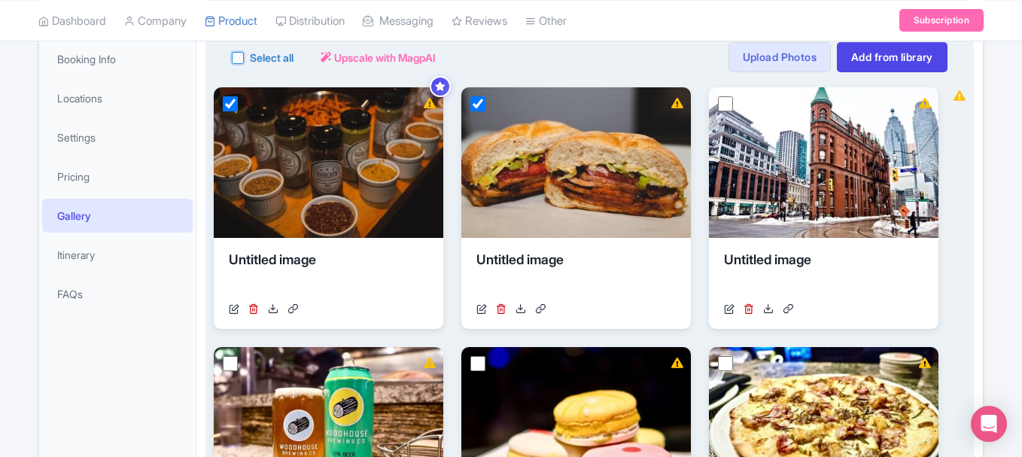
checkbox input "true"
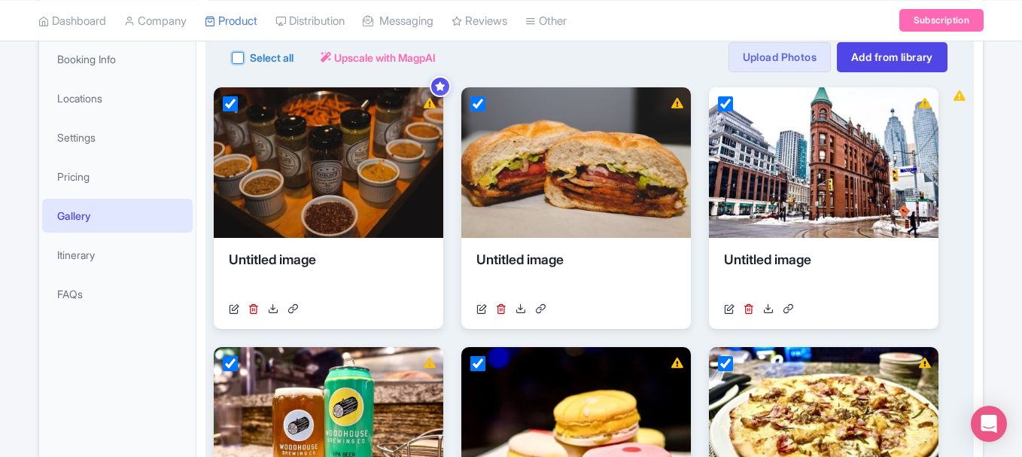
checkbox input "true"
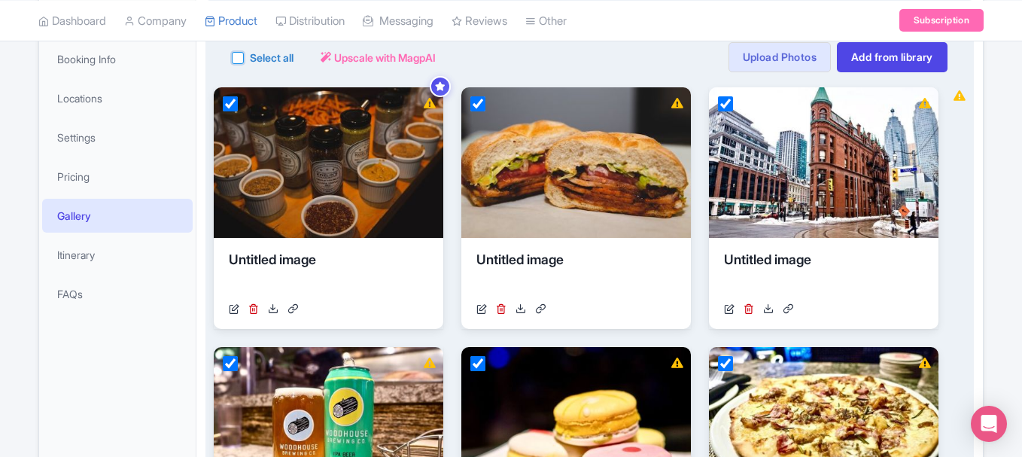
checkbox input "true"
click at [250, 55] on label "Select all" at bounding box center [272, 58] width 44 height 16
click at [250, 55] on input "Select all" at bounding box center [255, 53] width 10 height 10
checkbox input "false"
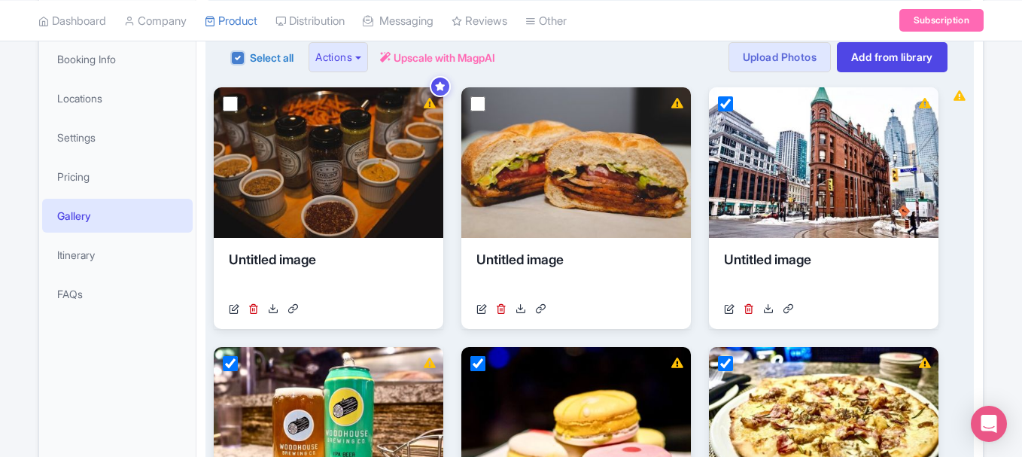
checkbox input "false"
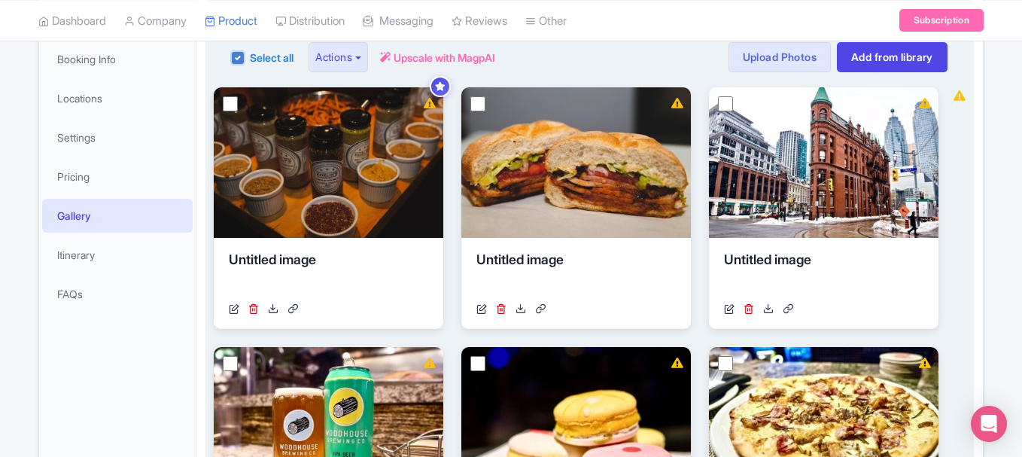
checkbox input "false"
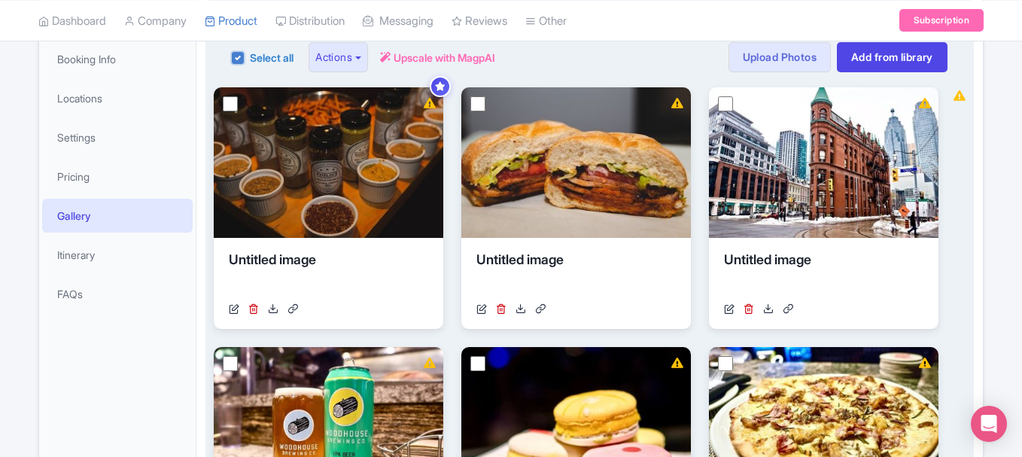
checkbox input "false"
click at [250, 52] on label "Select all" at bounding box center [272, 58] width 44 height 16
click at [250, 52] on input "Select all" at bounding box center [255, 53] width 10 height 10
checkbox input "true"
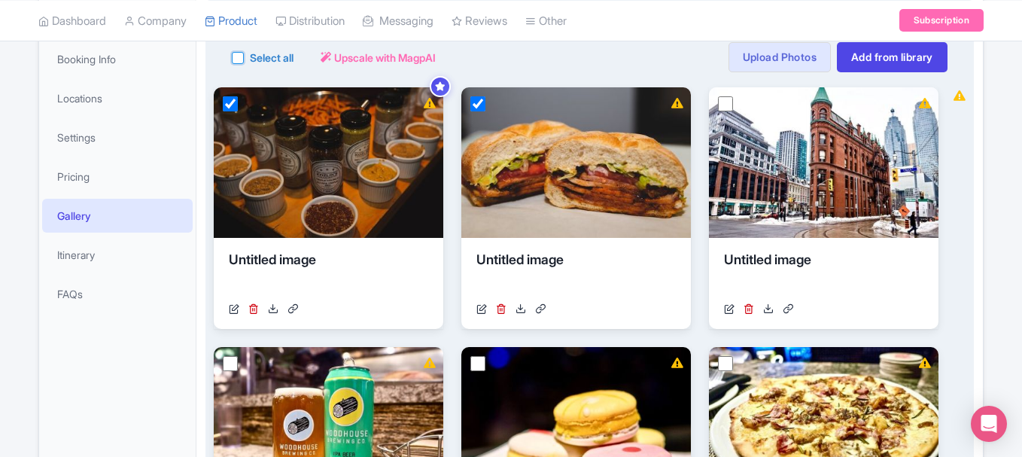
checkbox input "true"
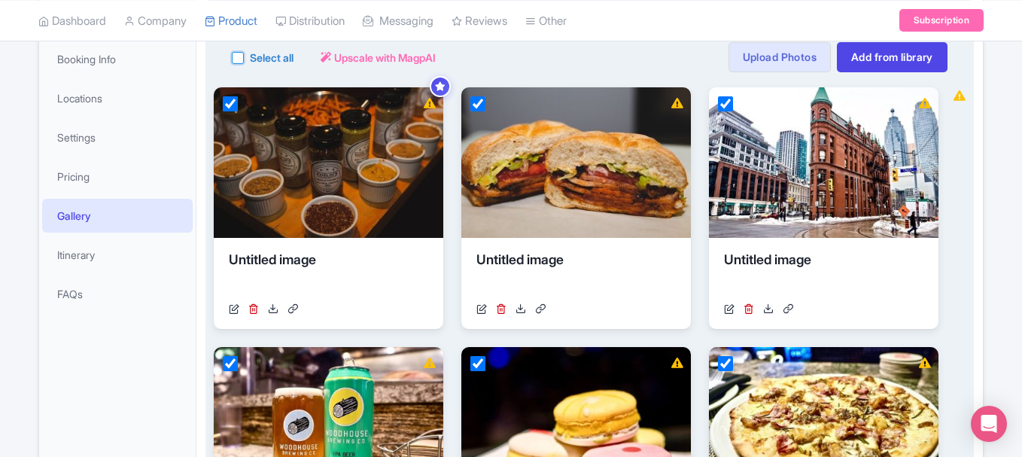
checkbox input "true"
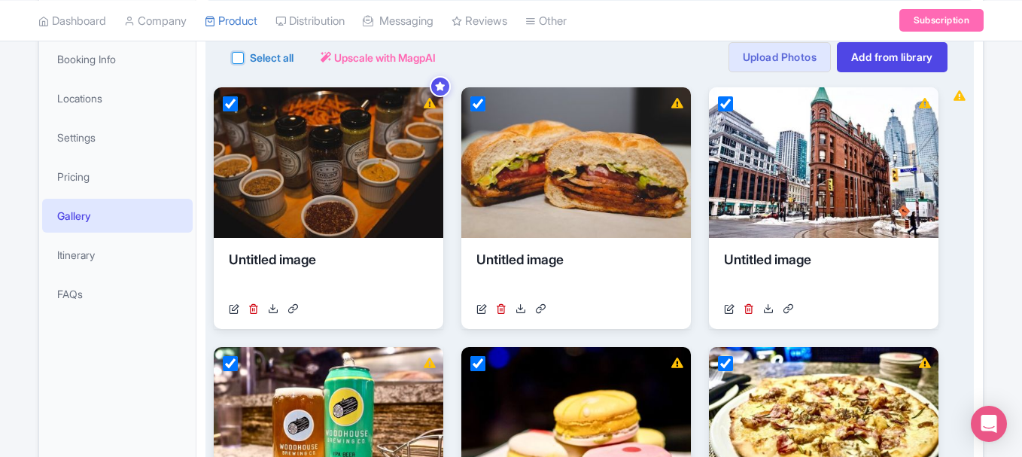
checkbox input "true"
click at [348, 59] on button "Actions" at bounding box center [338, 57] width 59 height 30
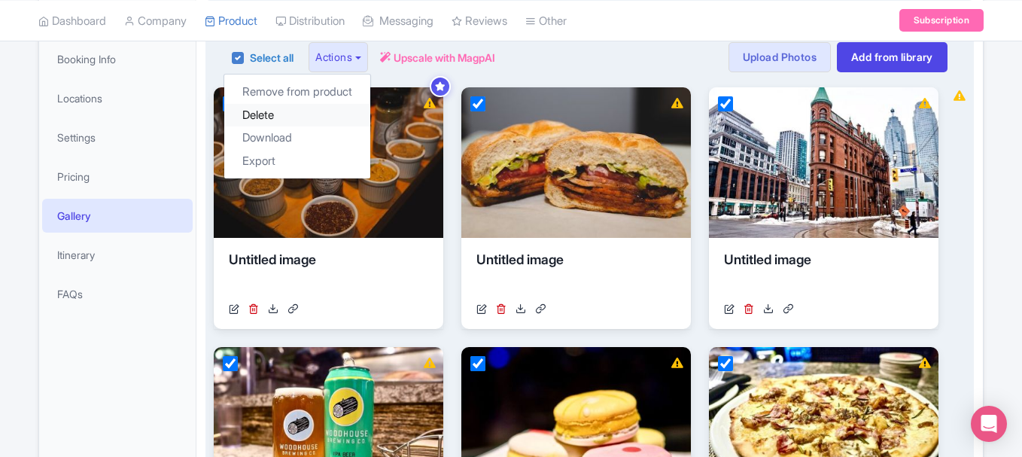
click at [326, 113] on link "Delete" at bounding box center [297, 115] width 146 height 23
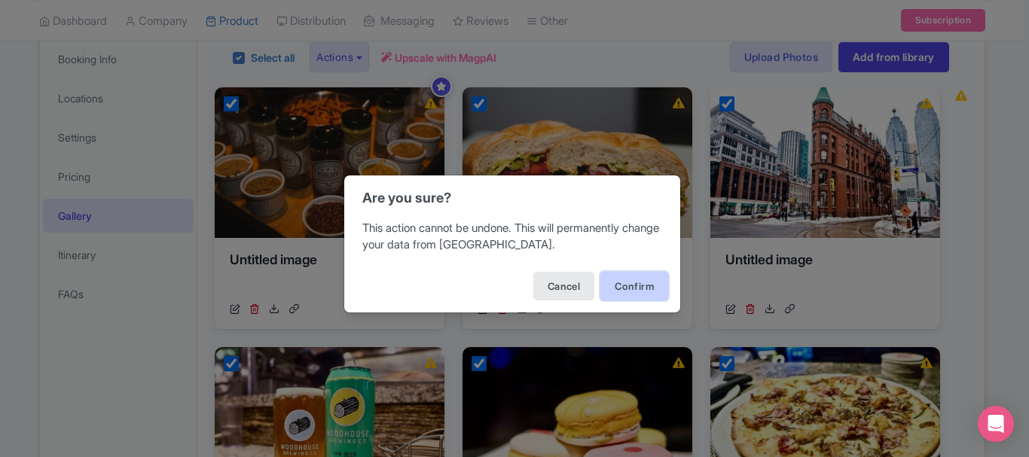
click at [618, 297] on button "Confirm" at bounding box center [634, 286] width 68 height 29
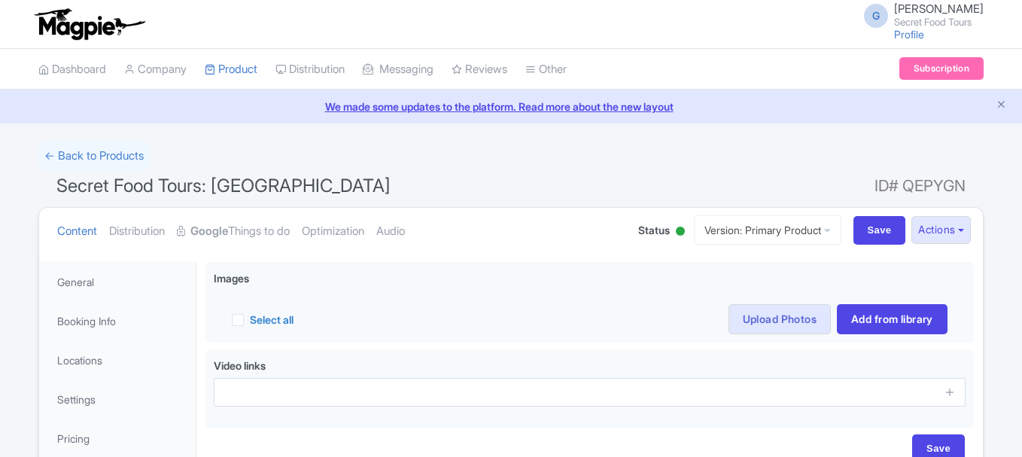
scroll to position [202, 0]
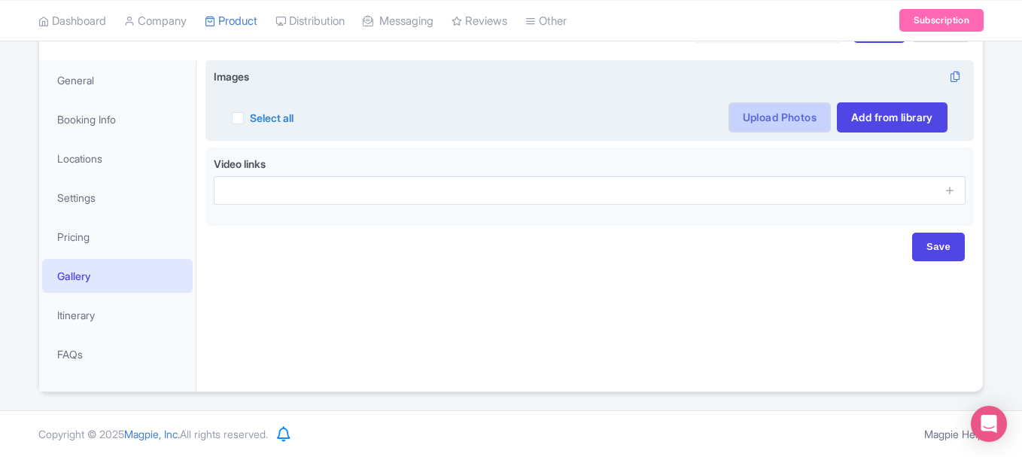
click at [772, 107] on link "Upload Photos" at bounding box center [780, 117] width 102 height 30
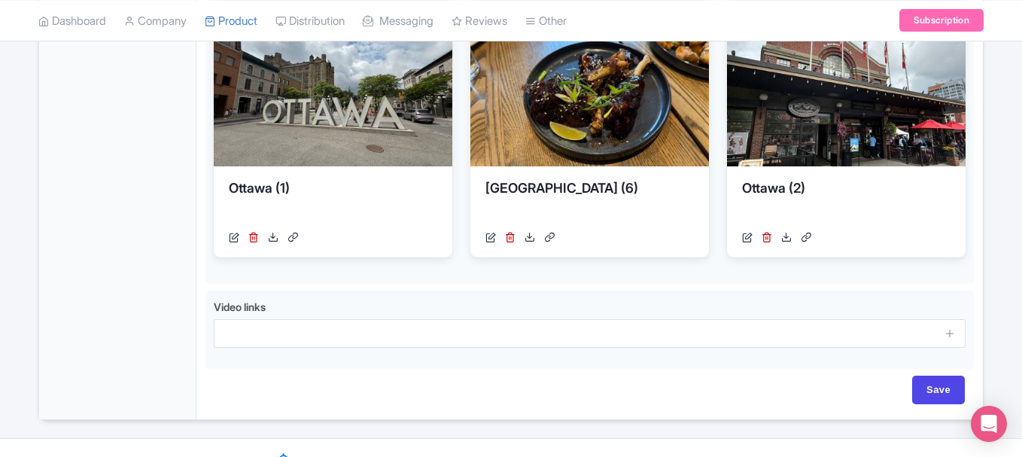
scroll to position [621, 0]
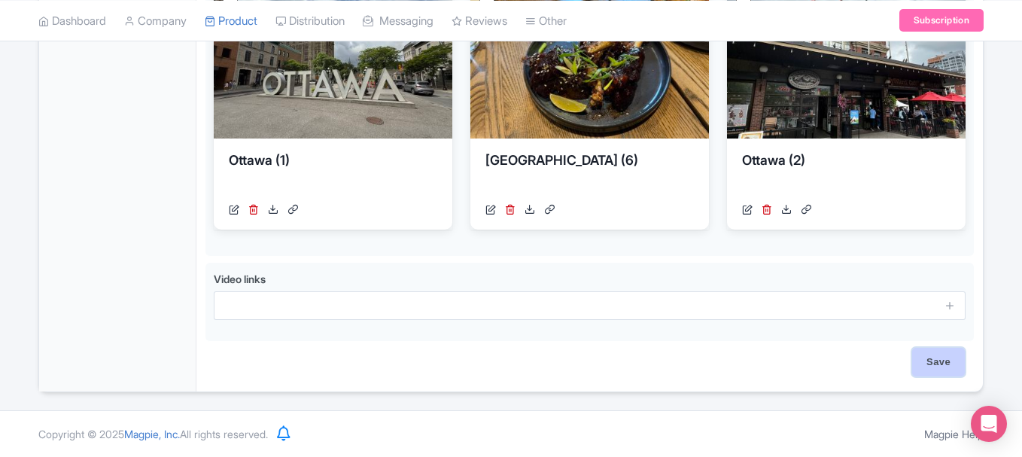
click at [923, 366] on input "Save" at bounding box center [939, 362] width 53 height 29
type input "Saving..."
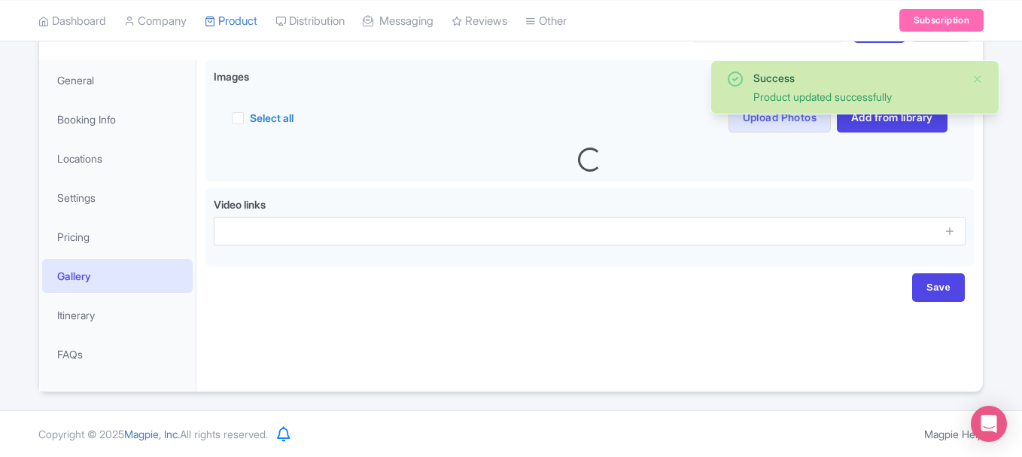
scroll to position [204, 0]
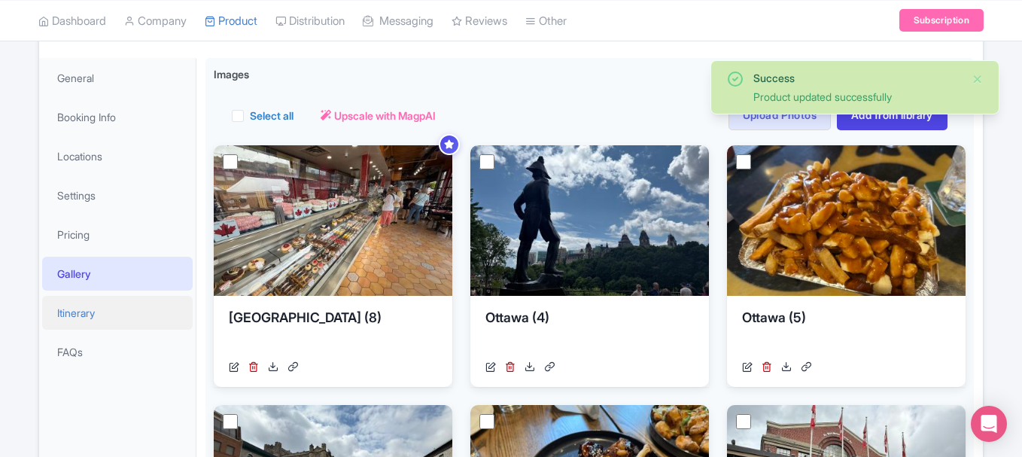
click at [130, 299] on link "Itinerary" at bounding box center [117, 313] width 151 height 34
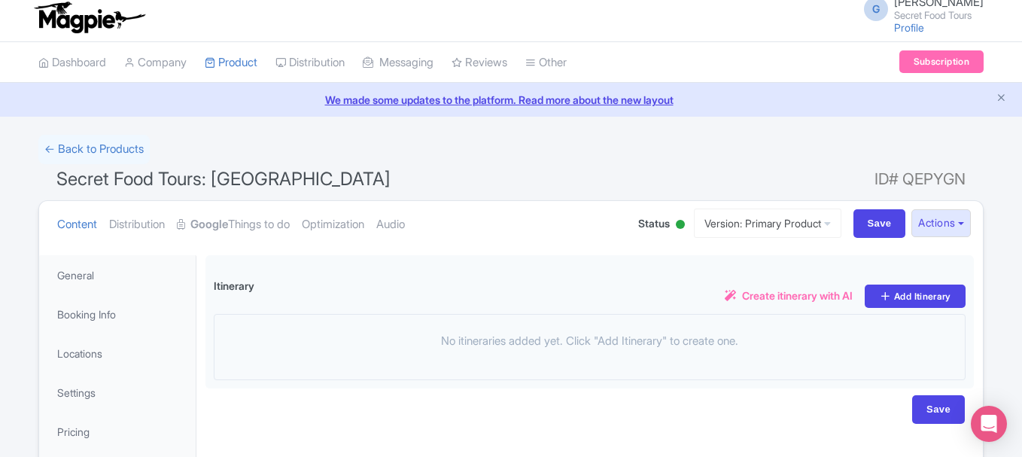
scroll to position [0, 0]
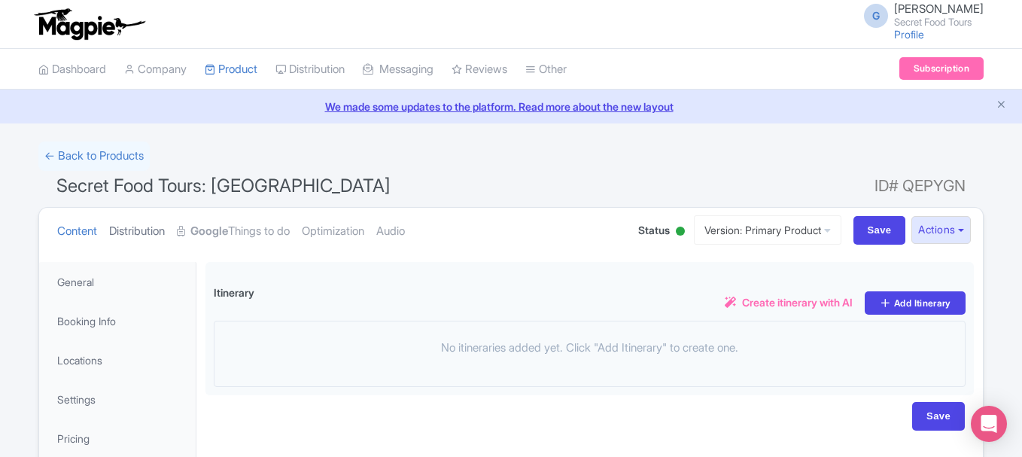
click at [165, 226] on link "Distribution" at bounding box center [137, 231] width 56 height 47
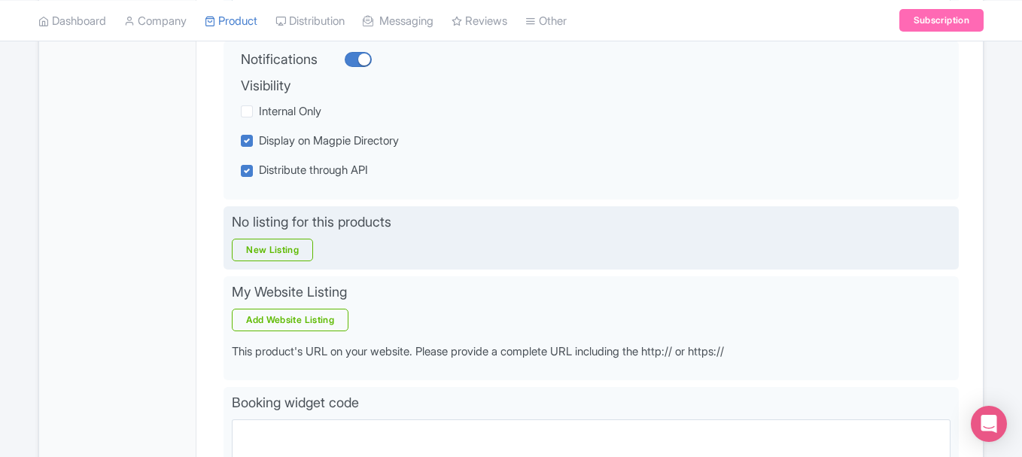
scroll to position [353, 0]
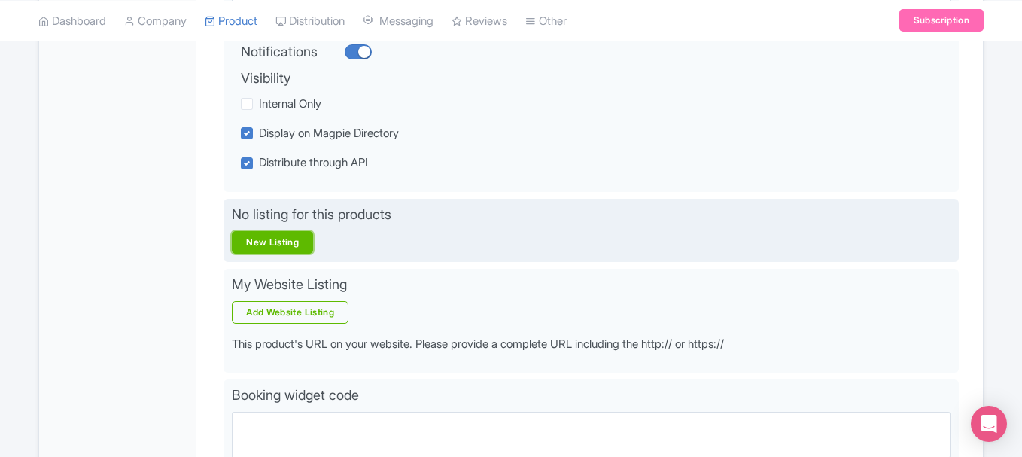
click at [263, 242] on link "New Listing" at bounding box center [272, 242] width 81 height 23
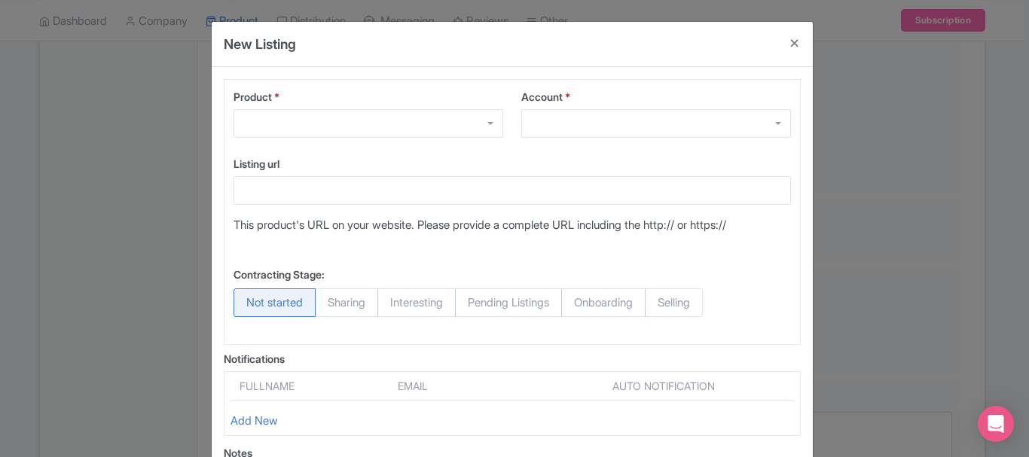
click at [401, 133] on div at bounding box center [368, 123] width 270 height 29
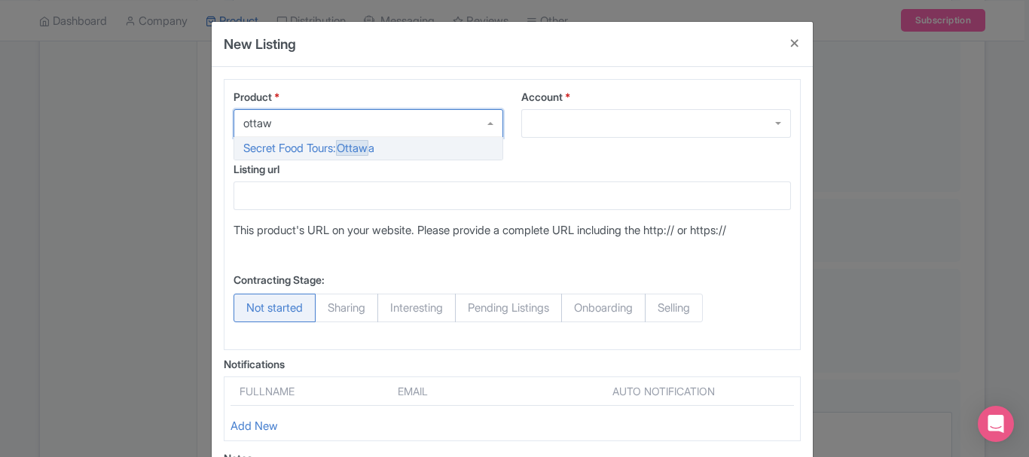
type input "[GEOGRAPHIC_DATA]"
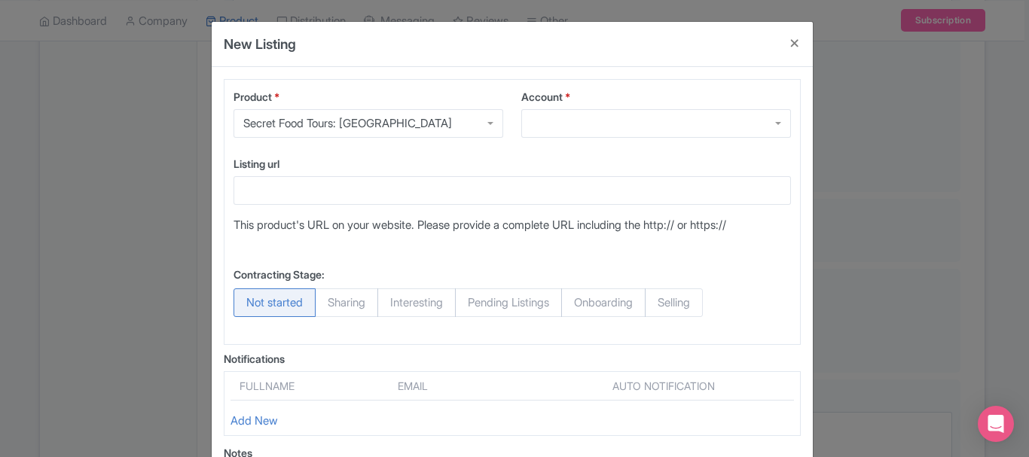
click at [601, 120] on div at bounding box center [656, 123] width 270 height 29
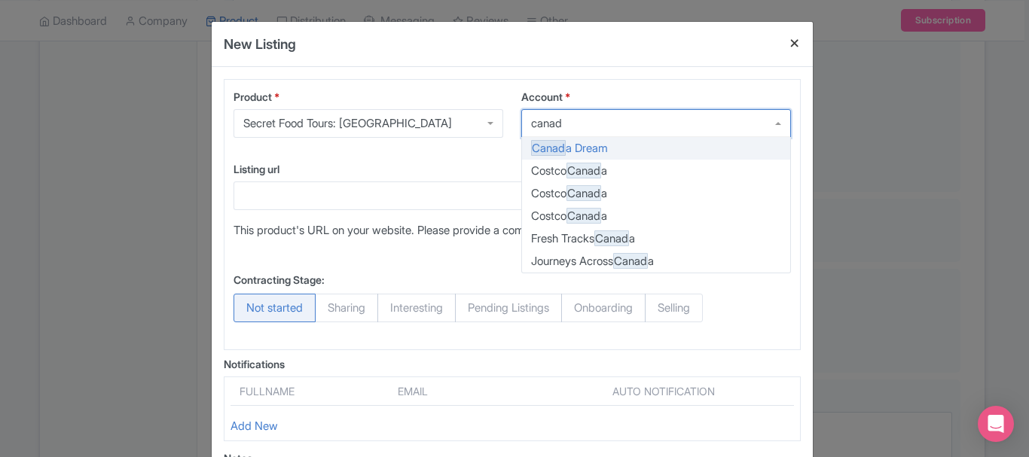
type input "canad"
click at [795, 42] on button "Close" at bounding box center [794, 43] width 36 height 43
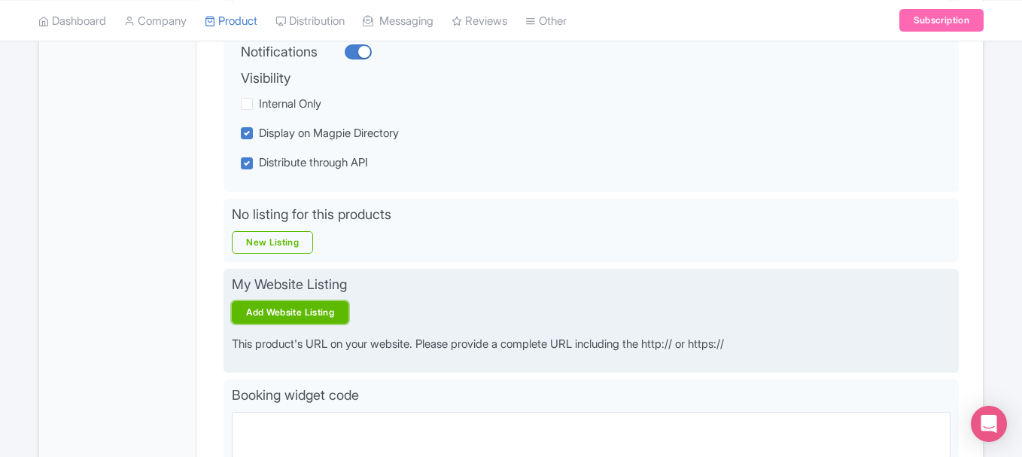
click at [297, 314] on link "Add Website Listing" at bounding box center [290, 312] width 117 height 23
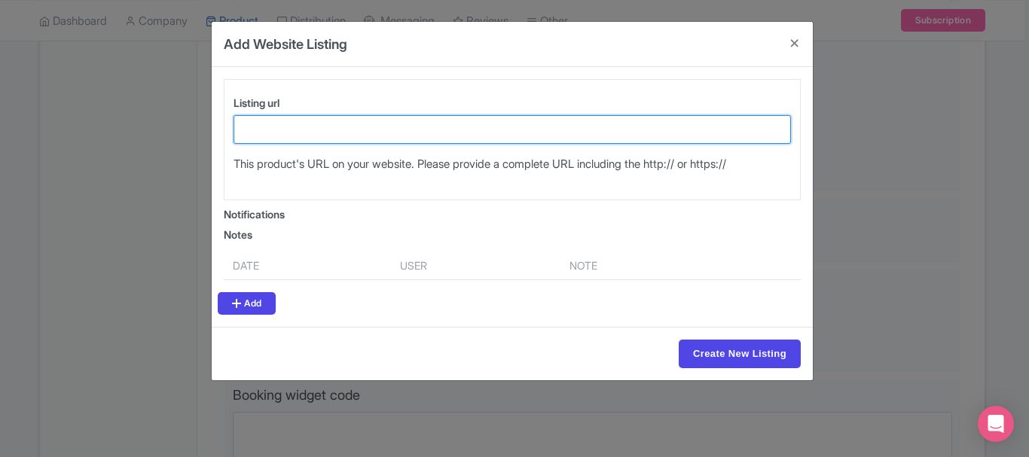
click at [276, 128] on input "Listing url" at bounding box center [511, 129] width 557 height 29
paste input "[URL][DOMAIN_NAME]"
type input "[URL][DOMAIN_NAME]"
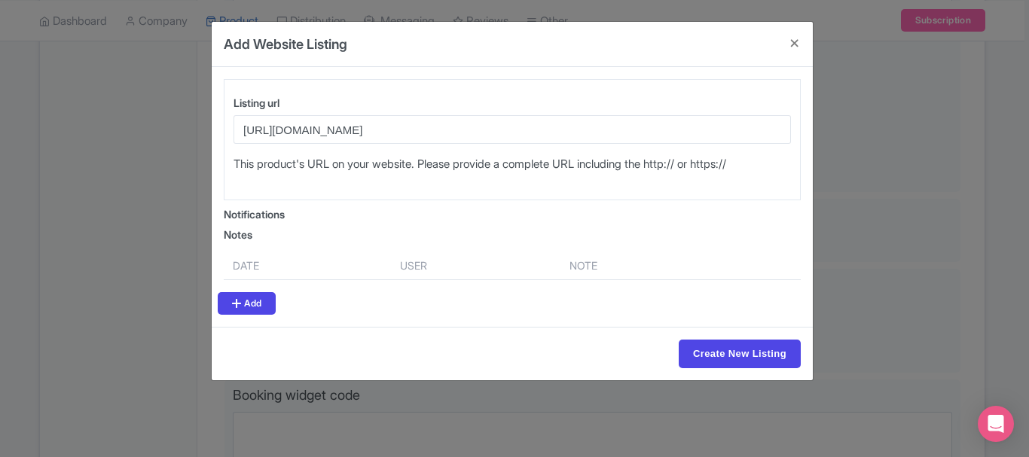
click at [687, 332] on div "Create New Listing" at bounding box center [512, 353] width 601 height 53
click at [692, 351] on input "Create New Listing" at bounding box center [739, 354] width 122 height 29
type input "Create New Listing"
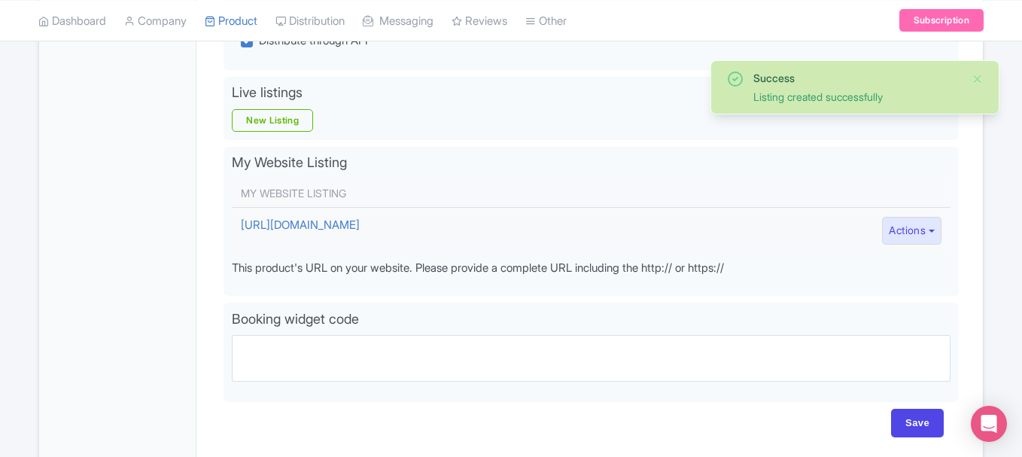
scroll to position [548, 0]
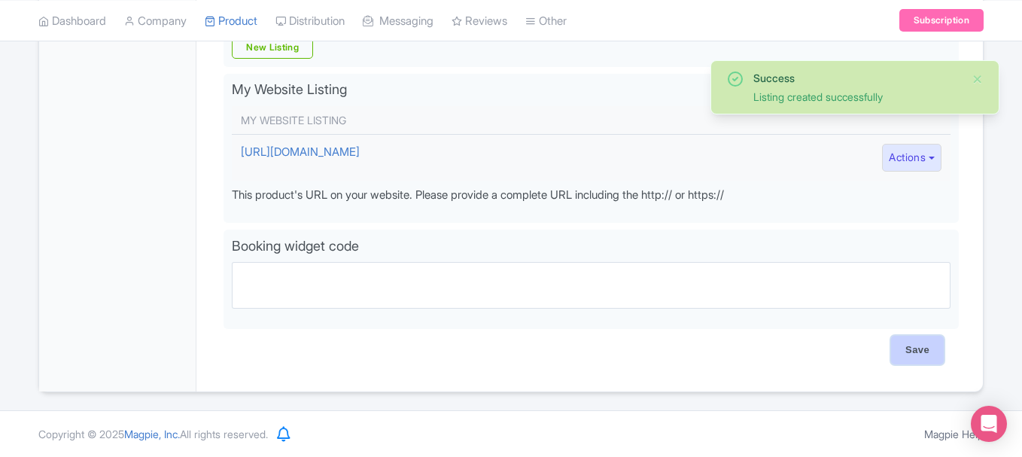
click at [908, 348] on input "Save" at bounding box center [917, 350] width 53 height 29
type input "Saving..."
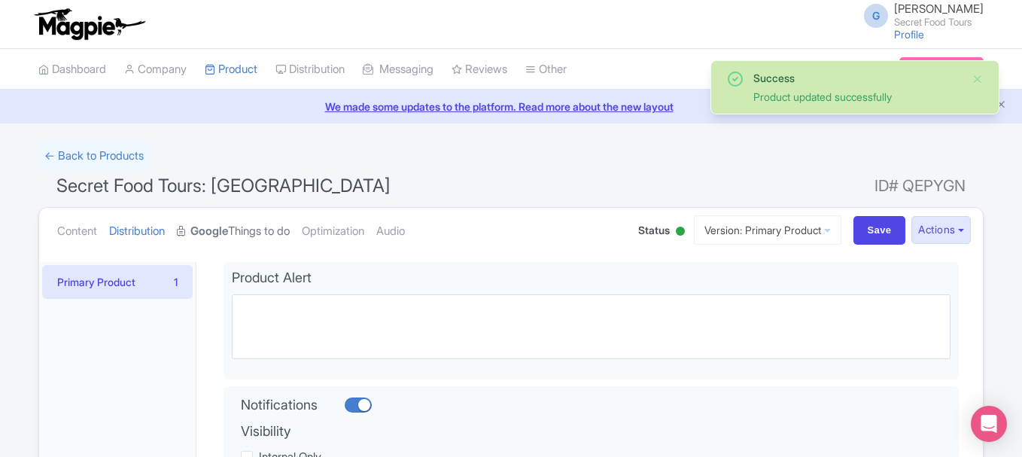
click at [247, 231] on link "Google Things to do" at bounding box center [233, 231] width 113 height 47
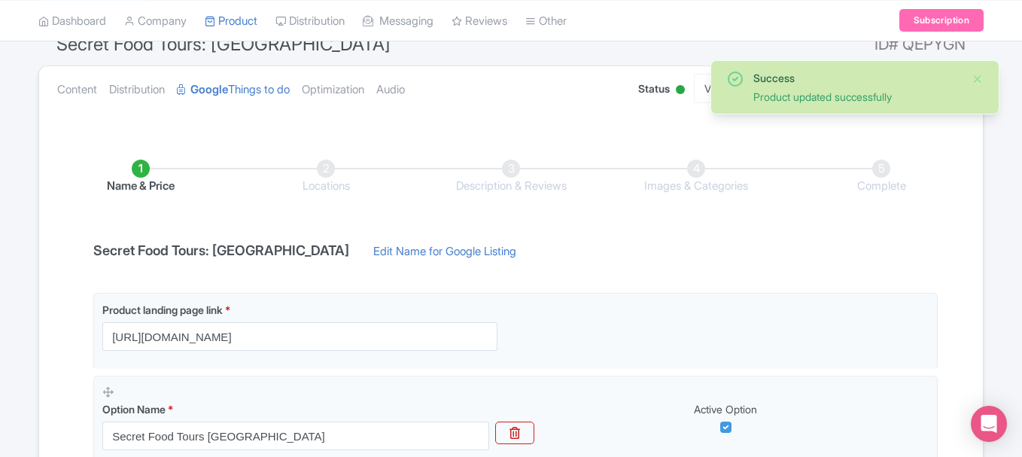
scroll to position [191, 0]
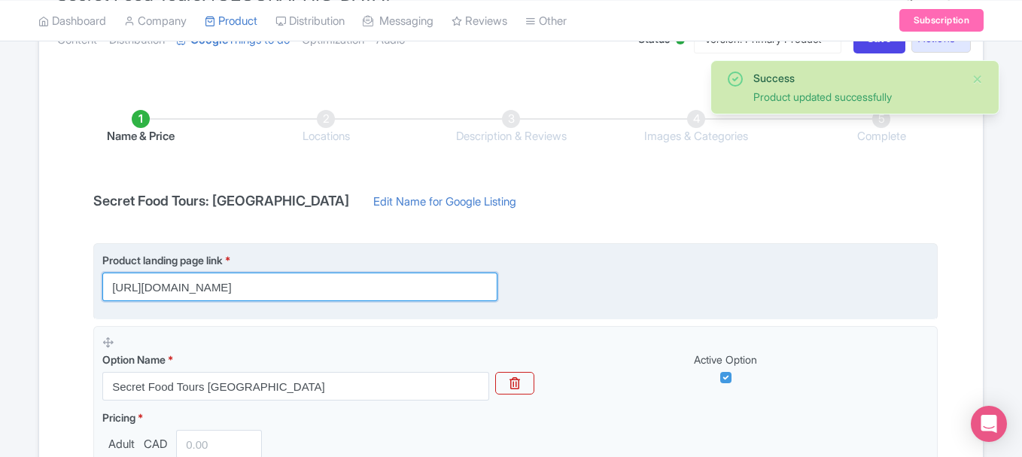
click at [250, 287] on input "[URL][DOMAIN_NAME]" at bounding box center [299, 287] width 395 height 29
paste input "[GEOGRAPHIC_DATA]"
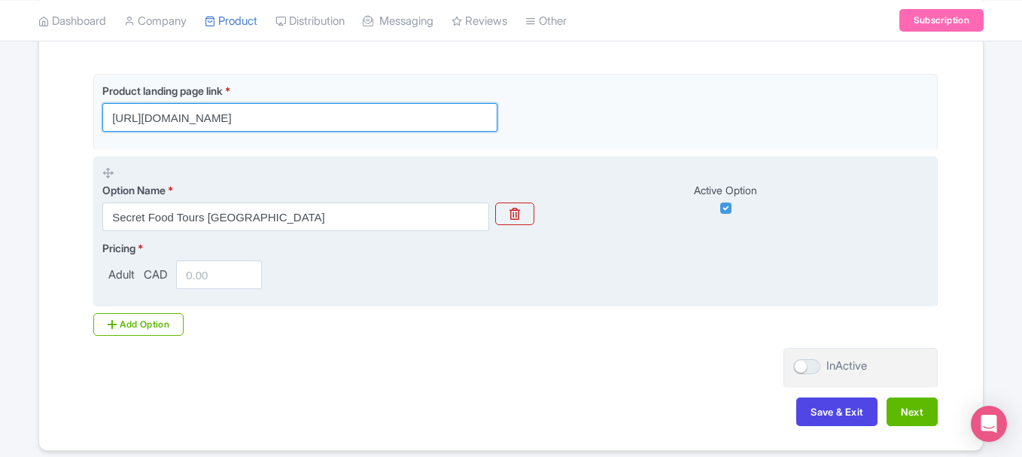
scroll to position [361, 0]
type input "[URL][DOMAIN_NAME]"
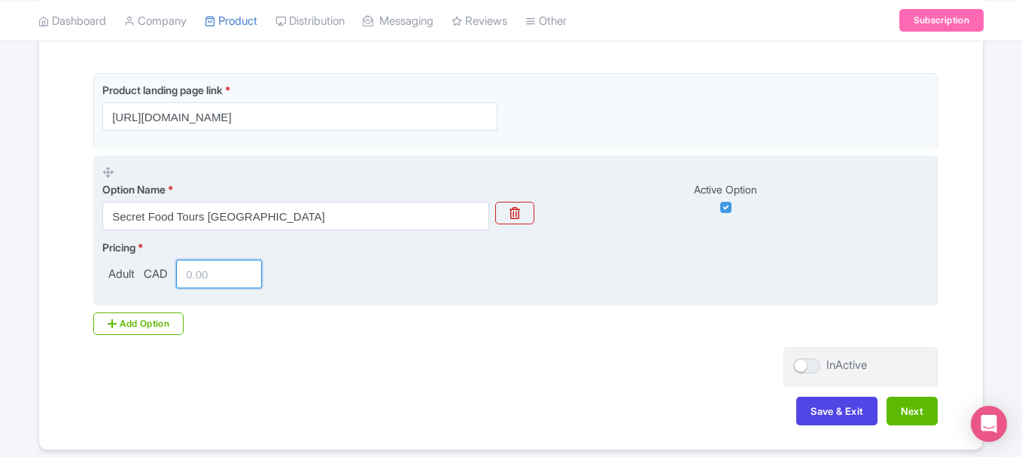
click at [217, 277] on input "number" at bounding box center [219, 274] width 86 height 29
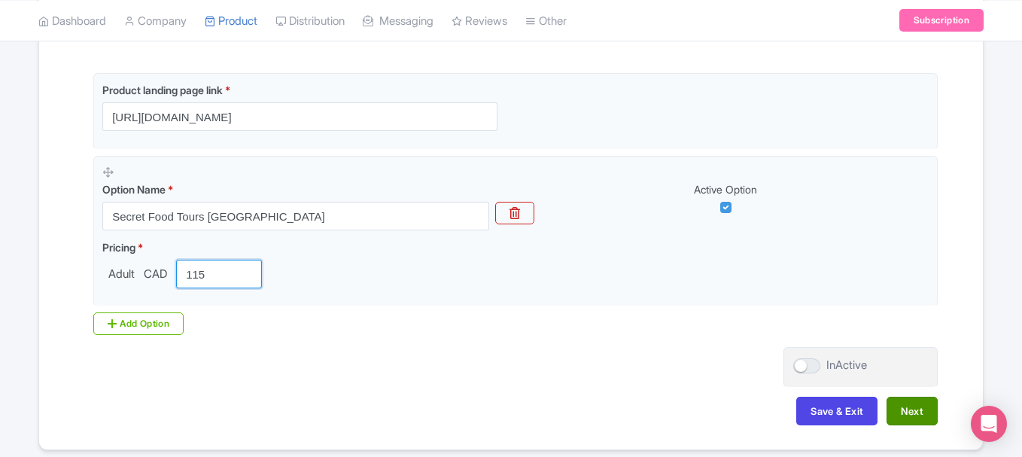
type input "115"
click at [916, 409] on button "Next" at bounding box center [912, 411] width 51 height 29
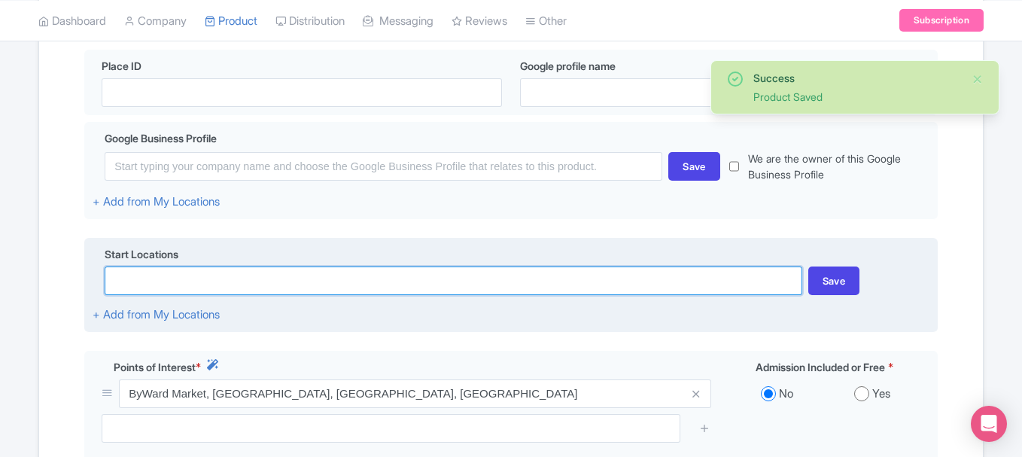
click at [285, 267] on input at bounding box center [453, 281] width 697 height 29
paste input "[URL][DOMAIN_NAME]"
type input "[URL][DOMAIN_NAME]"
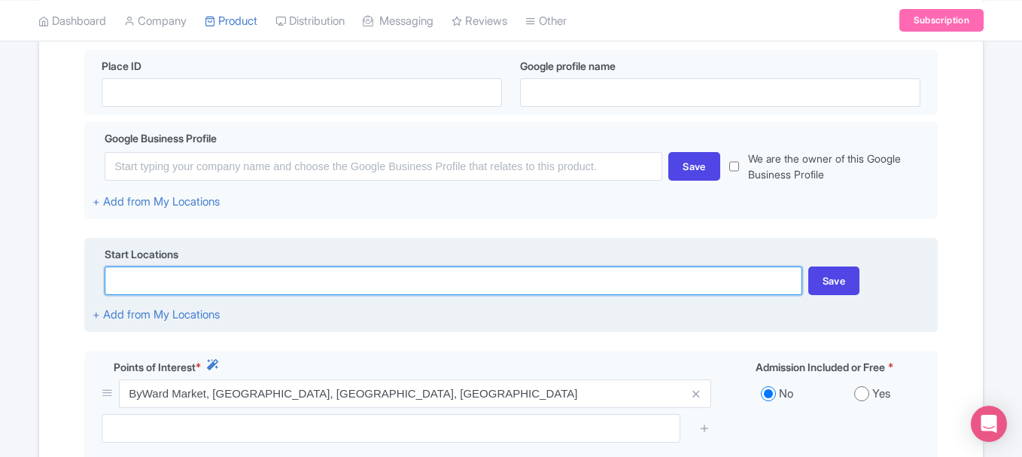
click at [187, 287] on input at bounding box center [453, 281] width 697 height 29
paste input "Your guide will meet you at the entrance to Major's Hill Park on Mackenzie Ave.…"
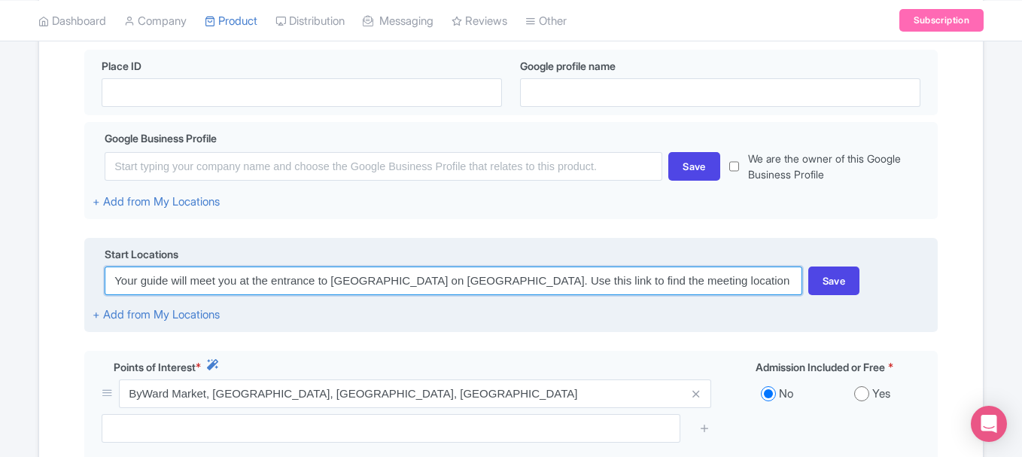
scroll to position [0, 254]
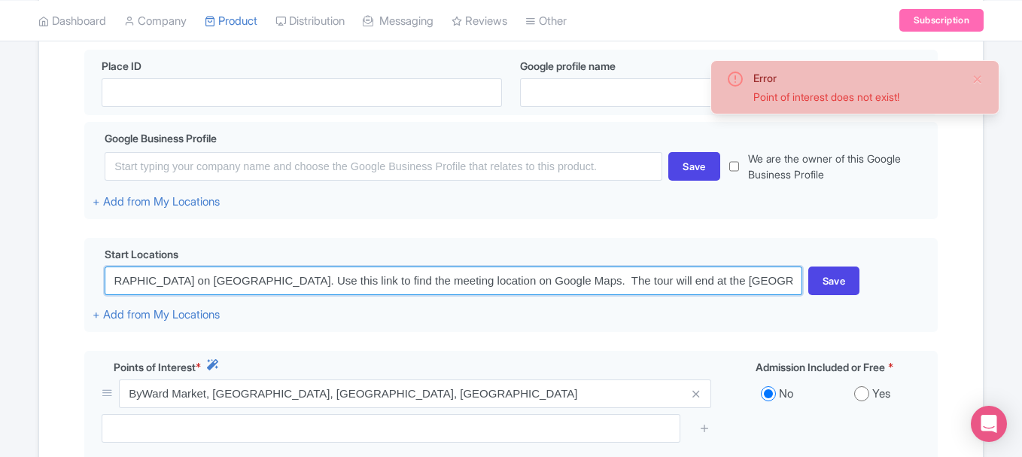
drag, startPoint x: 255, startPoint y: 282, endPoint x: 980, endPoint y: 367, distance: 730.1
click at [980, 367] on div "Name & Price Locations Description & Reviews Images & Categories Complete Edit …" at bounding box center [511, 256] width 944 height 693
drag, startPoint x: 330, startPoint y: 282, endPoint x: 0, endPoint y: 303, distance: 330.5
click at [0, 303] on div "Error Point of interest does not exist! ← Back to Products Secret Food Tours: O…" at bounding box center [511, 207] width 1022 height 854
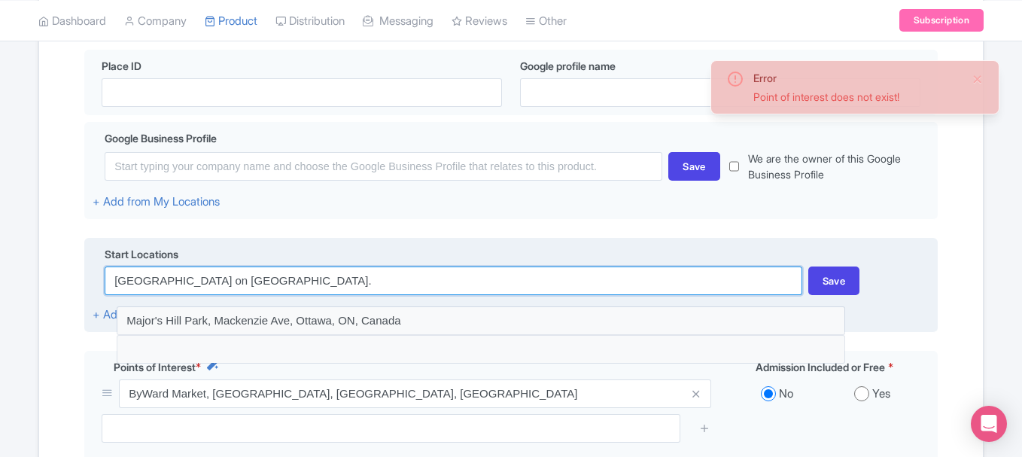
click at [498, 280] on input "Major's Hill Park on Mackenzie Ave." at bounding box center [453, 281] width 697 height 29
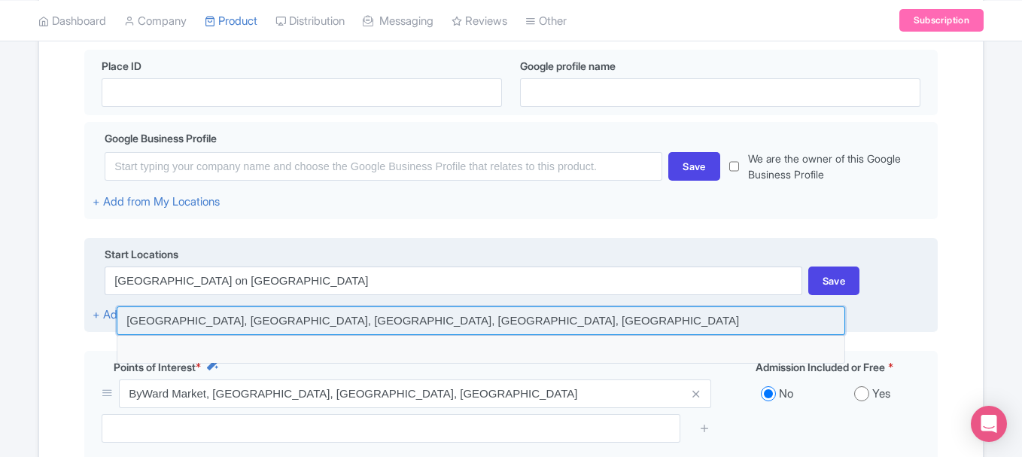
click at [528, 328] on input at bounding box center [481, 320] width 729 height 29
type input "[GEOGRAPHIC_DATA], [GEOGRAPHIC_DATA], [GEOGRAPHIC_DATA], [GEOGRAPHIC_DATA], [GE…"
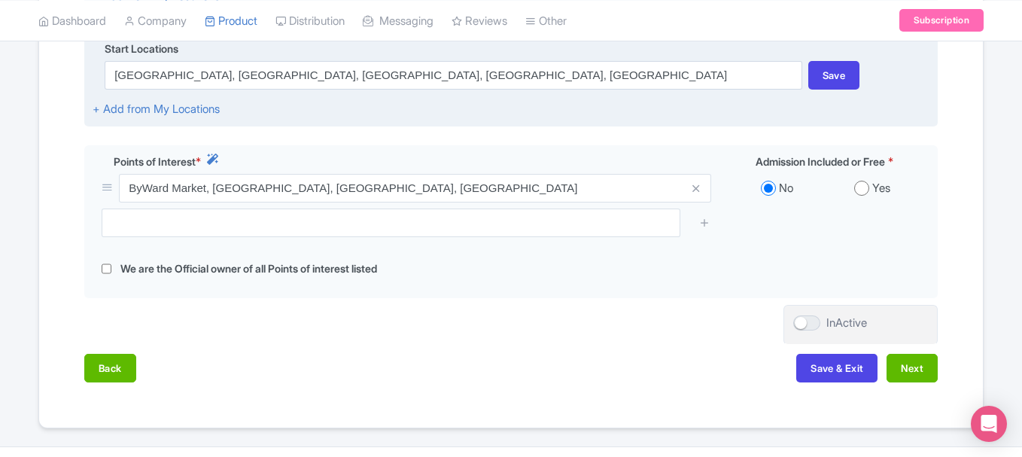
scroll to position [600, 0]
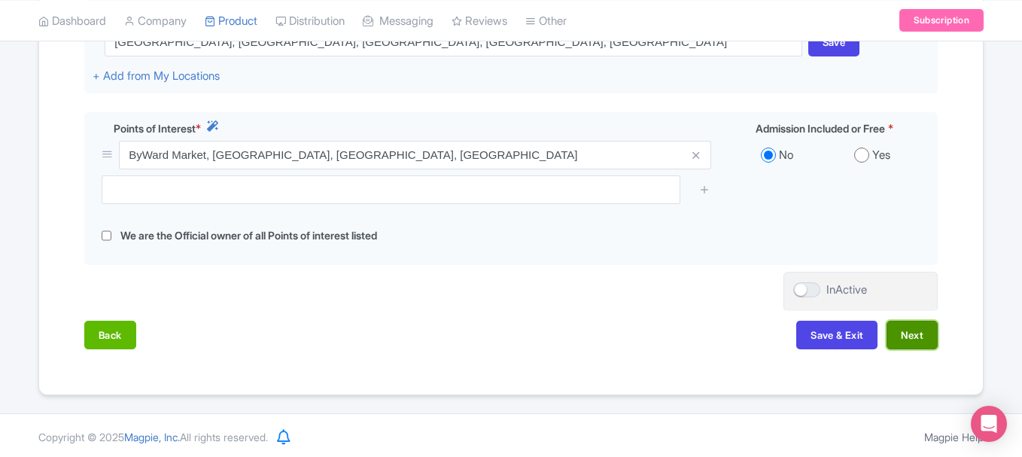
click at [895, 340] on button "Next" at bounding box center [912, 335] width 51 height 29
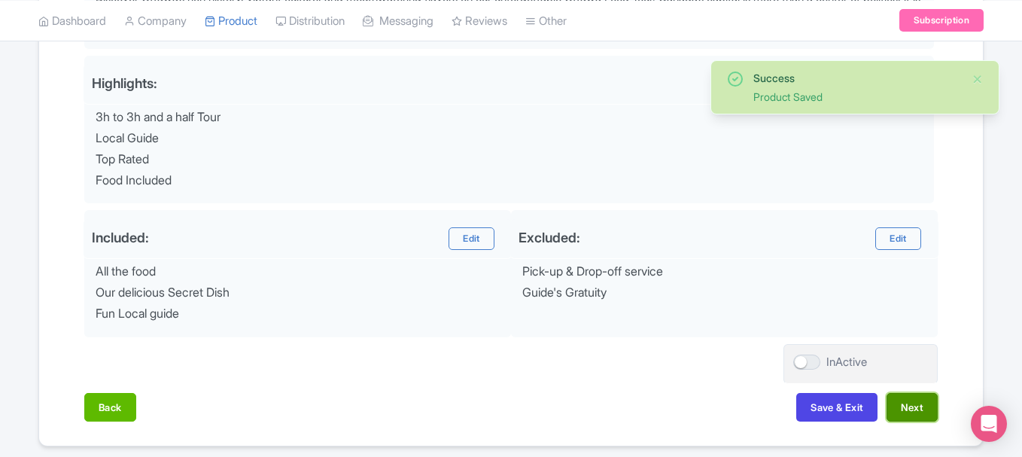
click at [917, 406] on button "Next" at bounding box center [912, 407] width 51 height 29
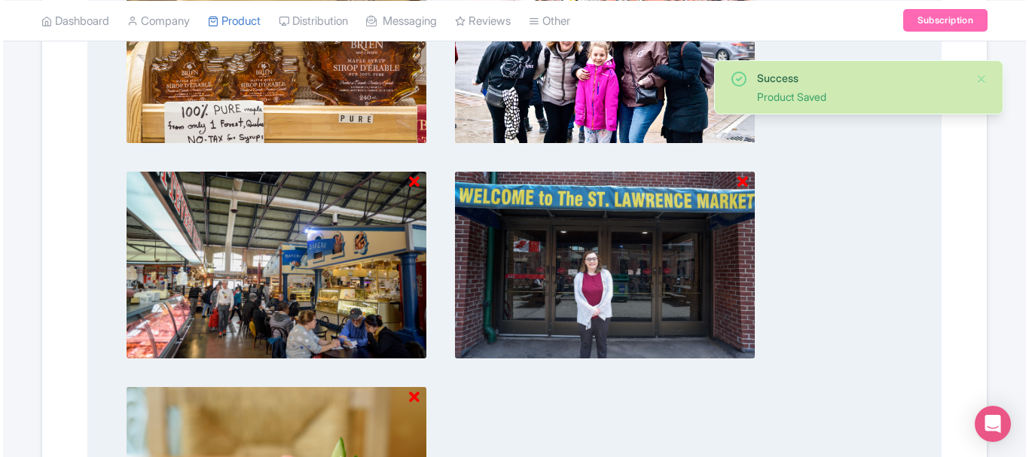
scroll to position [673, 0]
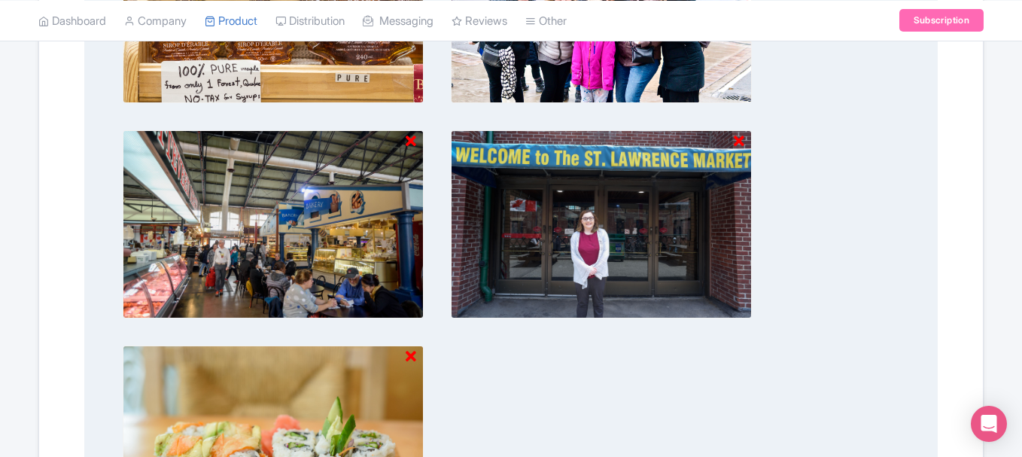
click at [412, 135] on icon at bounding box center [411, 141] width 11 height 15
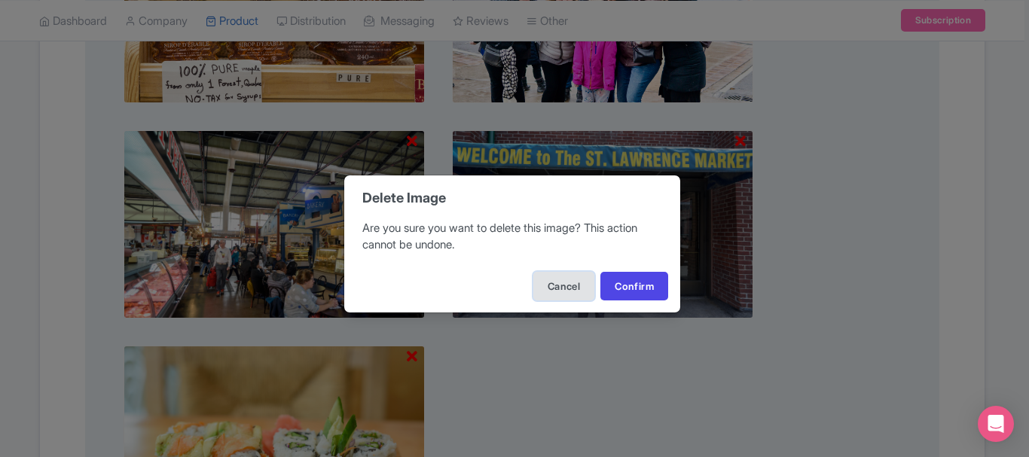
click at [533, 272] on button "Cancel" at bounding box center [563, 286] width 61 height 29
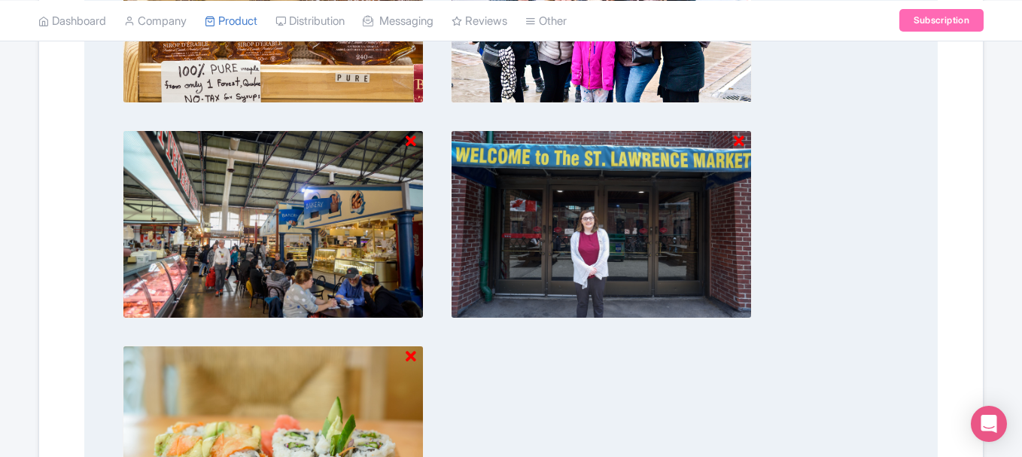
click at [413, 139] on icon at bounding box center [411, 141] width 11 height 15
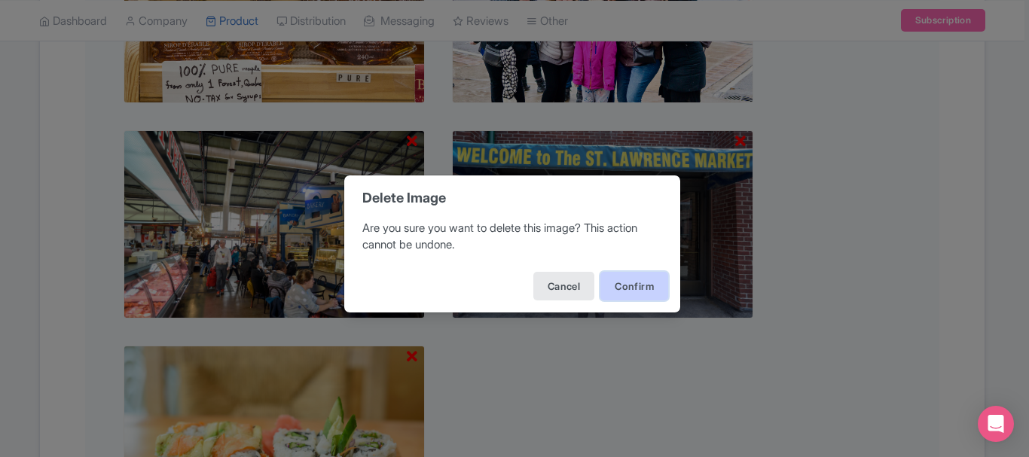
click at [641, 284] on button "Confirm" at bounding box center [634, 286] width 68 height 29
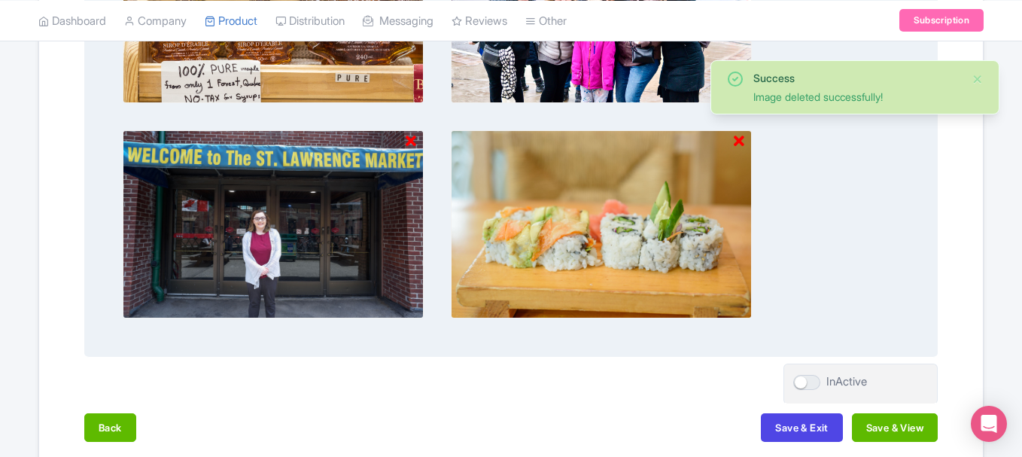
click at [739, 145] on icon at bounding box center [739, 141] width 11 height 15
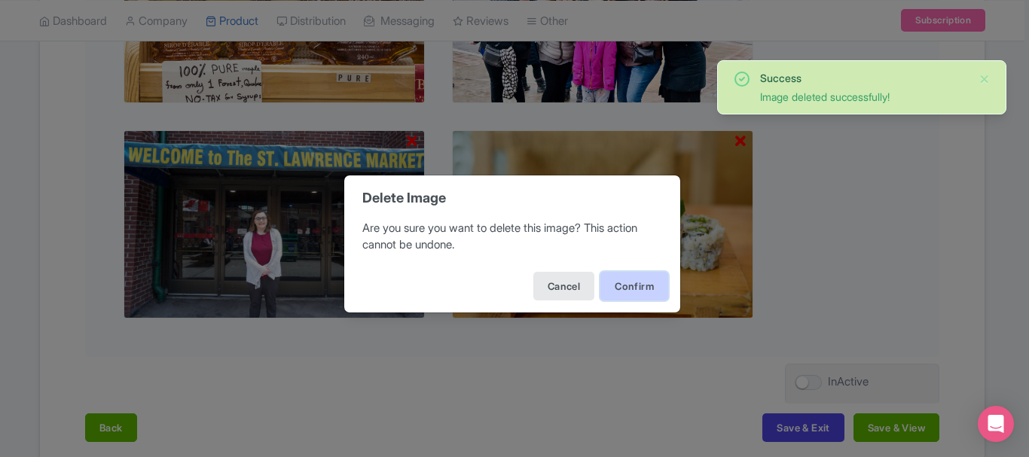
click at [631, 288] on button "Confirm" at bounding box center [634, 286] width 68 height 29
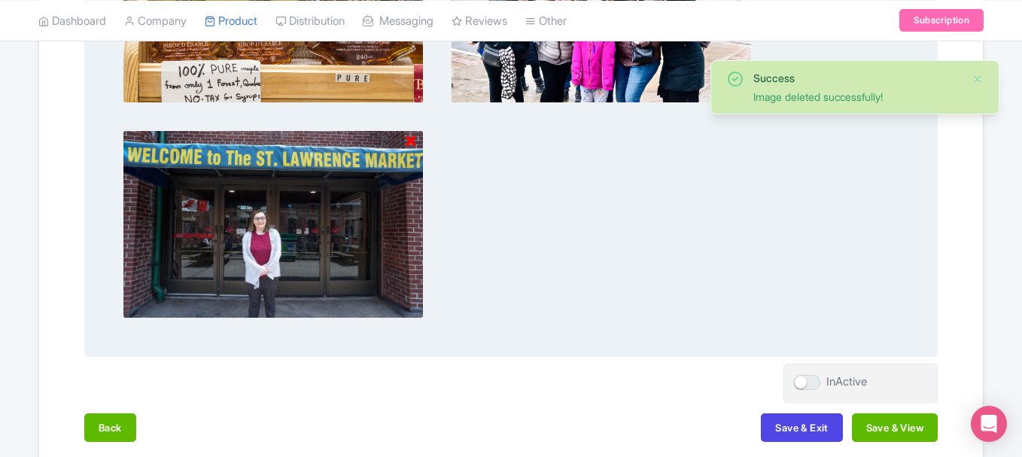
click at [413, 140] on icon at bounding box center [411, 141] width 11 height 15
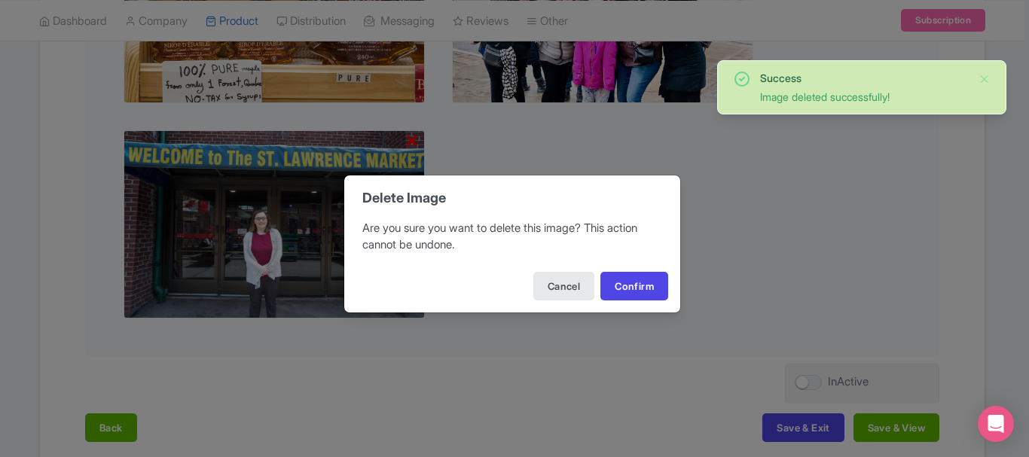
click at [615, 270] on div "Cancel Confirm" at bounding box center [512, 286] width 336 height 53
click at [617, 282] on button "Confirm" at bounding box center [634, 286] width 68 height 29
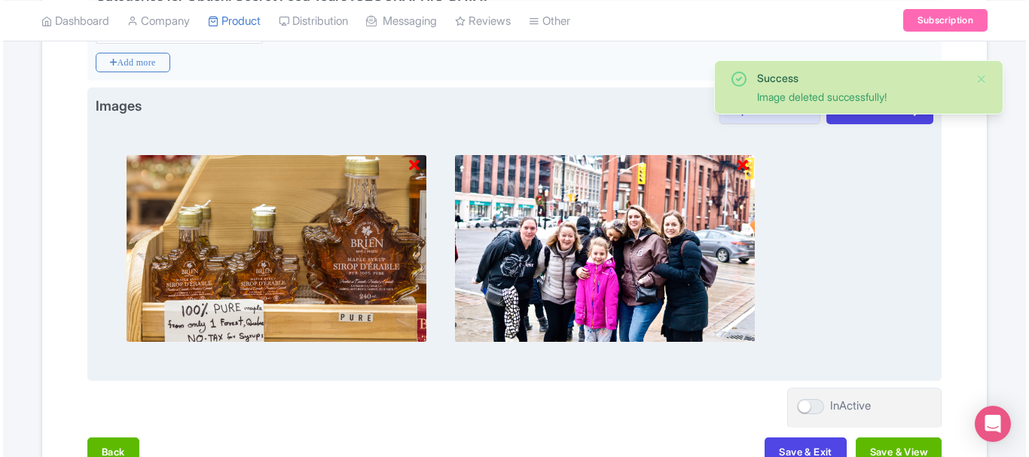
scroll to position [423, 0]
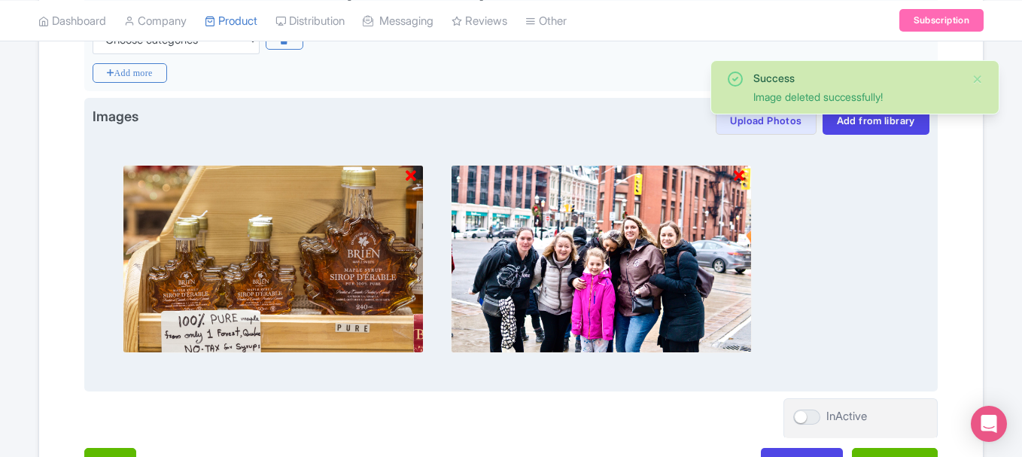
click at [422, 175] on img at bounding box center [273, 259] width 301 height 188
click at [413, 175] on icon at bounding box center [411, 176] width 11 height 15
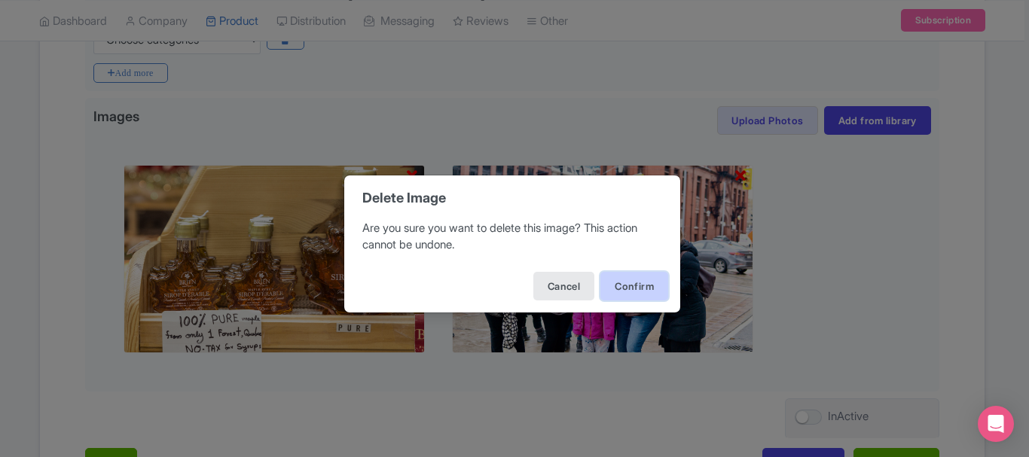
click at [647, 288] on button "Confirm" at bounding box center [634, 286] width 68 height 29
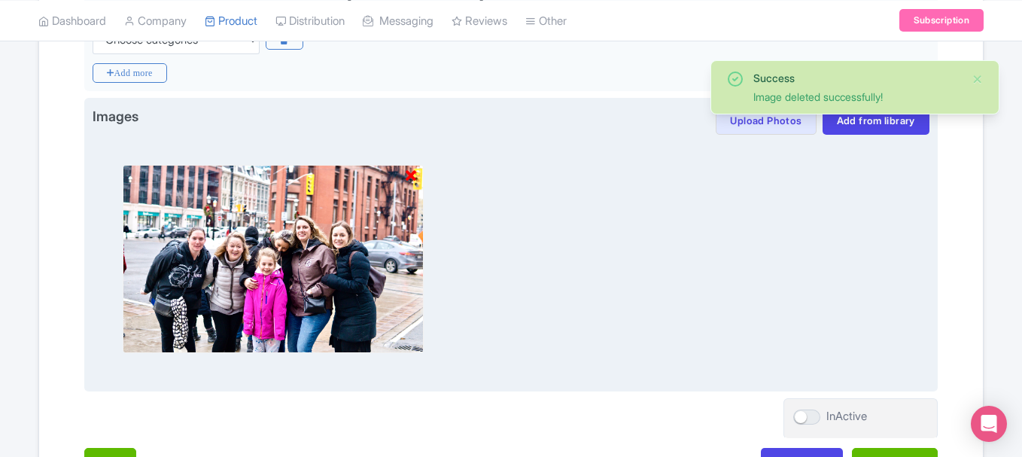
click at [409, 172] on icon at bounding box center [411, 176] width 11 height 15
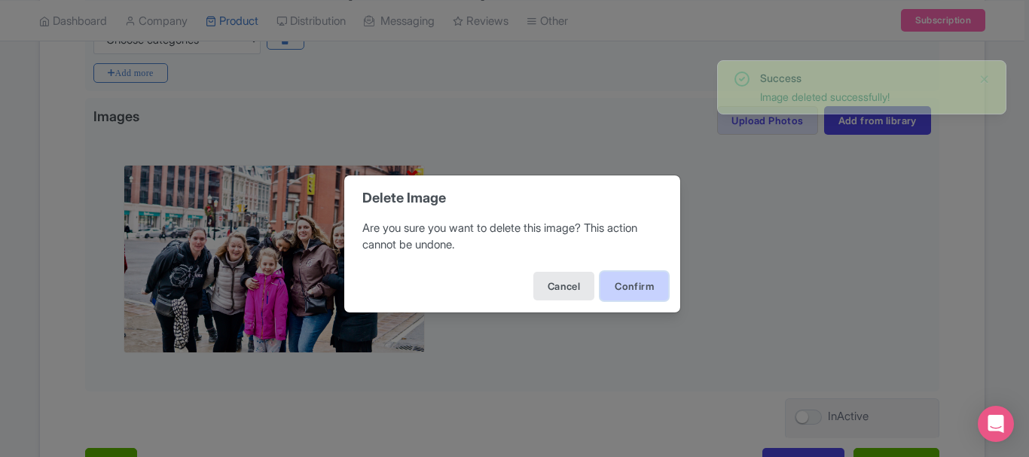
click at [611, 276] on button "Confirm" at bounding box center [634, 286] width 68 height 29
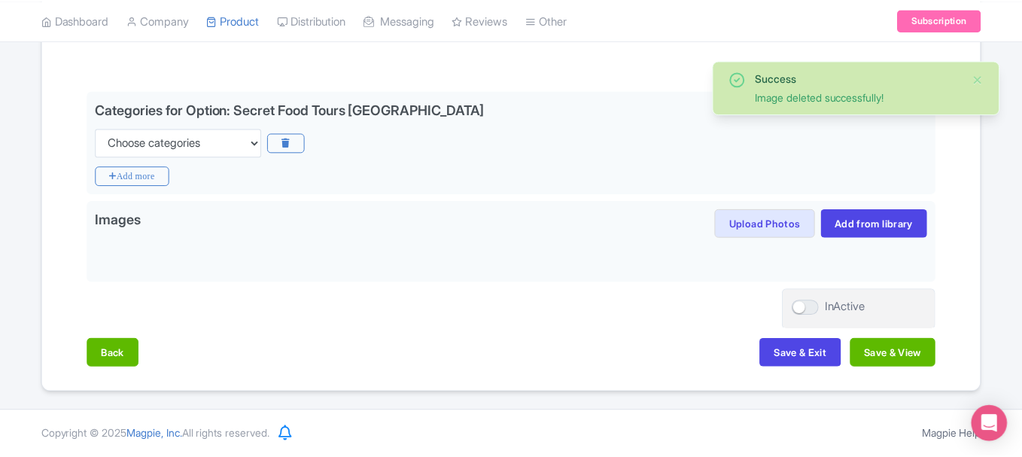
scroll to position [320, 0]
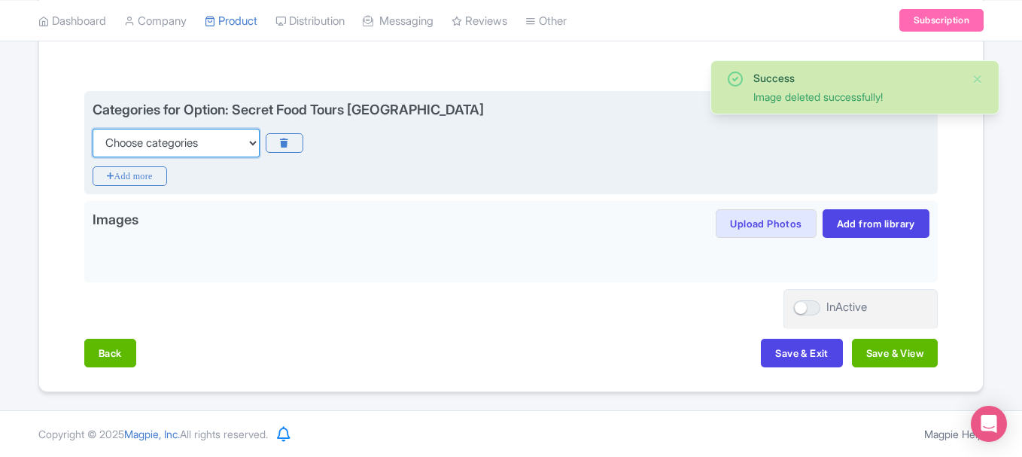
click at [238, 154] on select "Choose categories Adults Only Animals Audio Guide Beaches Bike Tours Boat Tours…" at bounding box center [176, 143] width 167 height 29
select select "food"
click at [93, 129] on select "Choose categories Adults Only Animals Audio Guide Beaches Bike Tours Boat Tours…" at bounding box center [176, 143] width 167 height 29
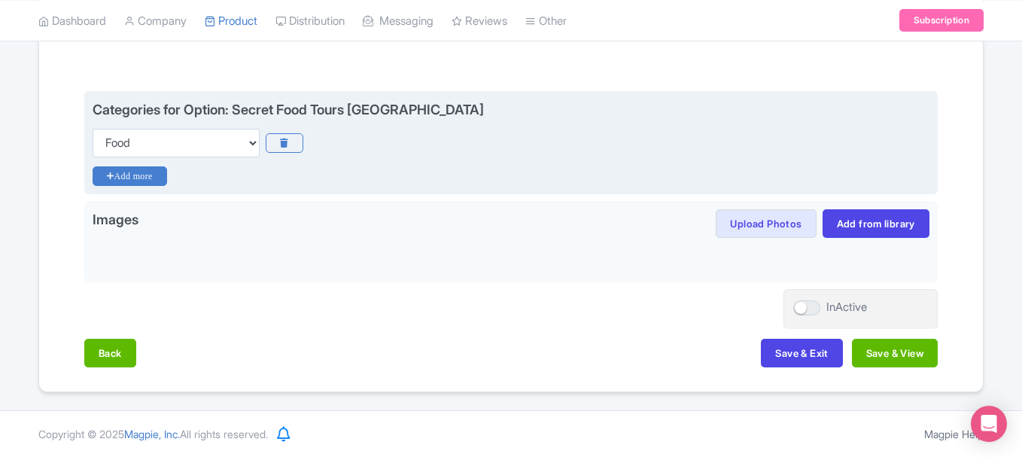
click at [151, 174] on icon "Add more" at bounding box center [130, 176] width 75 height 20
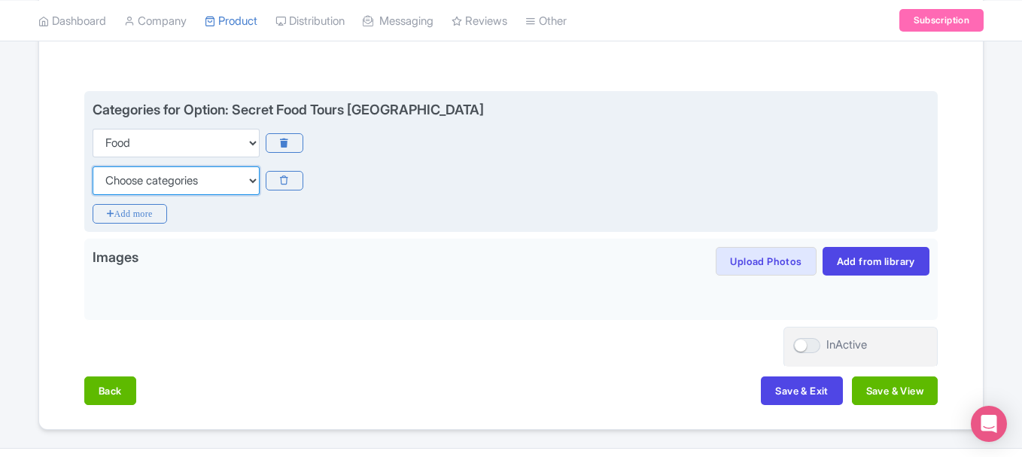
click at [158, 178] on select "Choose categories Adults Only Animals Audio Guide Beaches Bike Tours Boat Tours…" at bounding box center [176, 180] width 167 height 29
select select "walking-tours"
click at [93, 166] on select "Choose categories Adults Only Animals Audio Guide Beaches Bike Tours Boat Tours…" at bounding box center [176, 180] width 167 height 29
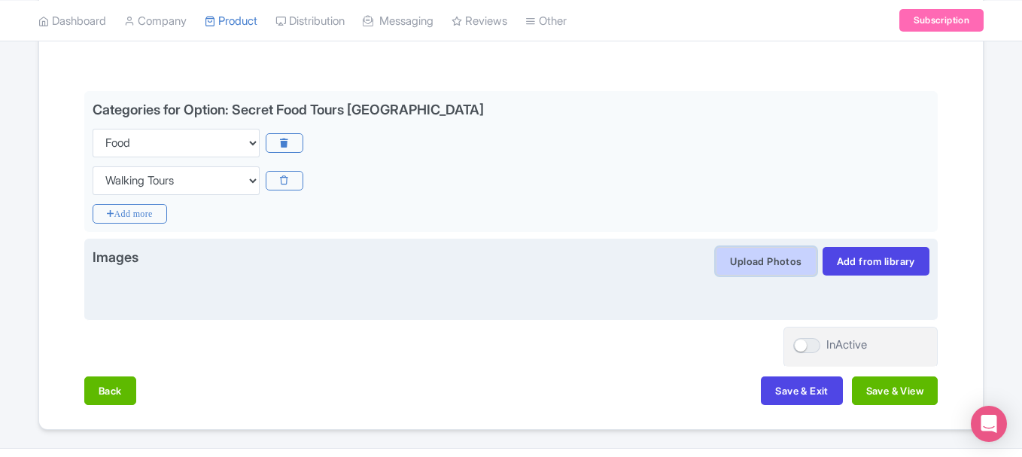
click at [724, 253] on button "Upload Photos" at bounding box center [766, 261] width 100 height 29
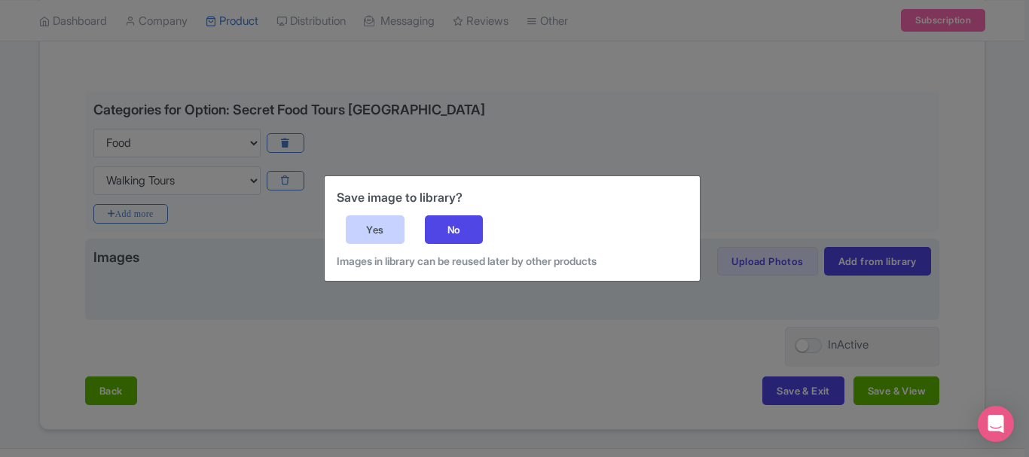
click at [391, 229] on div "Yes" at bounding box center [375, 229] width 59 height 29
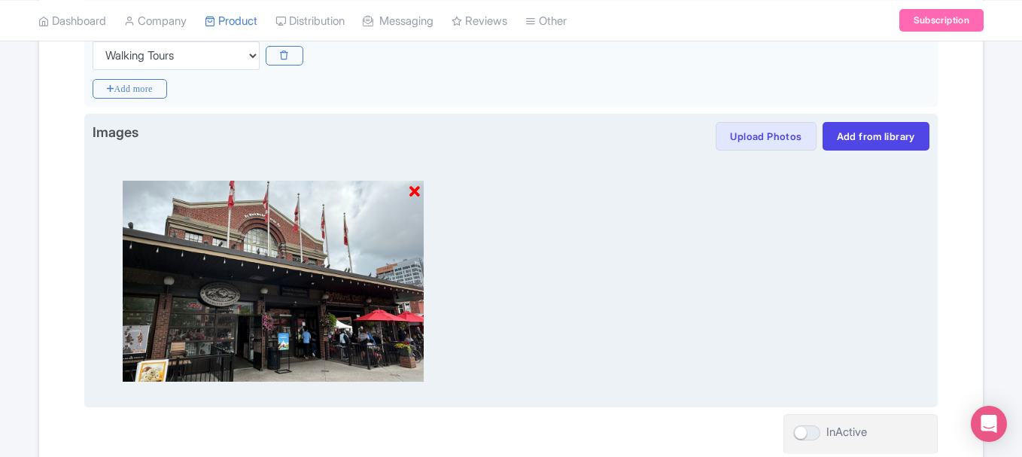
scroll to position [446, 0]
click at [750, 142] on button "Upload Photos" at bounding box center [766, 135] width 100 height 29
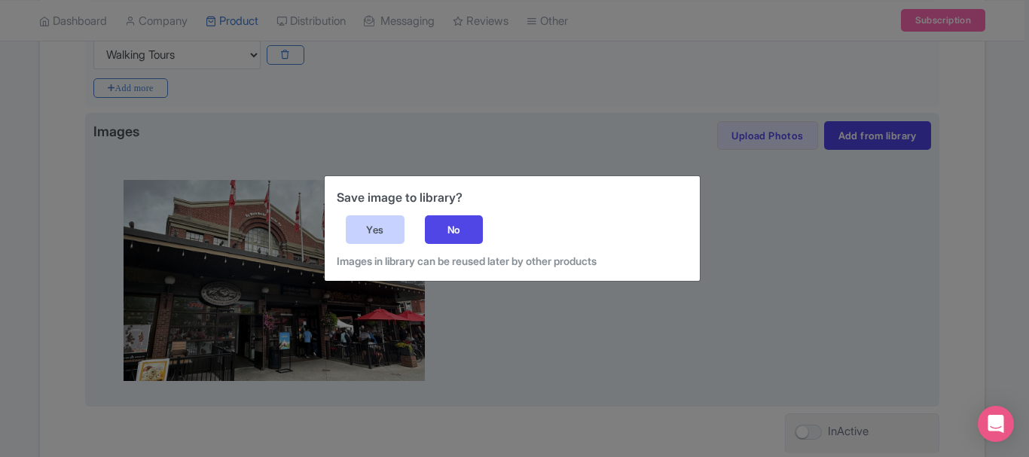
click at [358, 222] on div "Yes" at bounding box center [375, 229] width 59 height 29
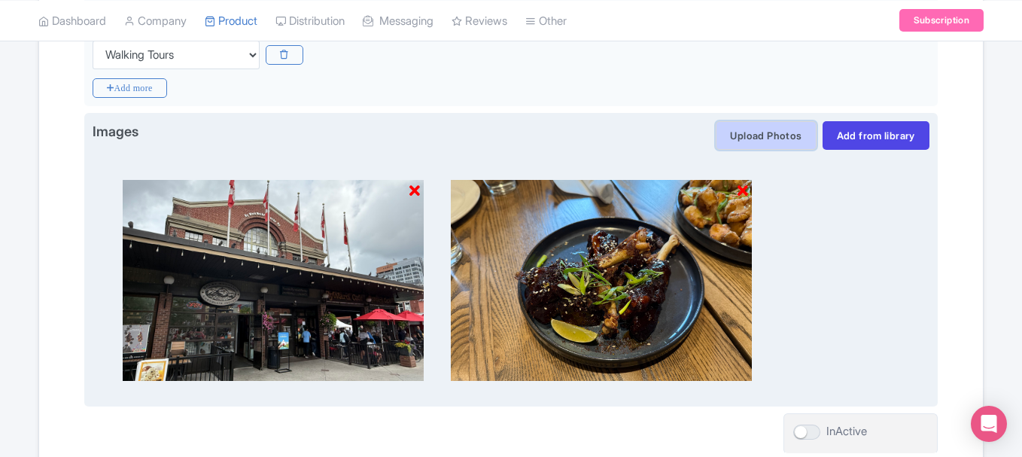
click at [771, 141] on button "Upload Photos" at bounding box center [766, 135] width 100 height 29
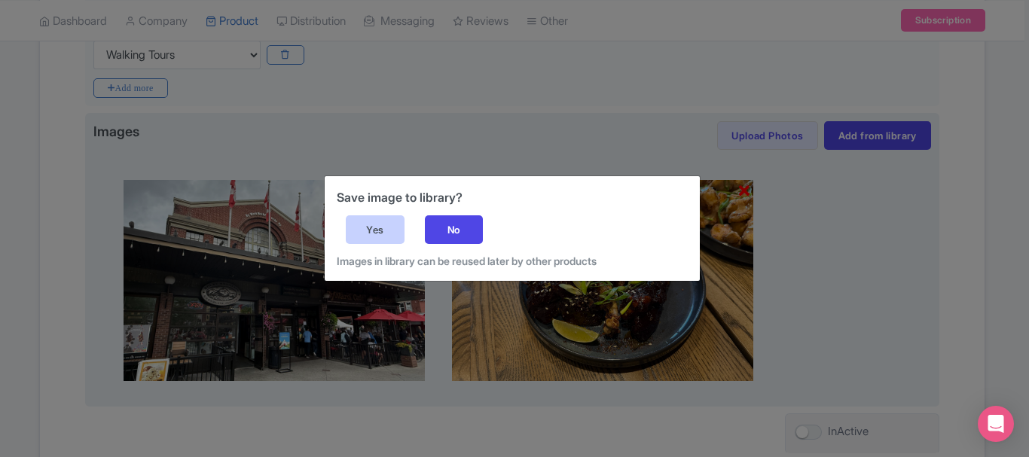
click at [378, 228] on div "Yes" at bounding box center [375, 229] width 59 height 29
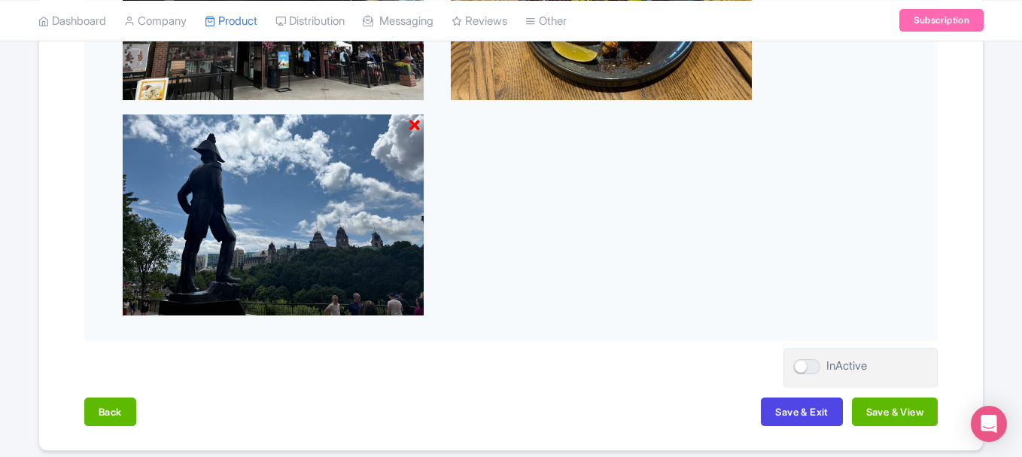
scroll to position [728, 0]
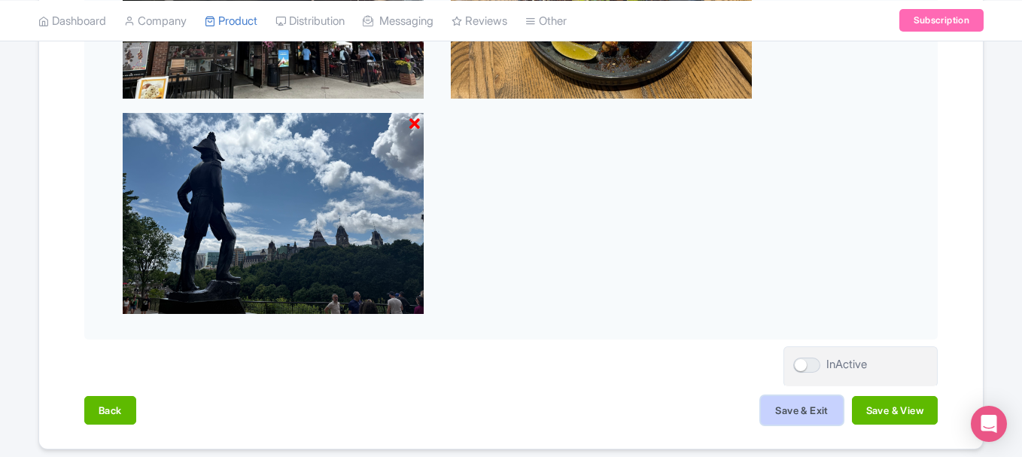
click at [818, 399] on button "Save & Exit" at bounding box center [801, 410] width 81 height 29
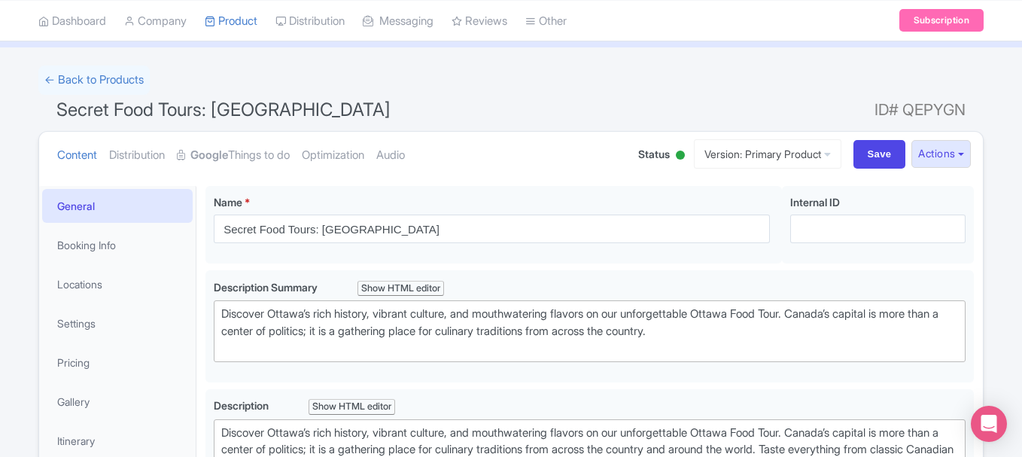
scroll to position [67, 0]
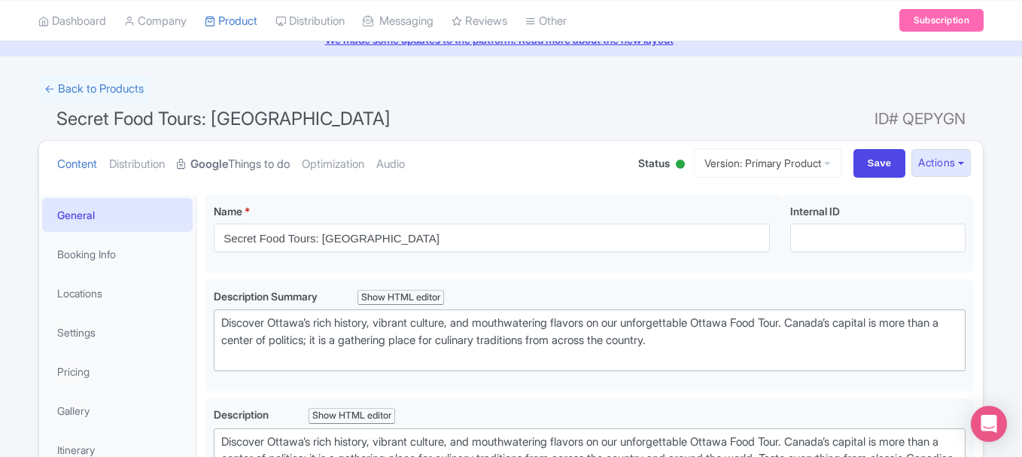
click at [245, 166] on link "Google Things to do" at bounding box center [233, 164] width 113 height 47
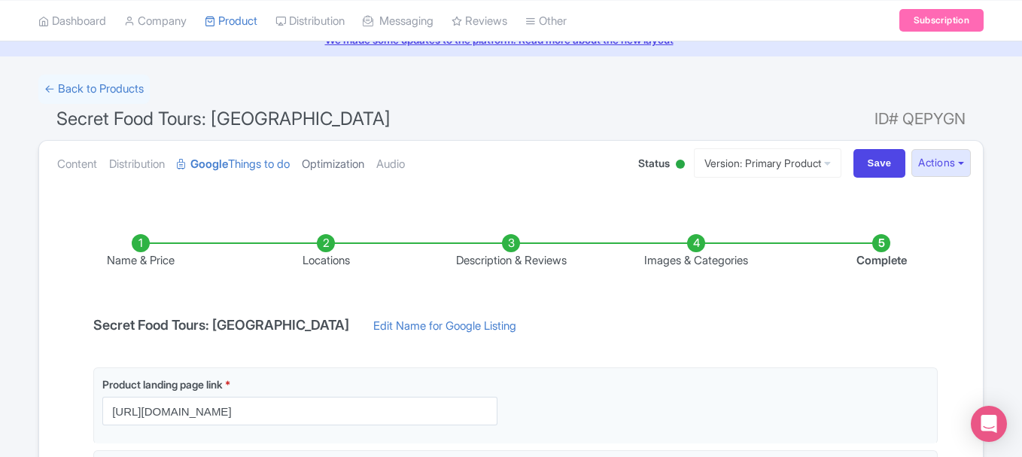
click at [334, 162] on link "Optimization" at bounding box center [333, 164] width 62 height 47
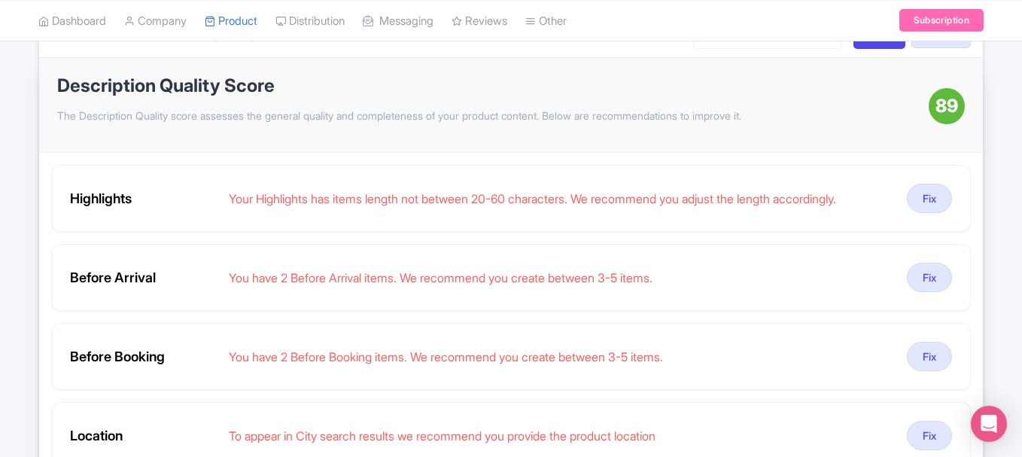
scroll to position [197, 0]
click at [699, 227] on div "Highlights Your Highlights has items length not between 20-60 characters. We re…" at bounding box center [511, 197] width 920 height 67
